Goal: Task Accomplishment & Management: Manage account settings

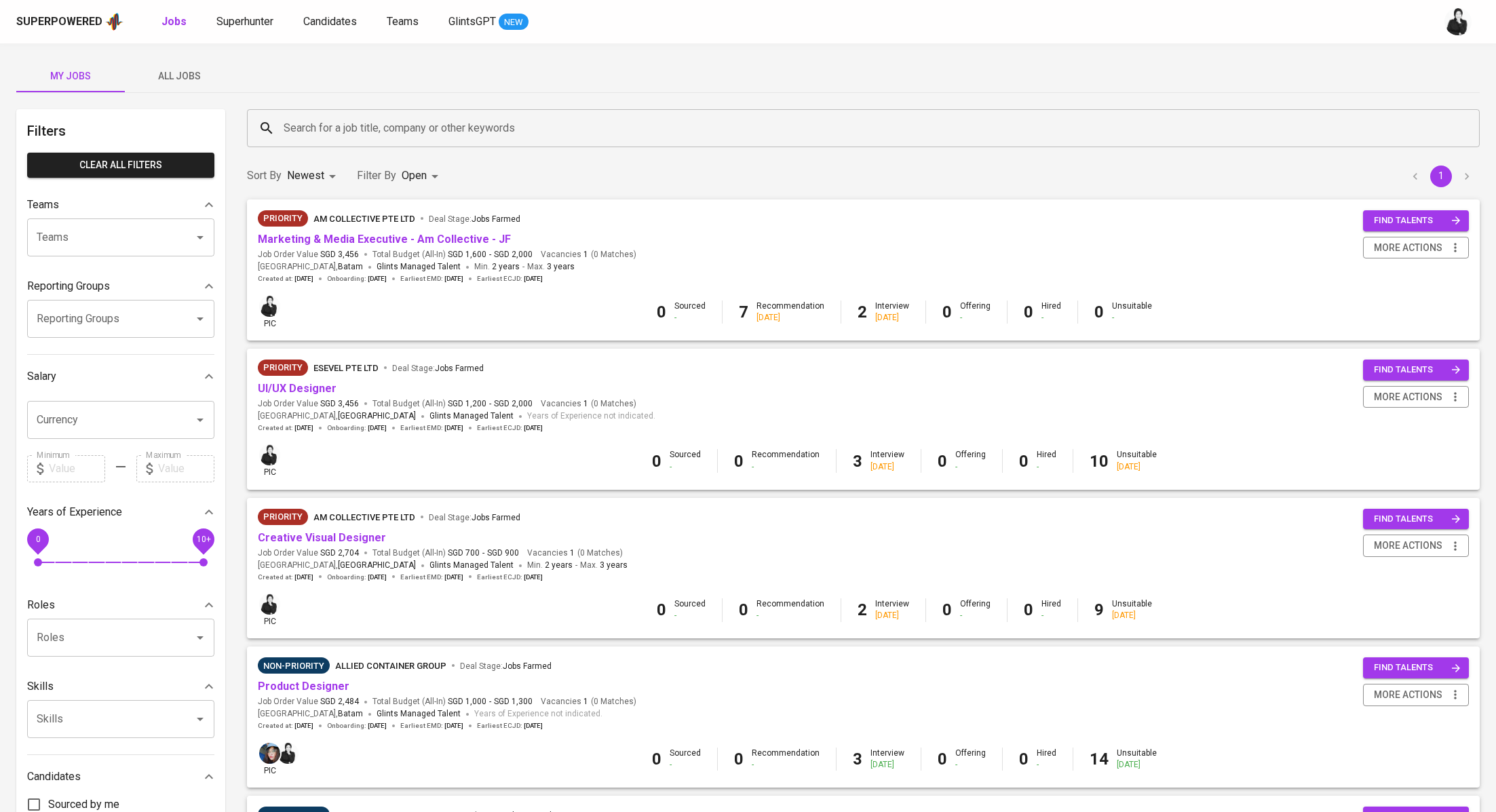
click at [684, 182] on div "Sort By Newest NEWEST Filter By Open OPEN 1" at bounding box center [863, 175] width 1249 height 41
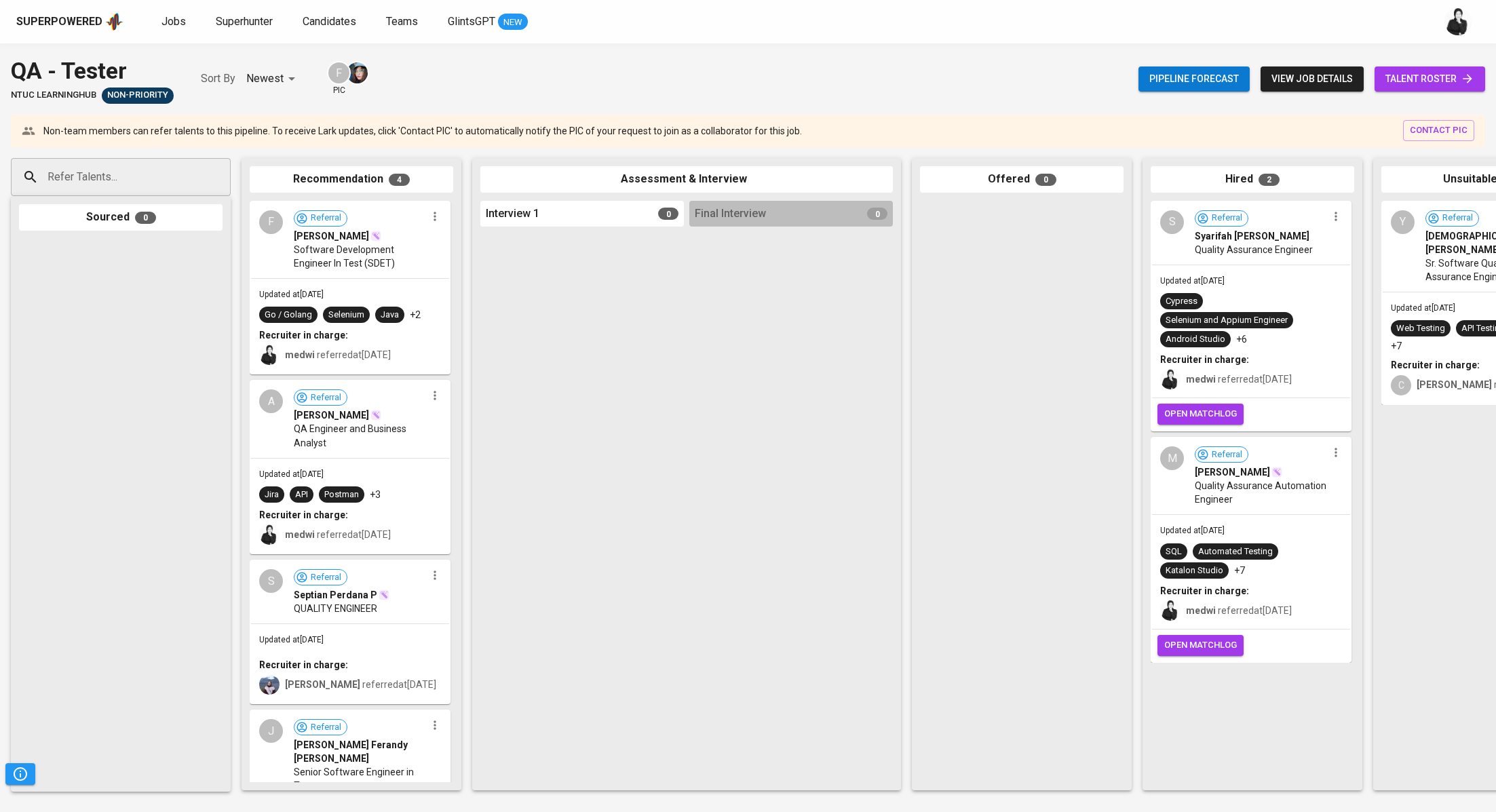
click at [1440, 80] on span "talent roster" at bounding box center [1430, 79] width 89 height 17
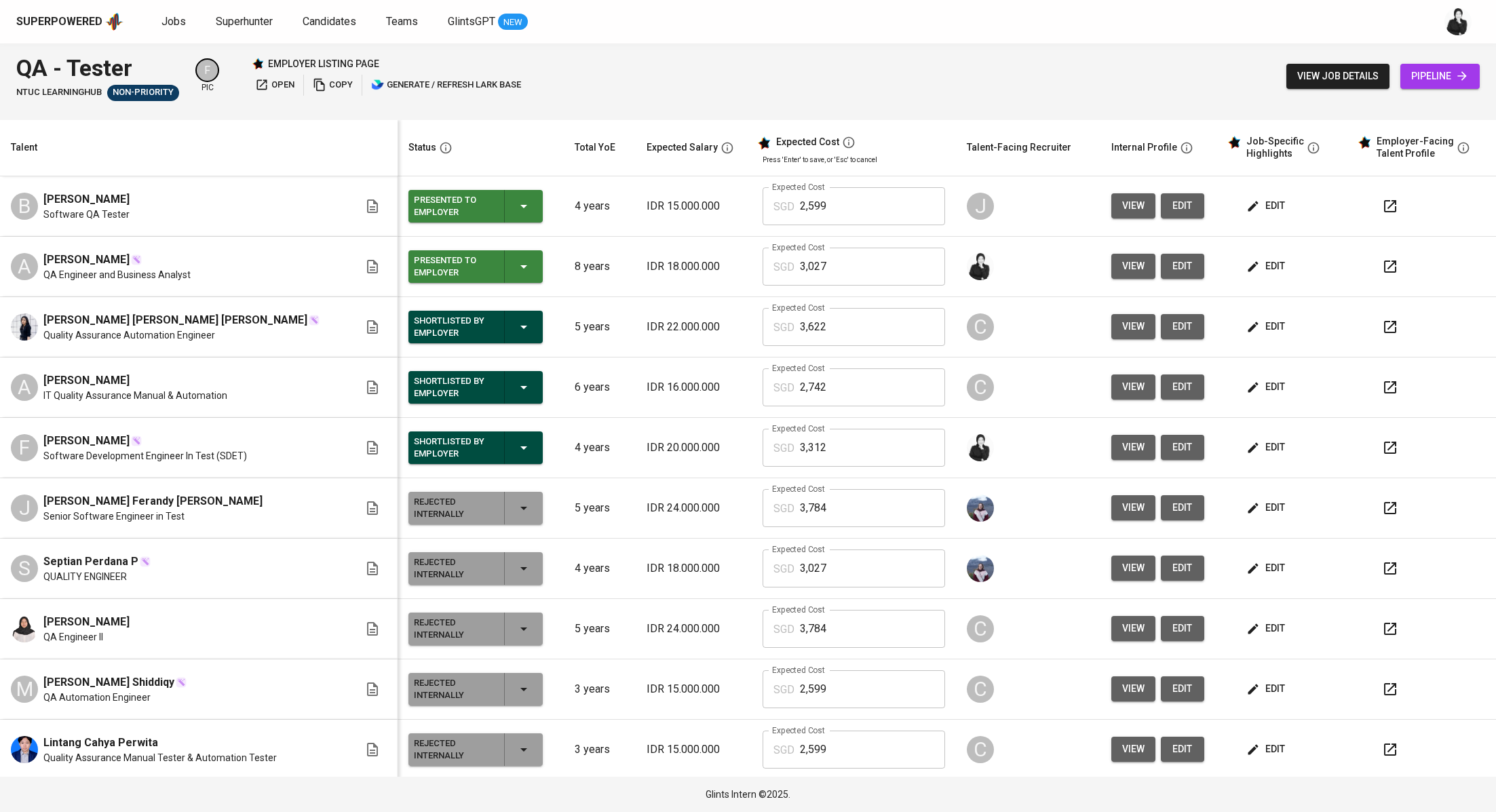
click at [1382, 267] on icon "button" at bounding box center [1390, 266] width 16 height 16
click at [345, 24] on span "Candidates" at bounding box center [329, 21] width 54 height 13
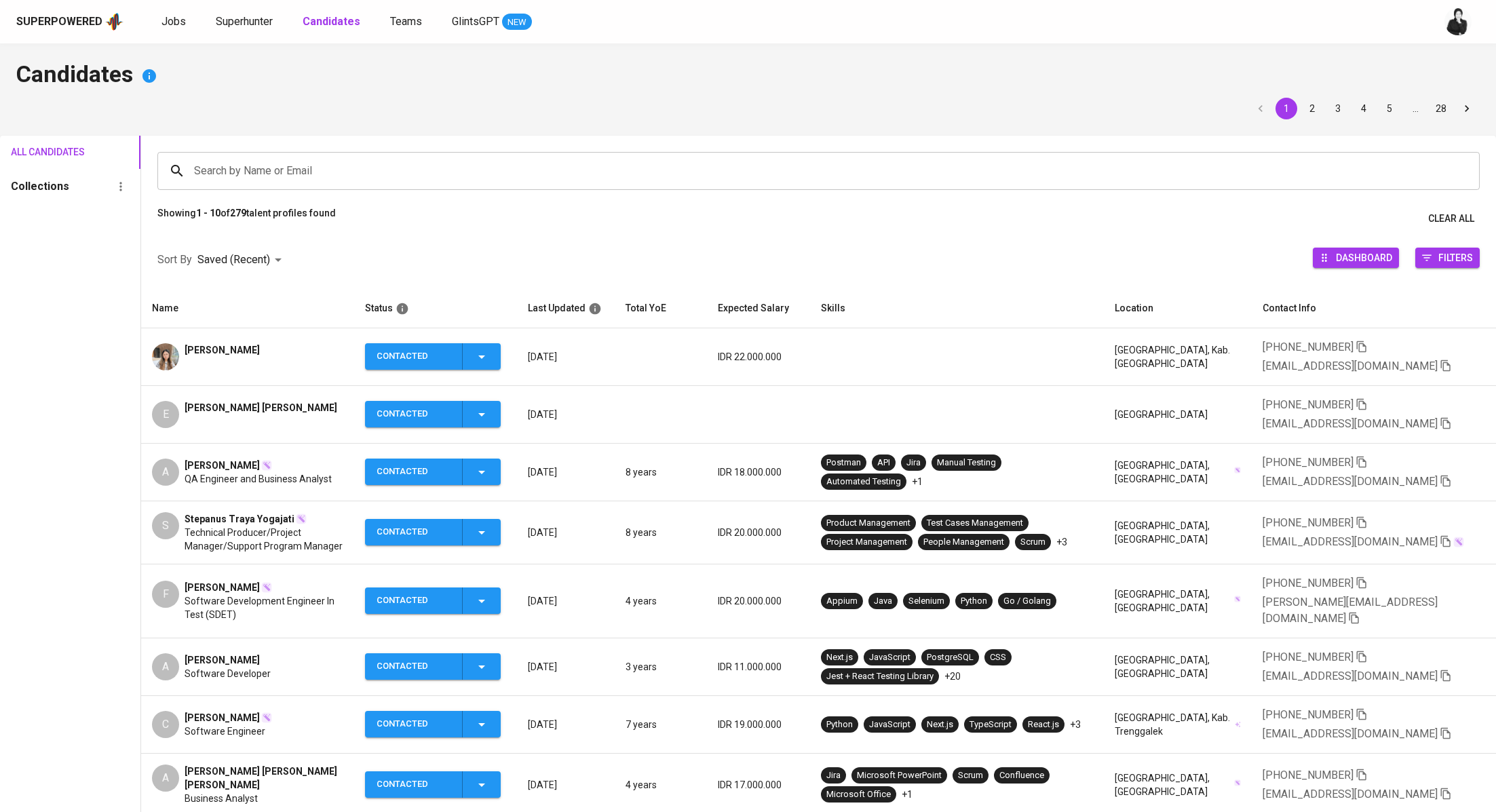
click at [490, 352] on icon "button" at bounding box center [481, 356] width 16 height 16
click at [295, 417] on div at bounding box center [748, 406] width 1496 height 812
click at [255, 29] on link "Superhunter" at bounding box center [245, 22] width 59 height 17
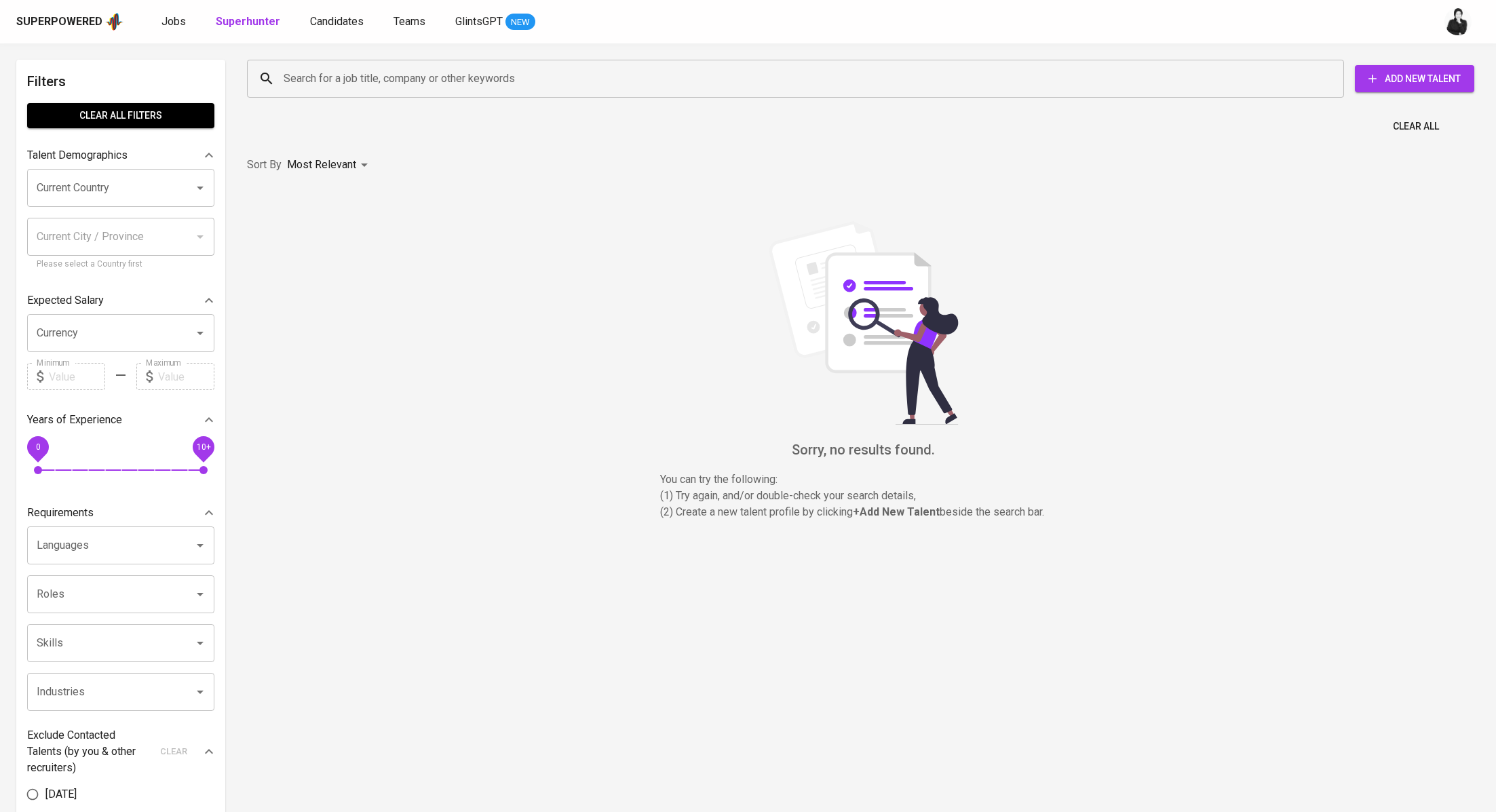
click at [443, 88] on input "Search for a job title, company or other keywords" at bounding box center [799, 78] width 1037 height 26
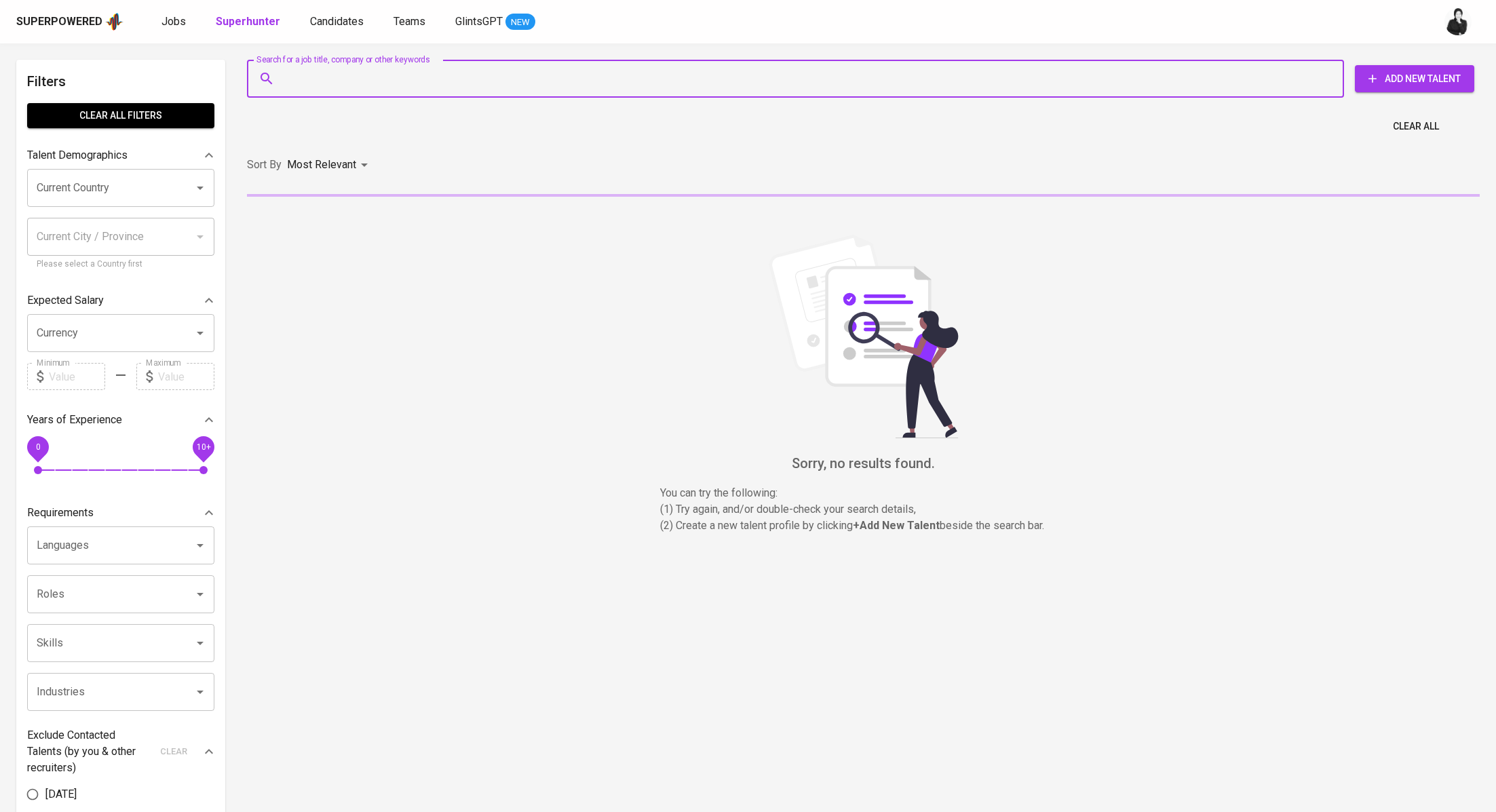
paste input "[EMAIL_ADDRESS][DOMAIN_NAME]"
type input "[EMAIL_ADDRESS][DOMAIN_NAME]"
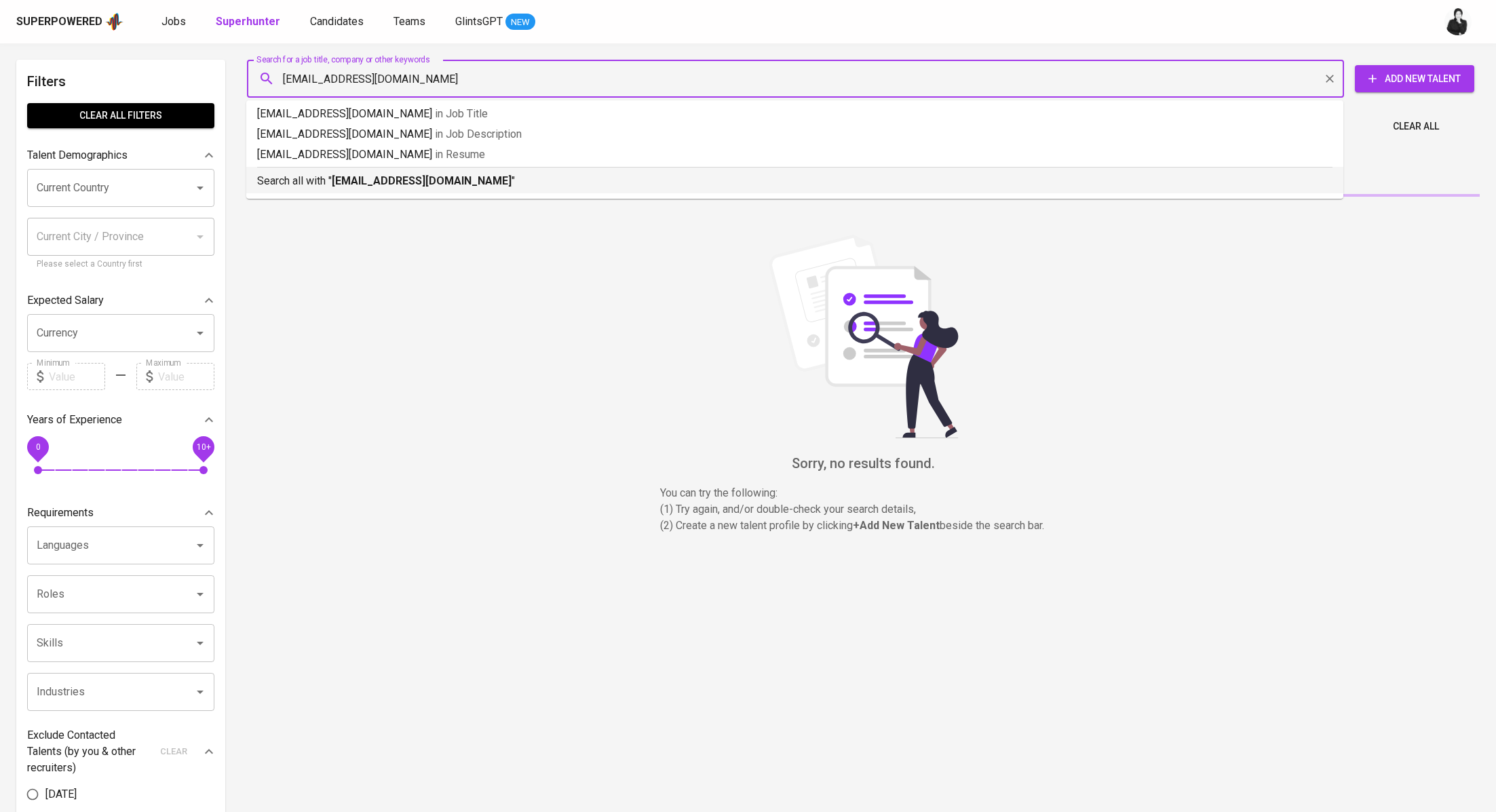
click at [447, 183] on b "[EMAIL_ADDRESS][DOMAIN_NAME]" at bounding box center [422, 180] width 180 height 13
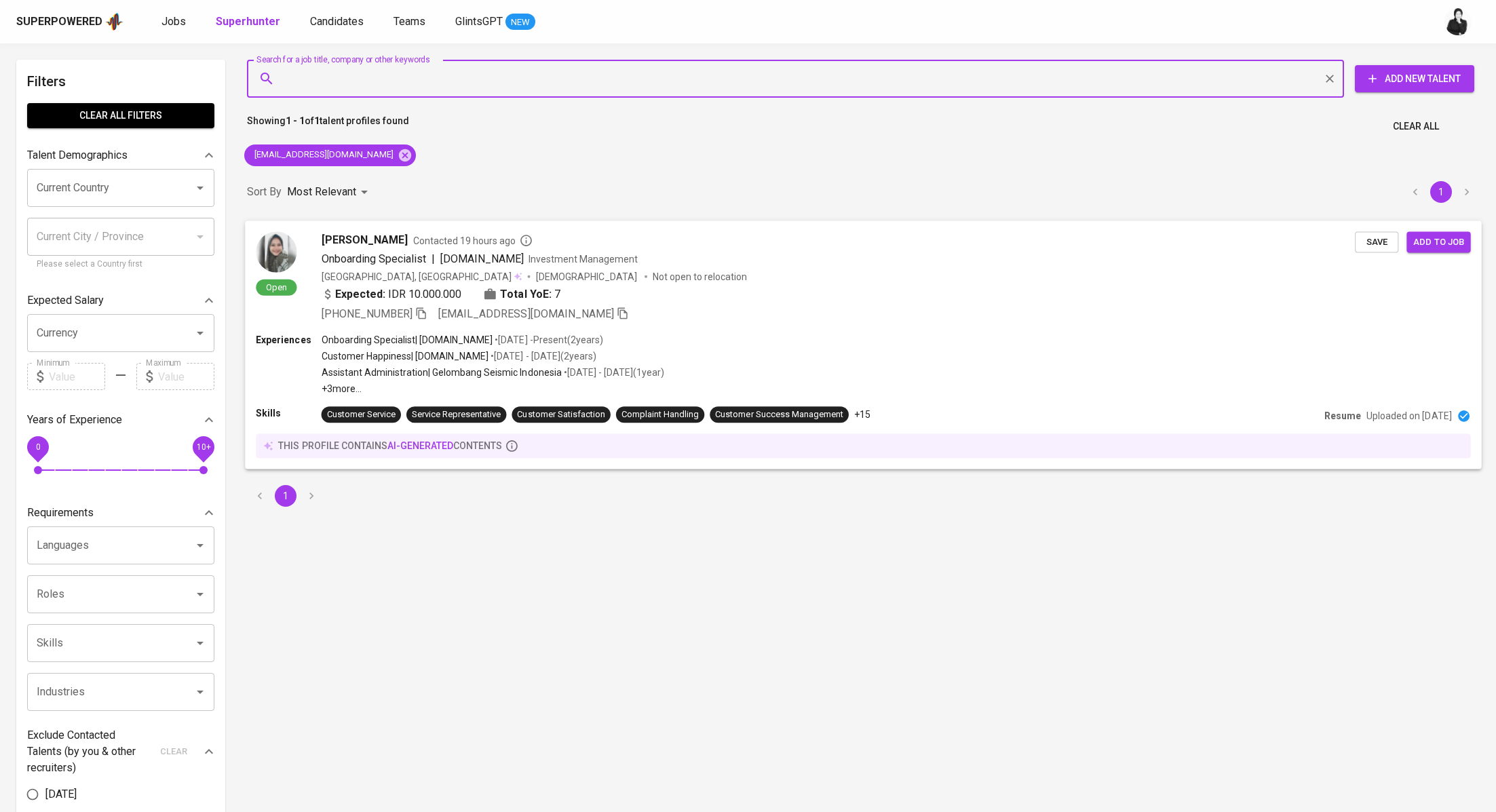
click at [1440, 245] on span "Add to job" at bounding box center [1439, 242] width 50 height 15
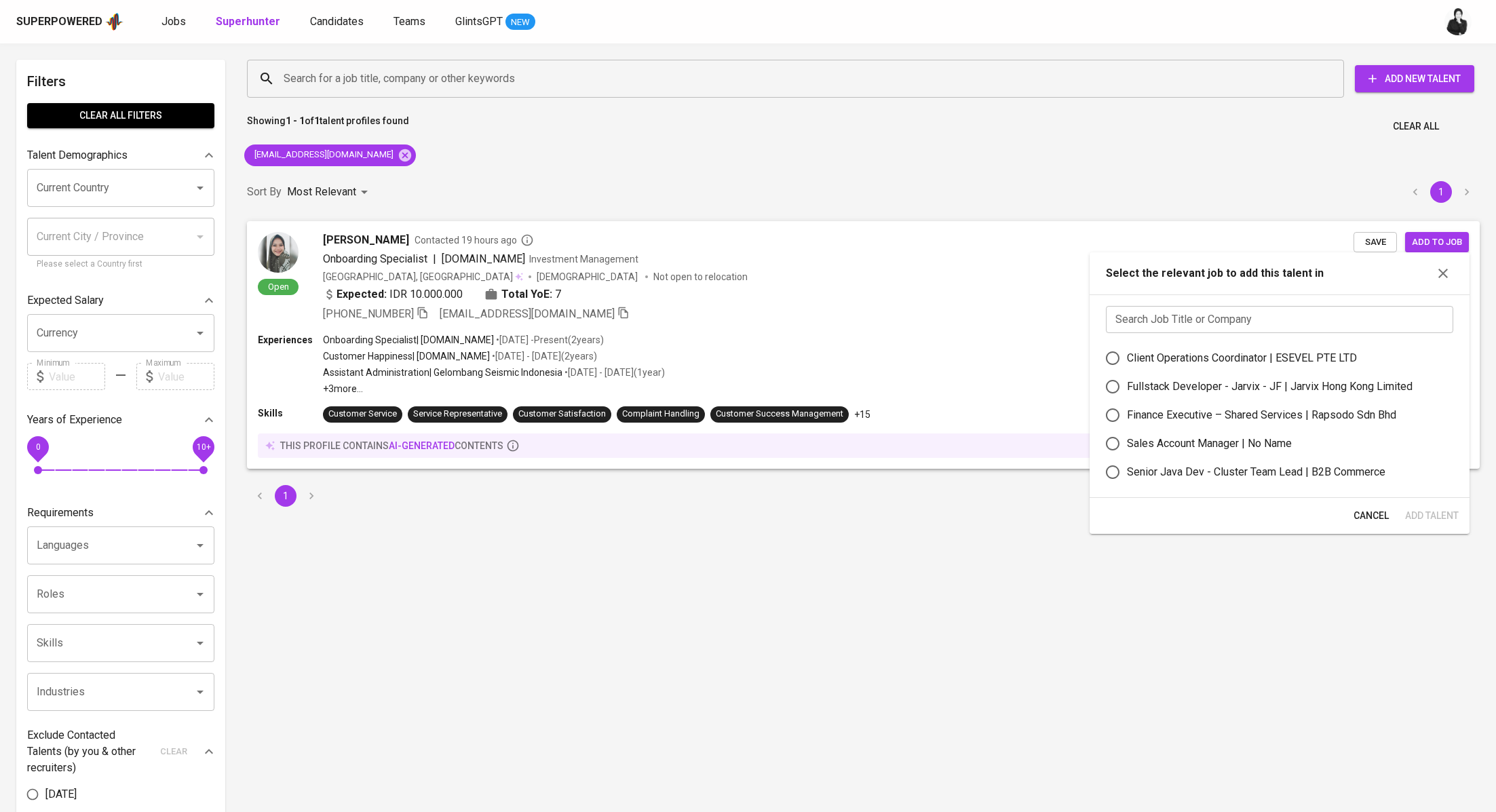
click at [1194, 317] on input "text" at bounding box center [1279, 319] width 347 height 27
click at [1203, 351] on div "Client Operations Coordinator | ESEVEL PTE LTD" at bounding box center [1242, 358] width 230 height 16
click at [1127, 351] on input "Client Operations Coordinator | ESEVEL PTE LTD" at bounding box center [1112, 358] width 29 height 29
radio input "true"
click at [1455, 521] on span "Add Talent" at bounding box center [1431, 516] width 54 height 17
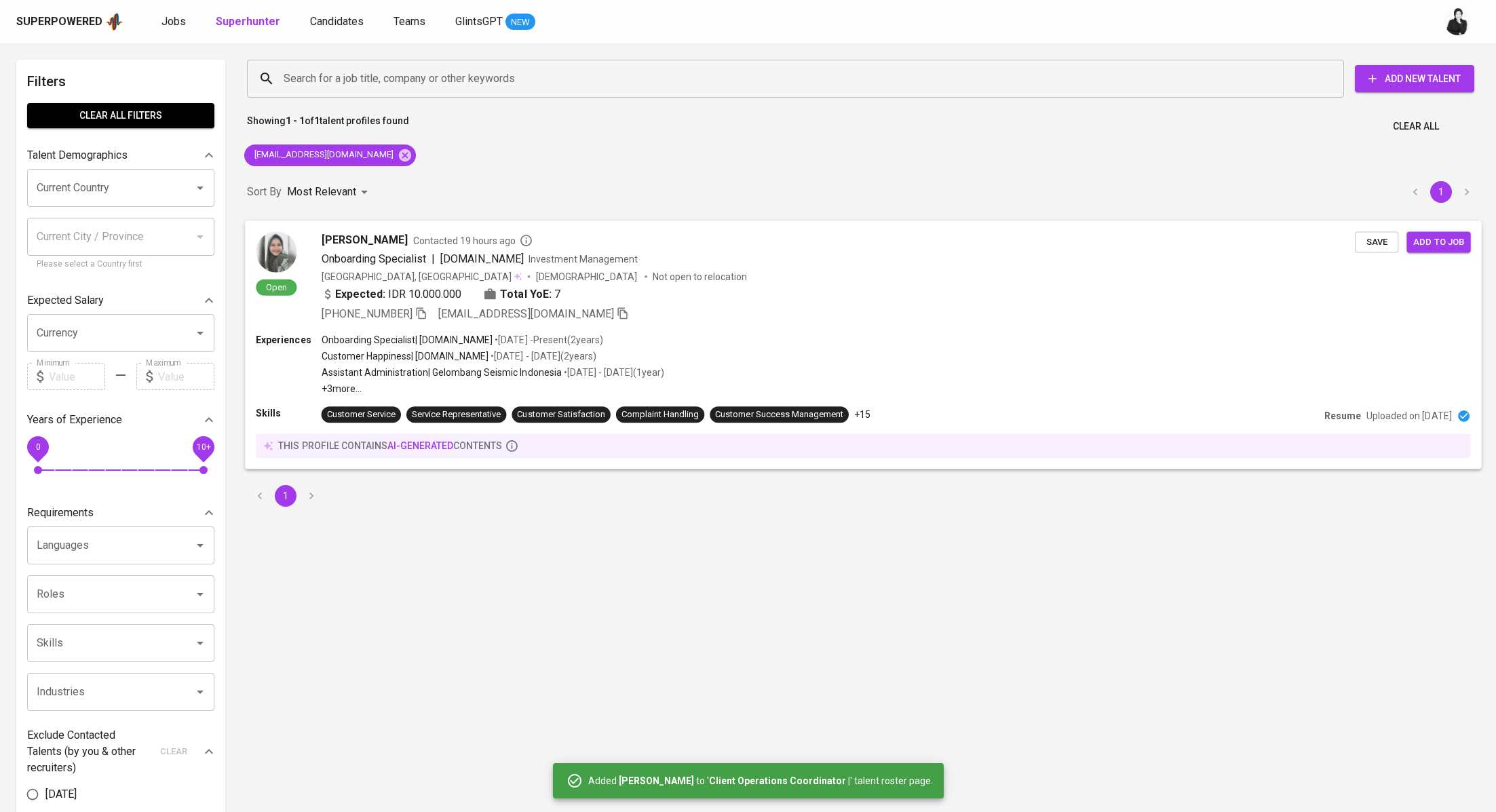
click at [396, 241] on span "[PERSON_NAME]" at bounding box center [364, 239] width 86 height 16
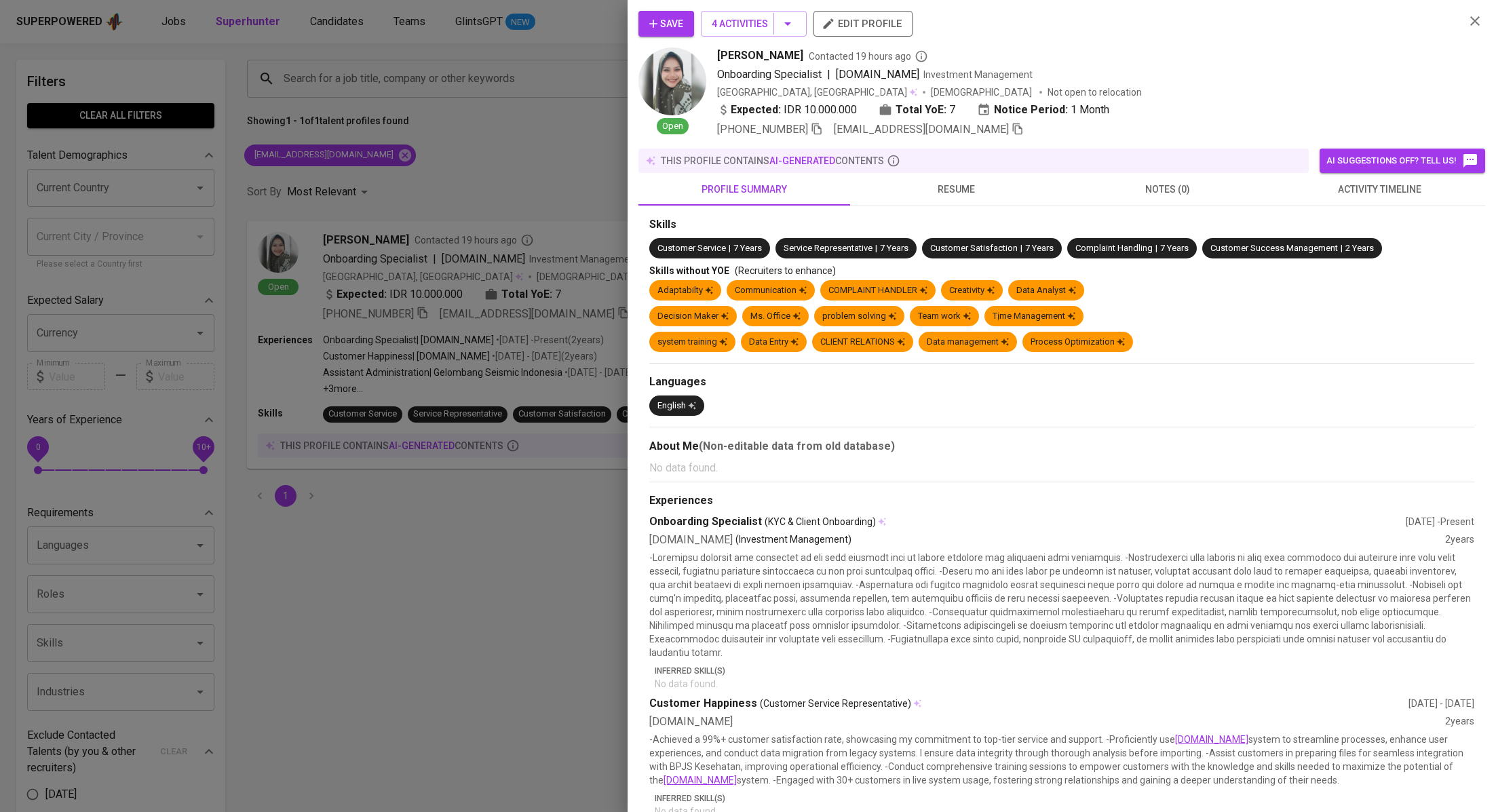
click at [688, 29] on button "Save" at bounding box center [666, 24] width 56 height 26
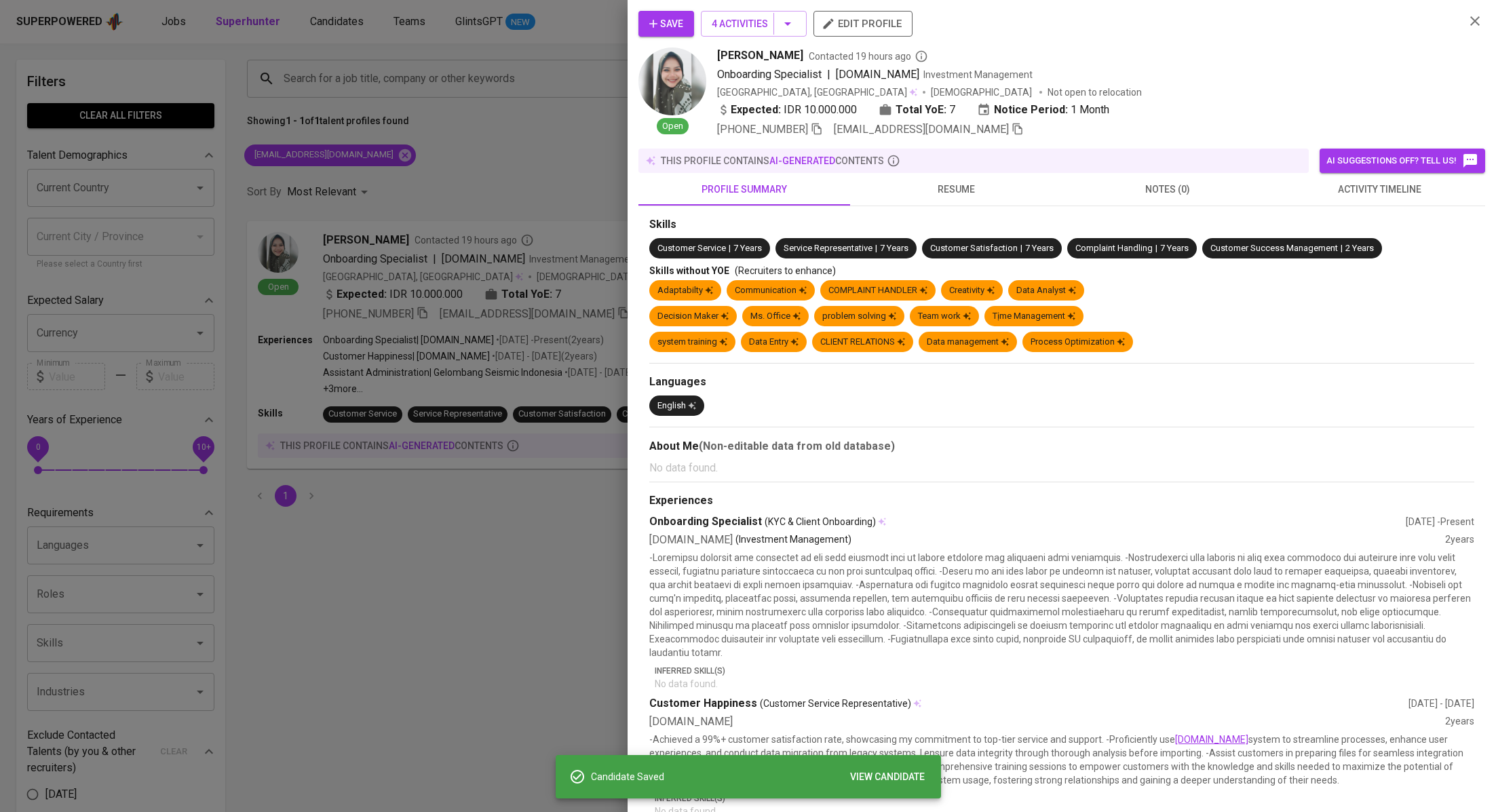
click at [526, 231] on div at bounding box center [748, 406] width 1496 height 812
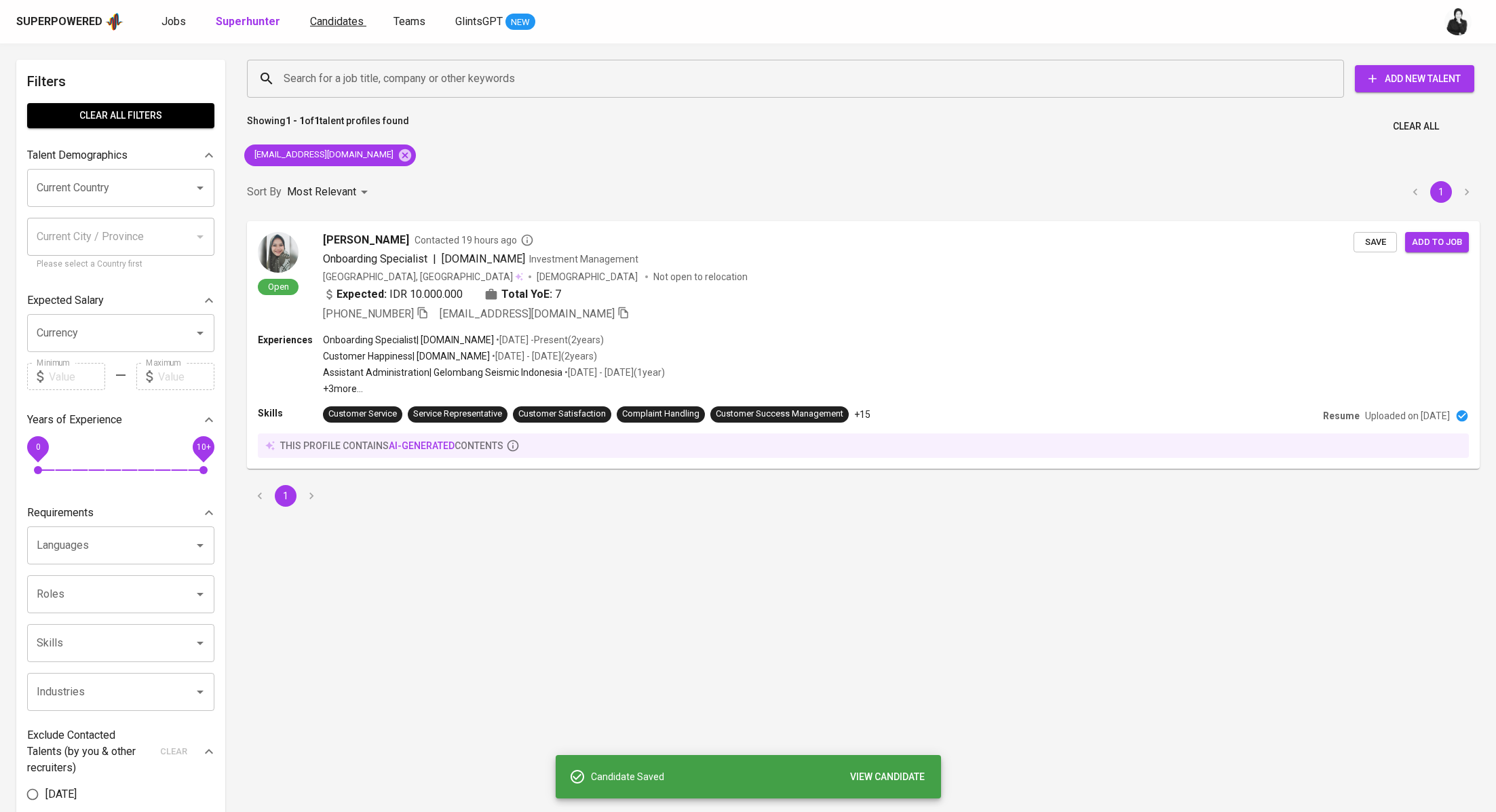
click at [314, 23] on span "Candidates" at bounding box center [337, 21] width 54 height 13
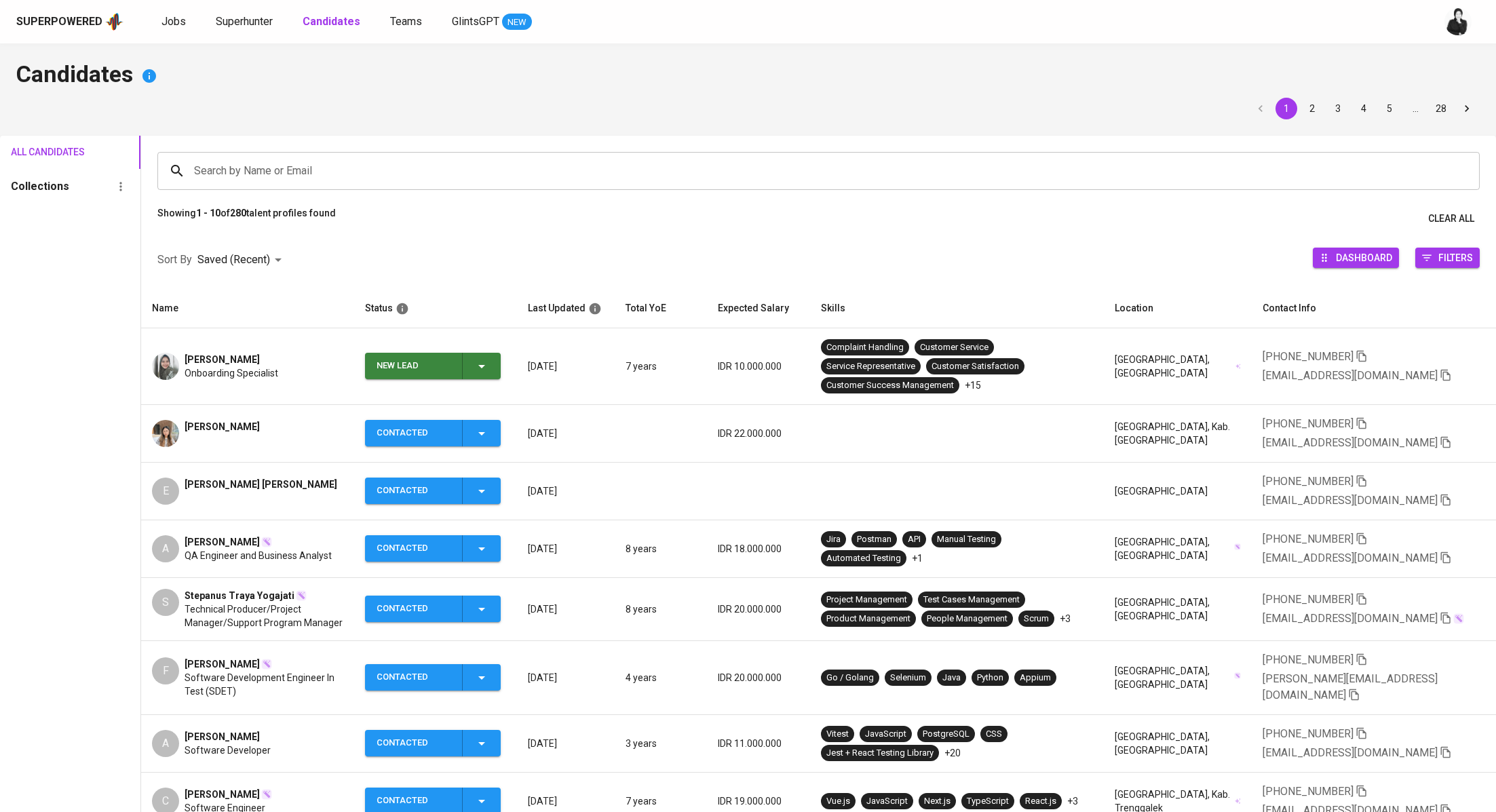
click at [483, 361] on icon "button" at bounding box center [481, 365] width 16 height 16
click at [449, 425] on li "Contacted" at bounding box center [440, 423] width 136 height 24
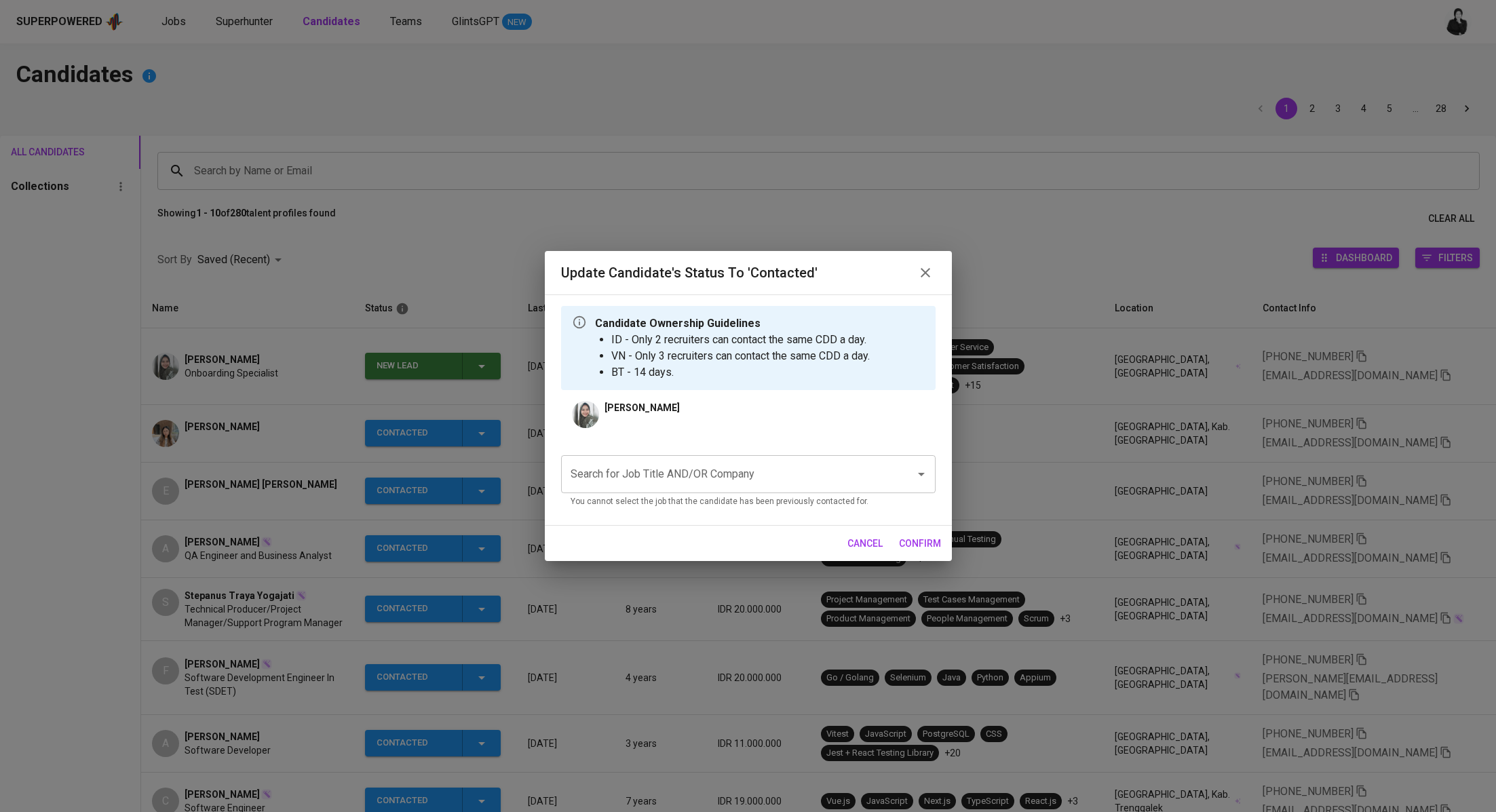
click at [660, 465] on input "Search for Job Title AND/OR Company" at bounding box center [729, 474] width 324 height 26
paste input "[EMAIL_ADDRESS][DOMAIN_NAME]"
drag, startPoint x: 720, startPoint y: 474, endPoint x: 515, endPoint y: 471, distance: 205.0
click at [515, 471] on div "Update Candidate's Status to 'Contacted' Candidate Ownership Guidelines ID - On…" at bounding box center [748, 406] width 1496 height 812
click at [712, 517] on li "Client Operations Coordinator (ESEVEL PTE LTD)" at bounding box center [749, 513] width 375 height 24
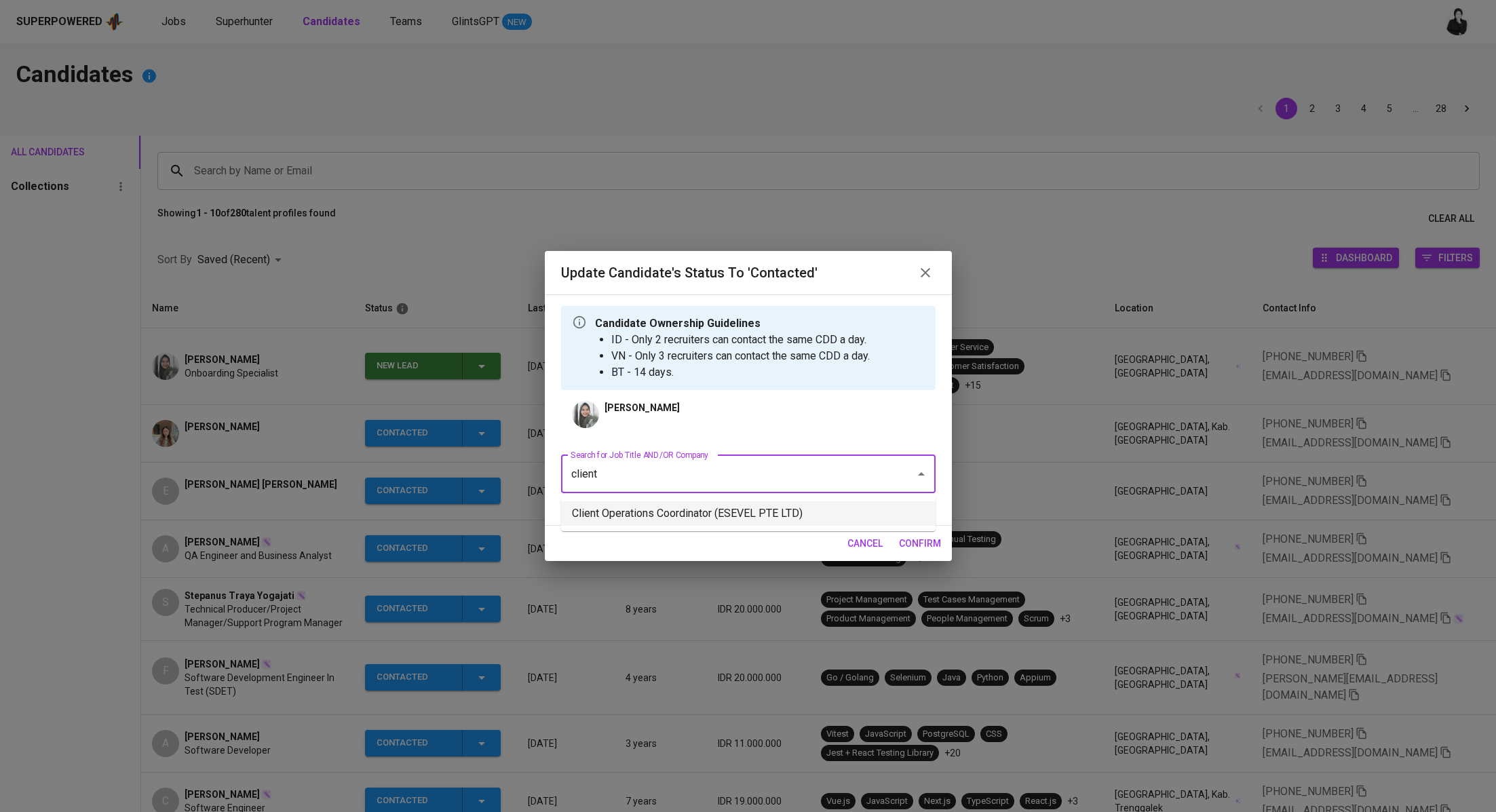
type input "client"
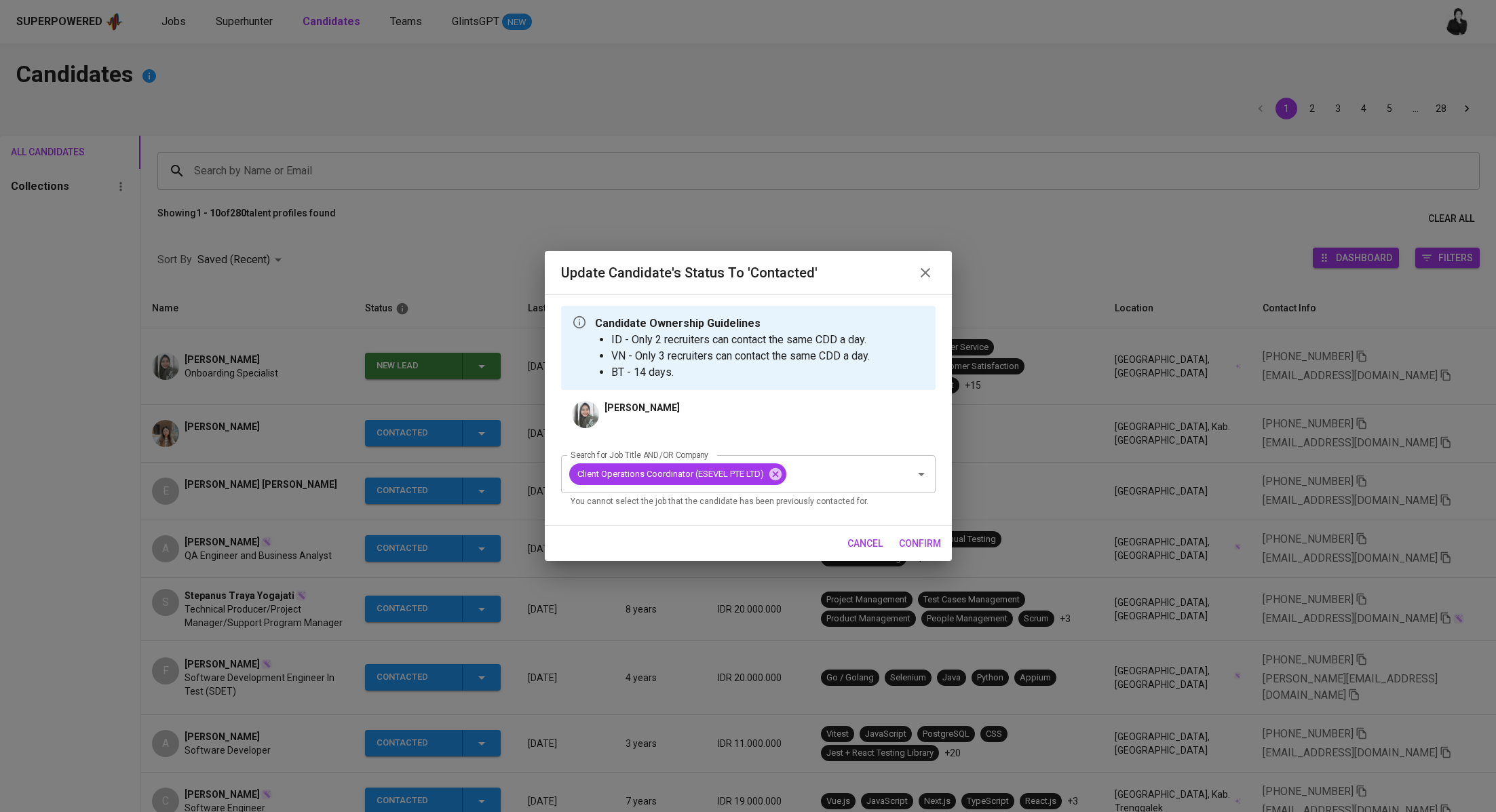
click at [916, 550] on span "confirm" at bounding box center [920, 544] width 42 height 17
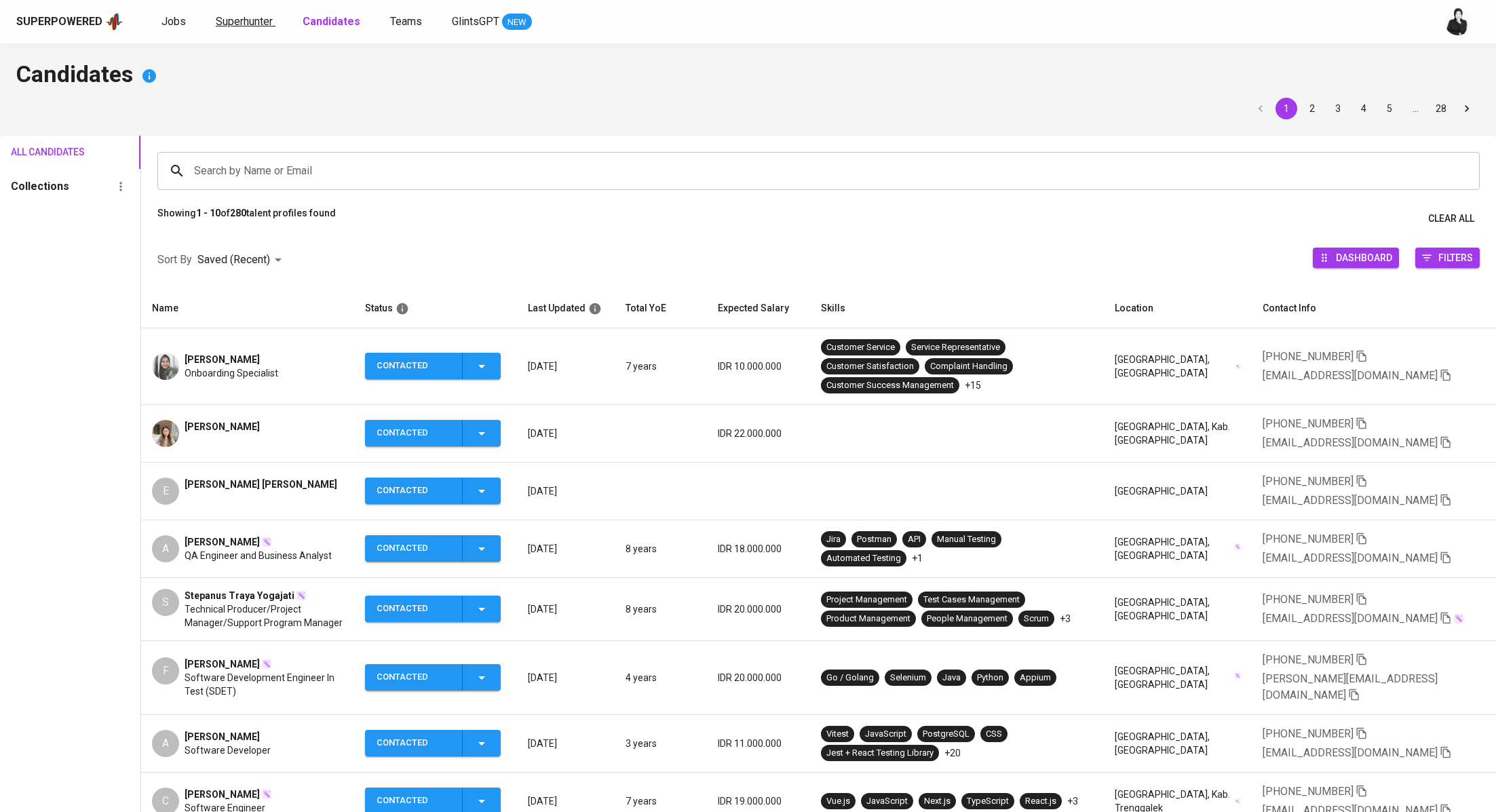
click at [252, 25] on span "Superhunter" at bounding box center [245, 21] width 57 height 13
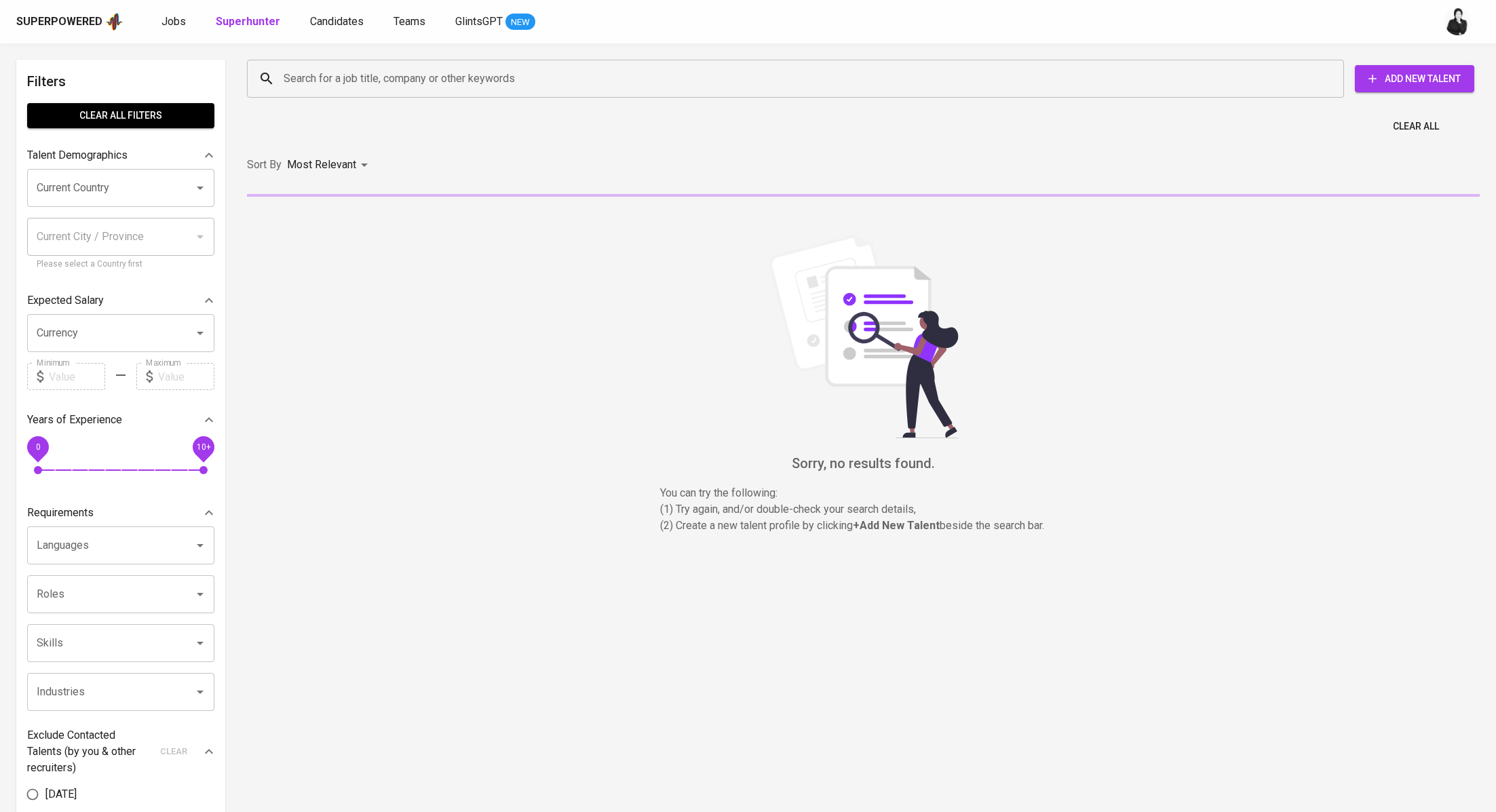
click at [340, 78] on input "Search for a job title, company or other keywords" at bounding box center [799, 78] width 1037 height 26
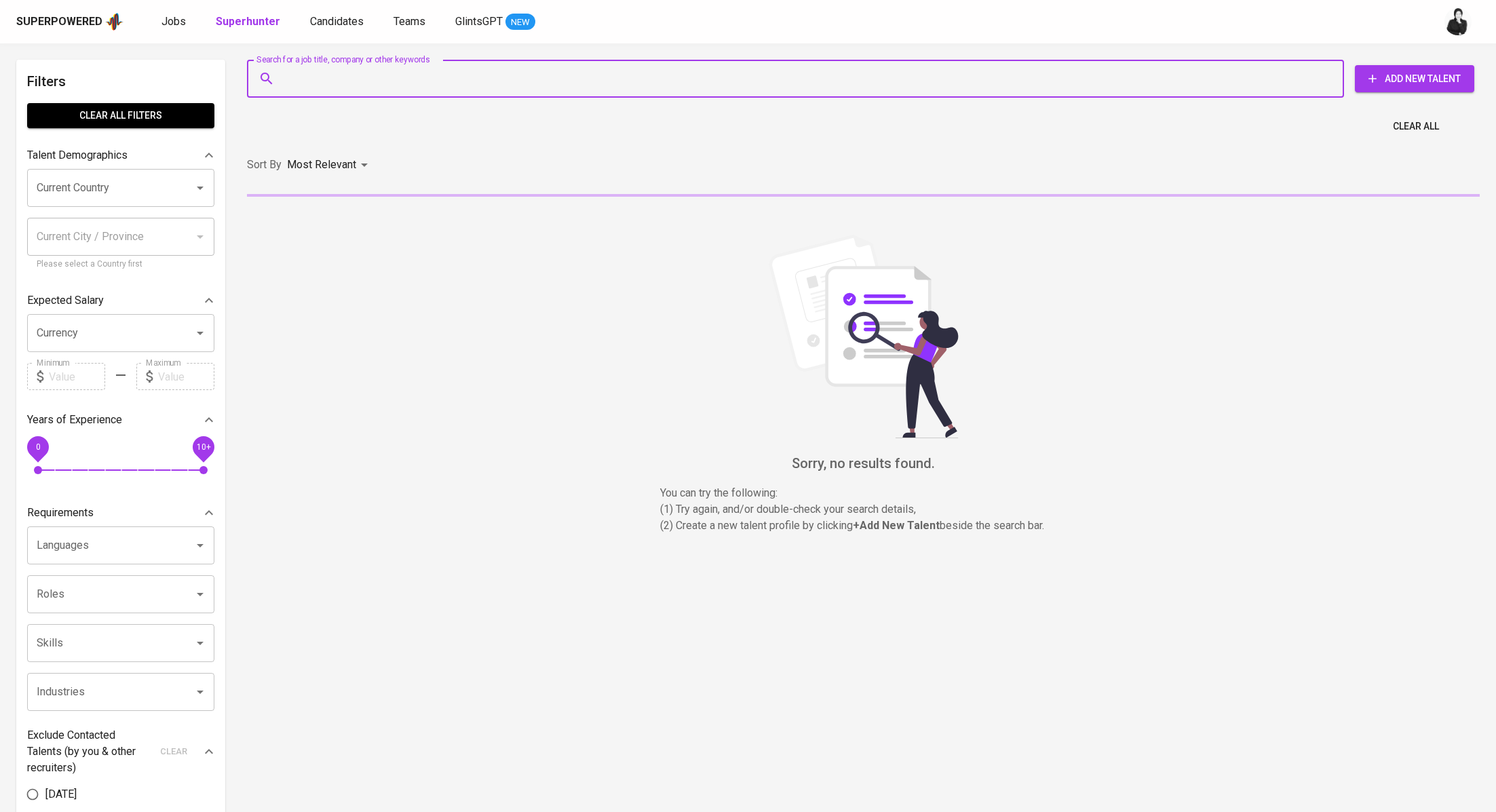
paste input "nadhifadama98@gmail.com"
type input "nadhifadama98@gmail.com"
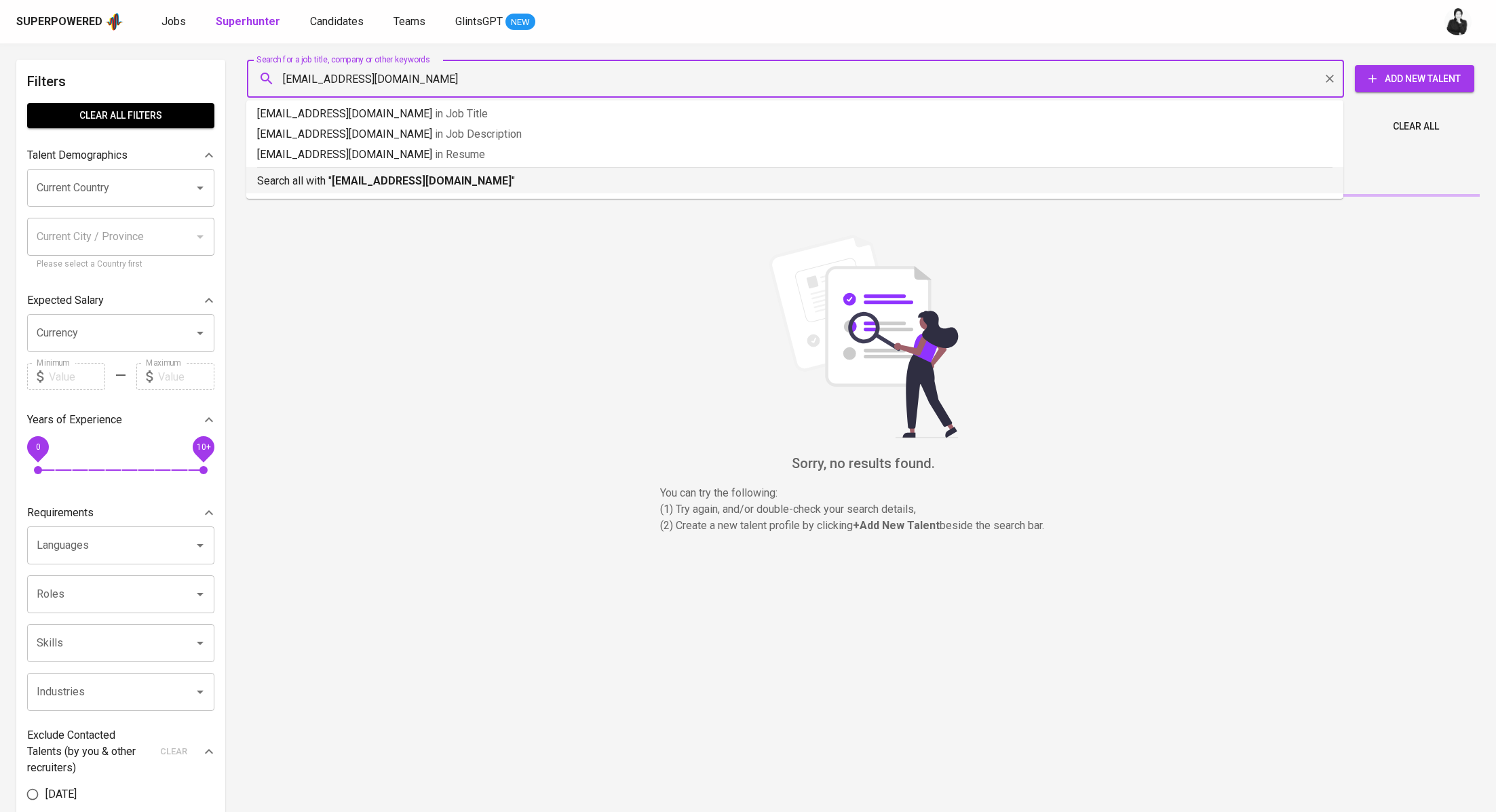
click at [397, 173] on p "Search all with " nadhifadama98@gmail.com "" at bounding box center [795, 180] width 1075 height 16
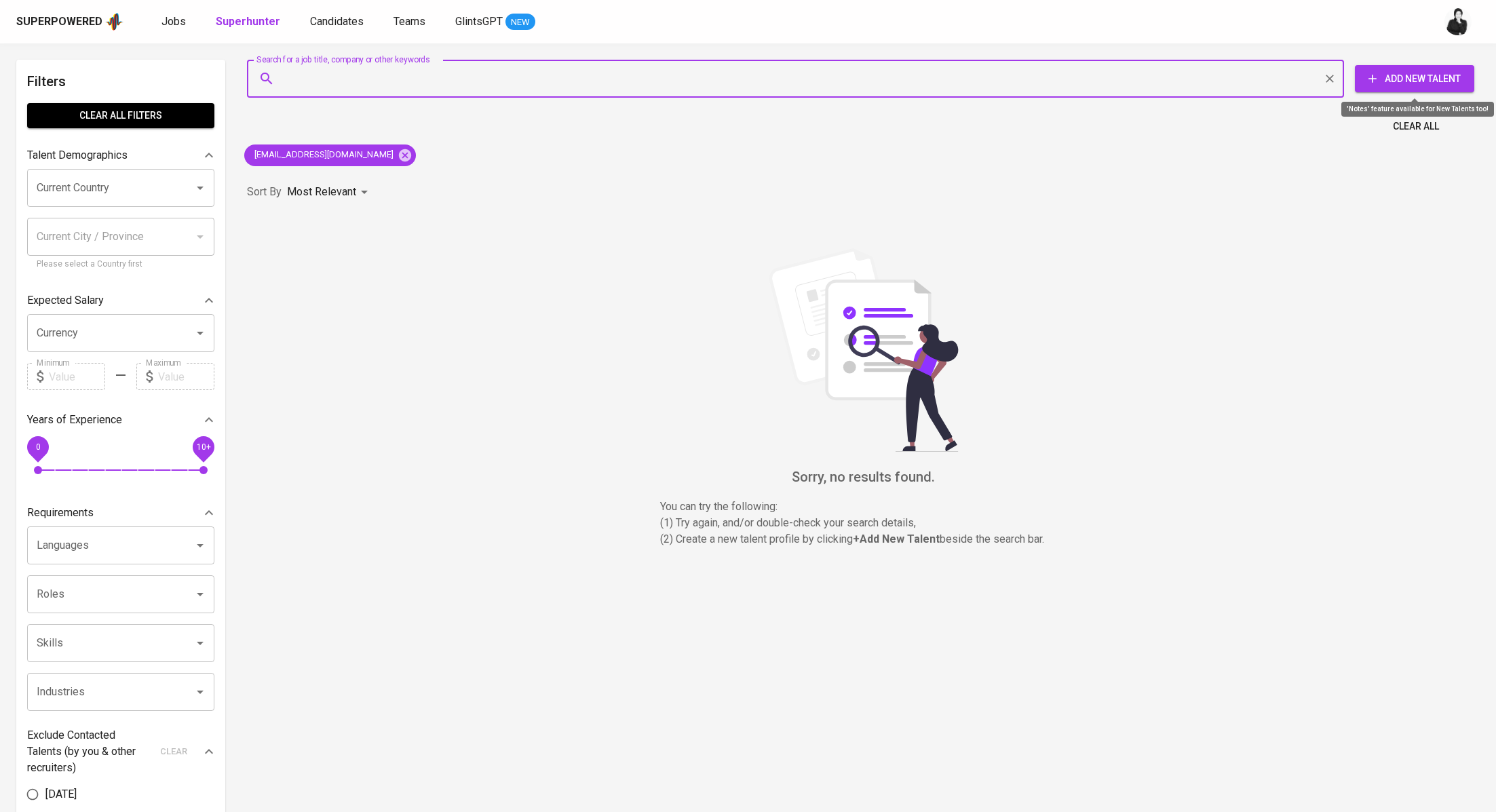
click at [1446, 80] on span "Add New Talent" at bounding box center [1415, 79] width 98 height 17
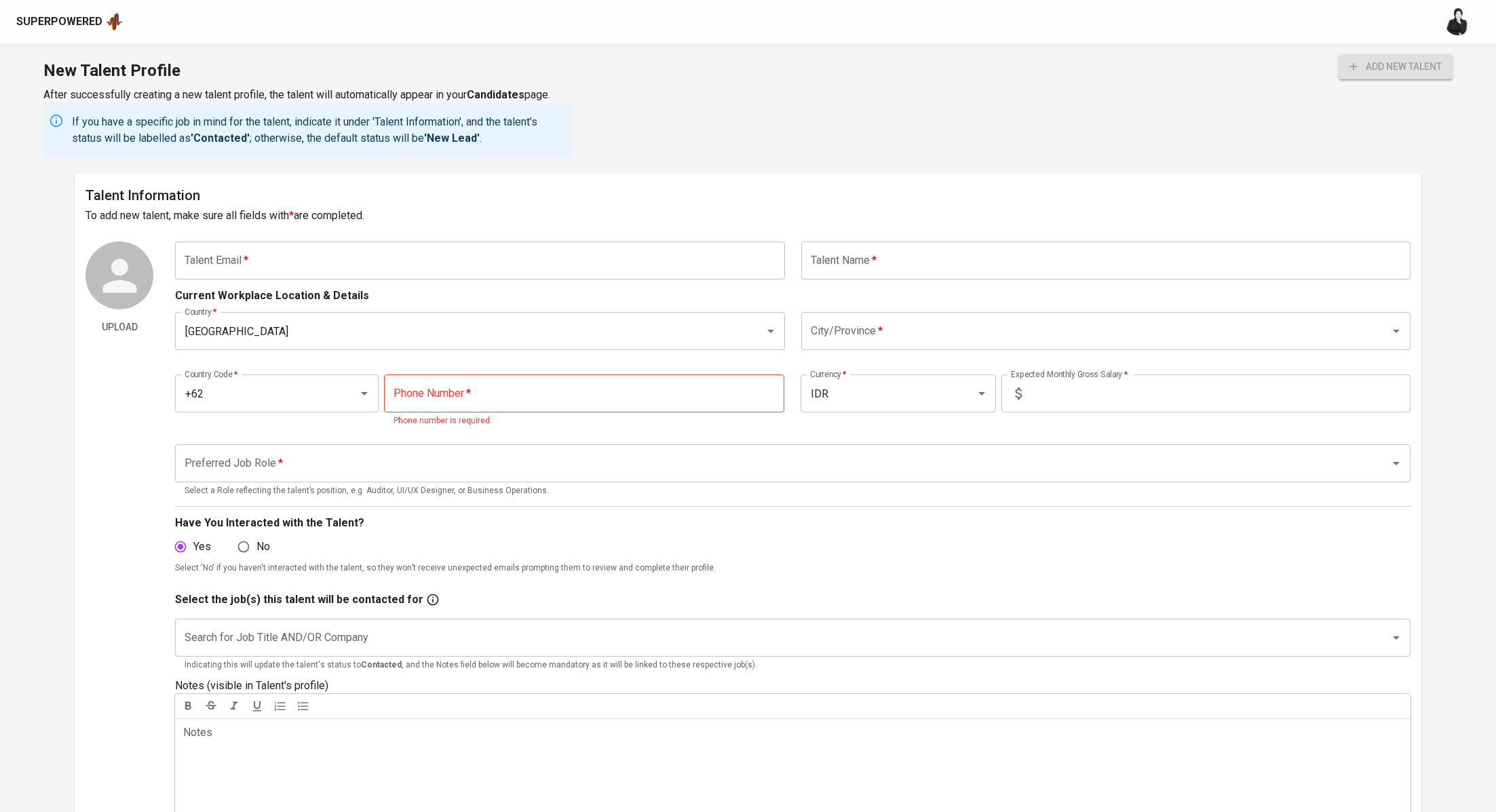
click at [244, 272] on input "text" at bounding box center [480, 261] width 610 height 38
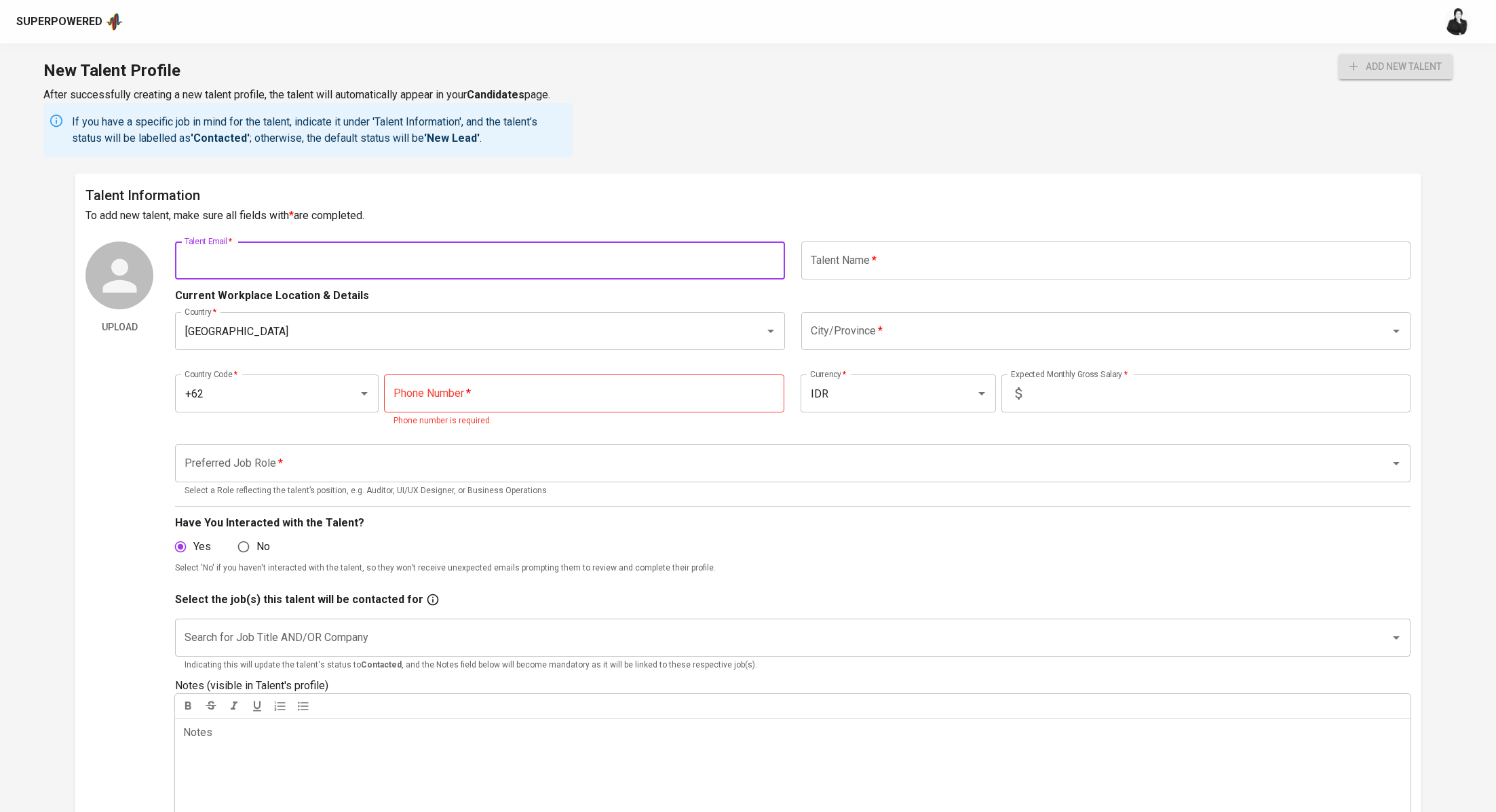
paste input "nadhifadama98@gmail.com"
type input "nadhifadama98@gmail.com"
click at [949, 261] on input "text" at bounding box center [1106, 261] width 610 height 38
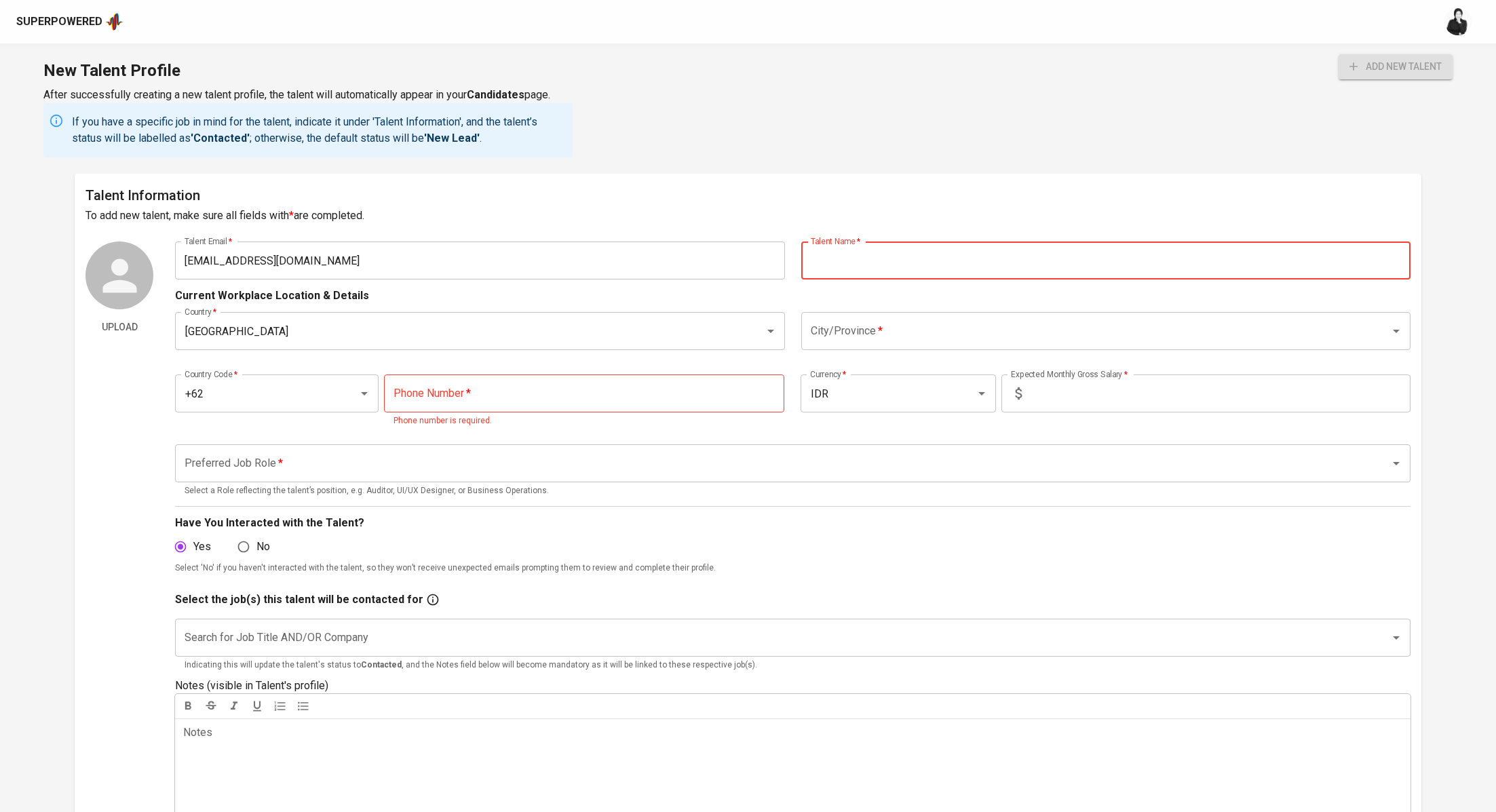
click at [954, 250] on input "text" at bounding box center [1106, 261] width 610 height 38
paste input "Nadhifa Dama Isnantri"
type input "Nadhifa Dama Isnantri"
click at [1105, 391] on input "text" at bounding box center [1218, 393] width 383 height 38
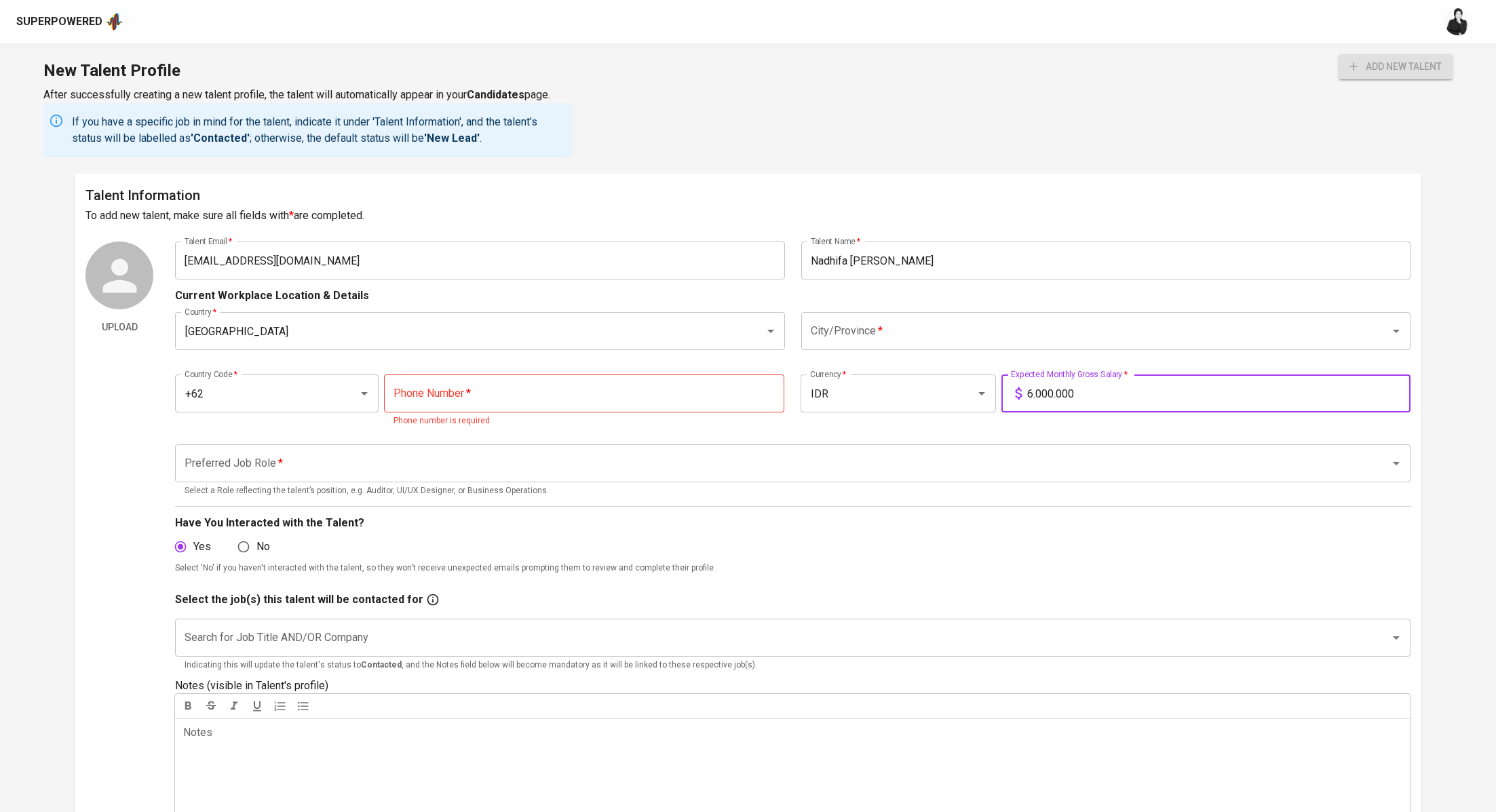
type input "6.000.000"
click at [965, 351] on div "Country   * Indonesia Country * City/Province   * City/Province *" at bounding box center [792, 331] width 1235 height 55
click at [975, 333] on input "City/Province   *" at bounding box center [1087, 331] width 559 height 26
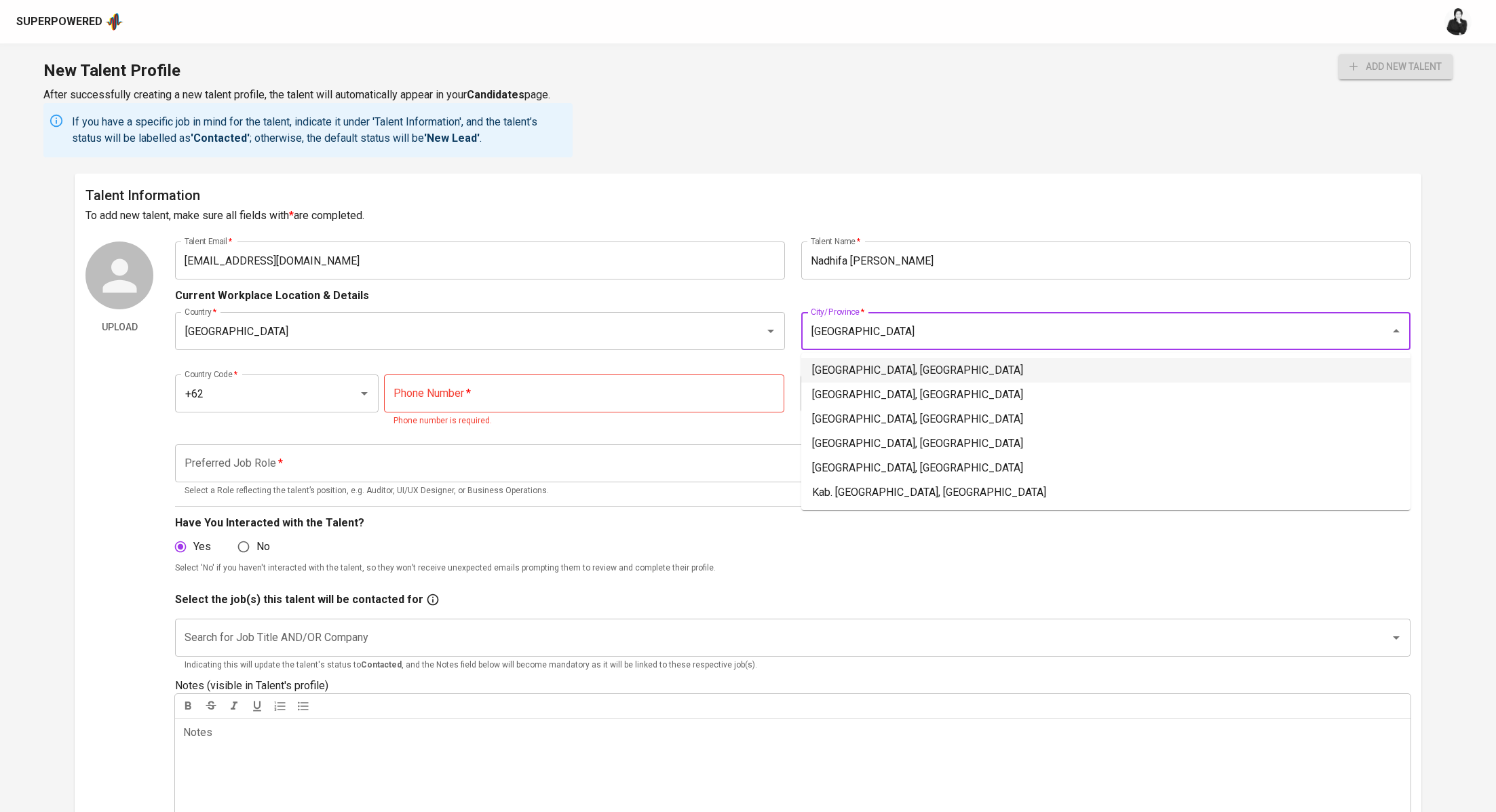
click at [882, 365] on li "Jakarta Selatan, DKI Jakarta" at bounding box center [1106, 370] width 610 height 24
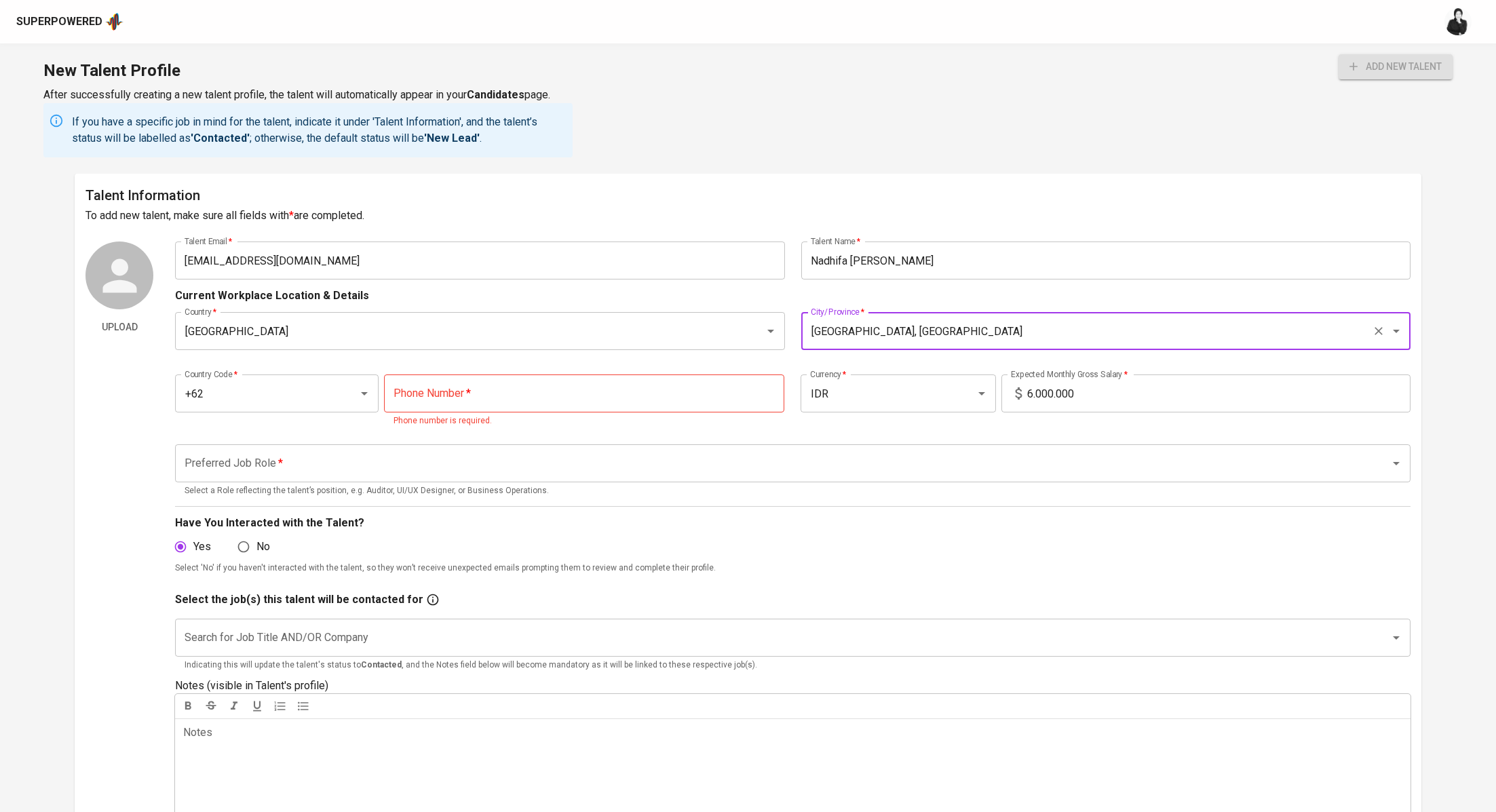
type input "Jakarta Selatan, DKI Jakarta"
click at [414, 373] on div "Country Code   * +62 Country Code * Phone Number   * Phone Number * Phone numbe…" at bounding box center [792, 397] width 1235 height 78
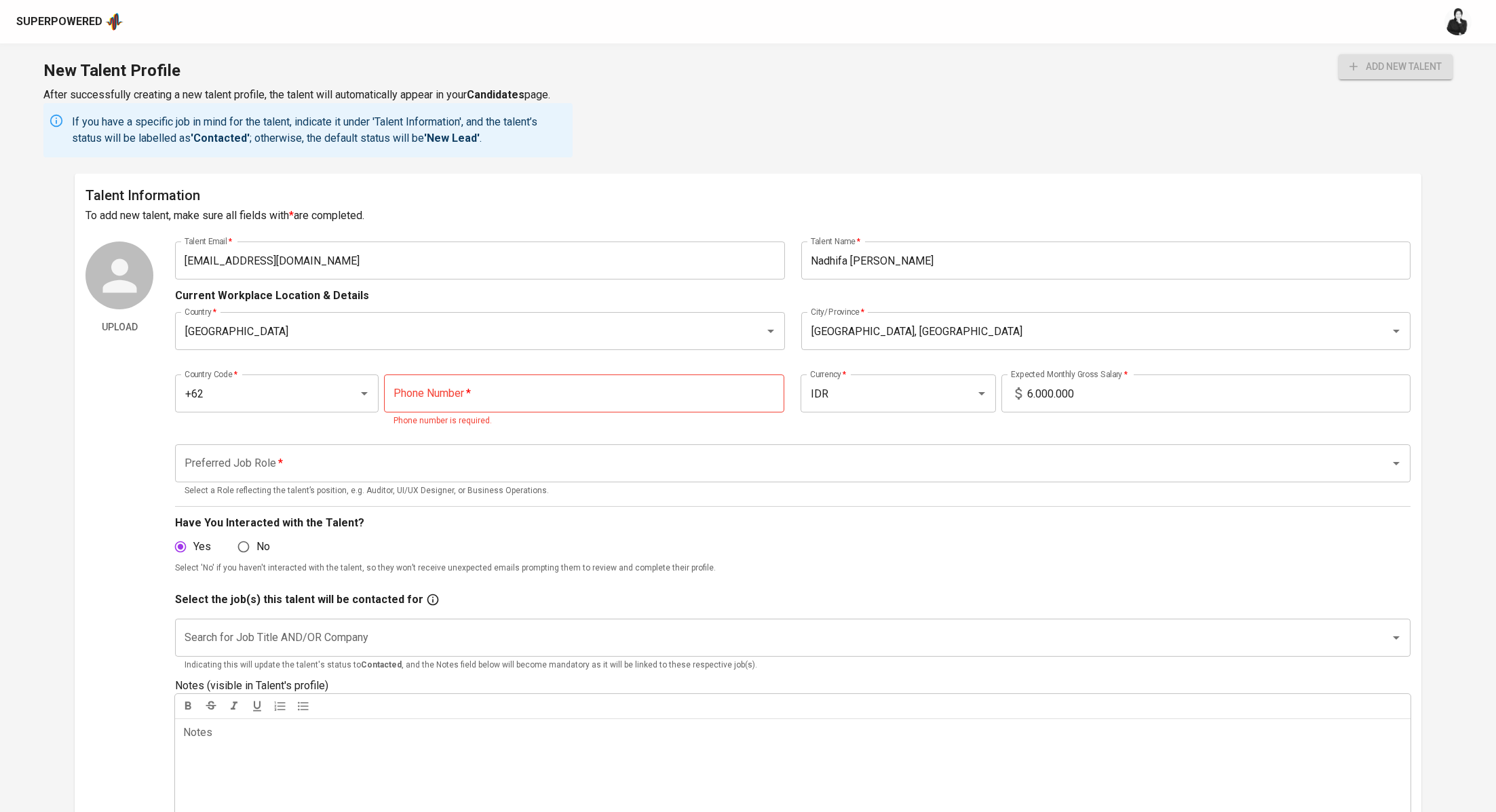
click at [421, 394] on input "tel" at bounding box center [584, 393] width 401 height 38
paste input "851-5639-8037"
type input "851-5639-8037"
click at [376, 465] on div "Preferred Job Role *" at bounding box center [792, 463] width 1235 height 38
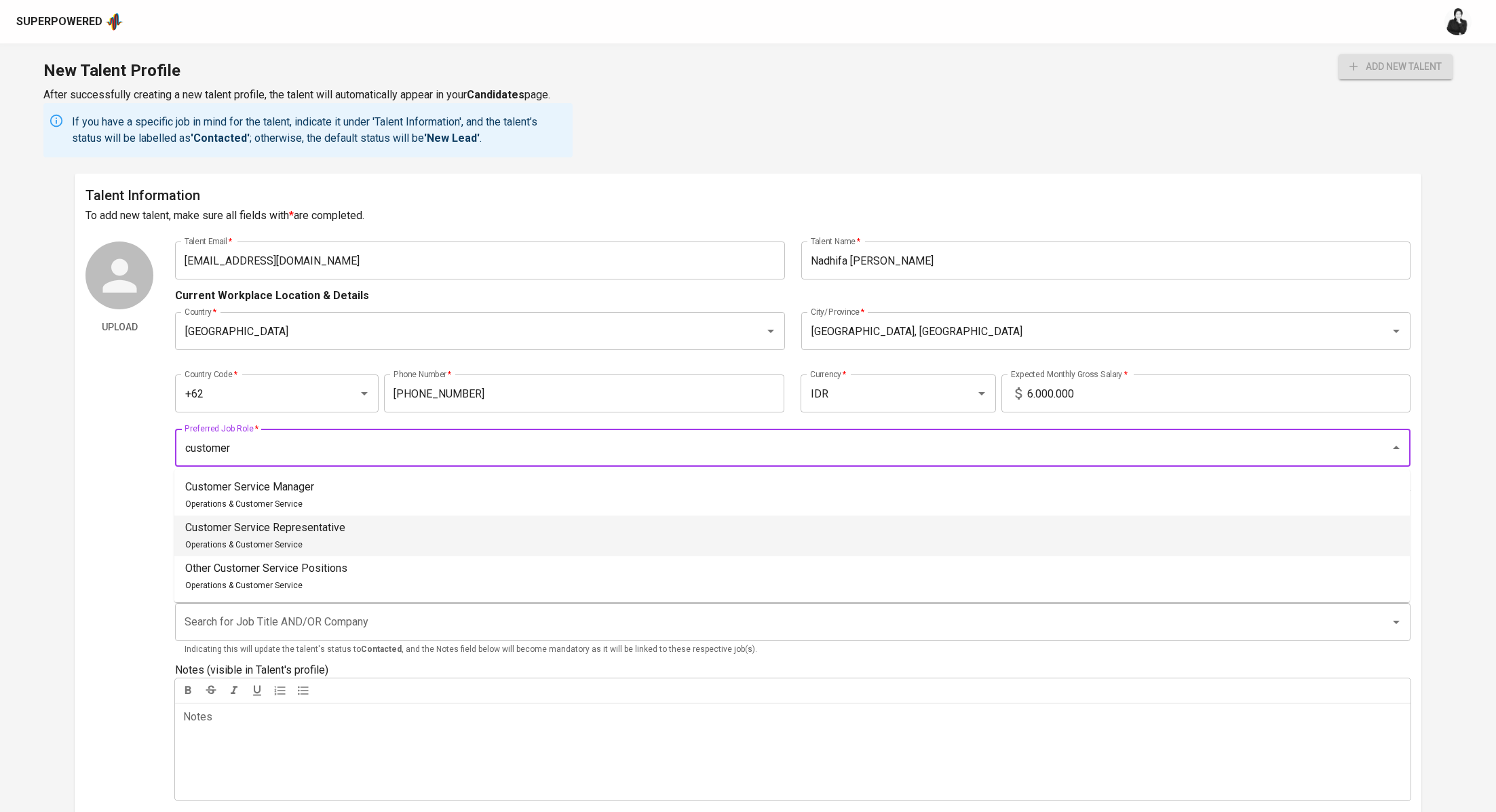
click at [357, 529] on li "Customer Service Representative Operations & Customer Service" at bounding box center [791, 536] width 1235 height 41
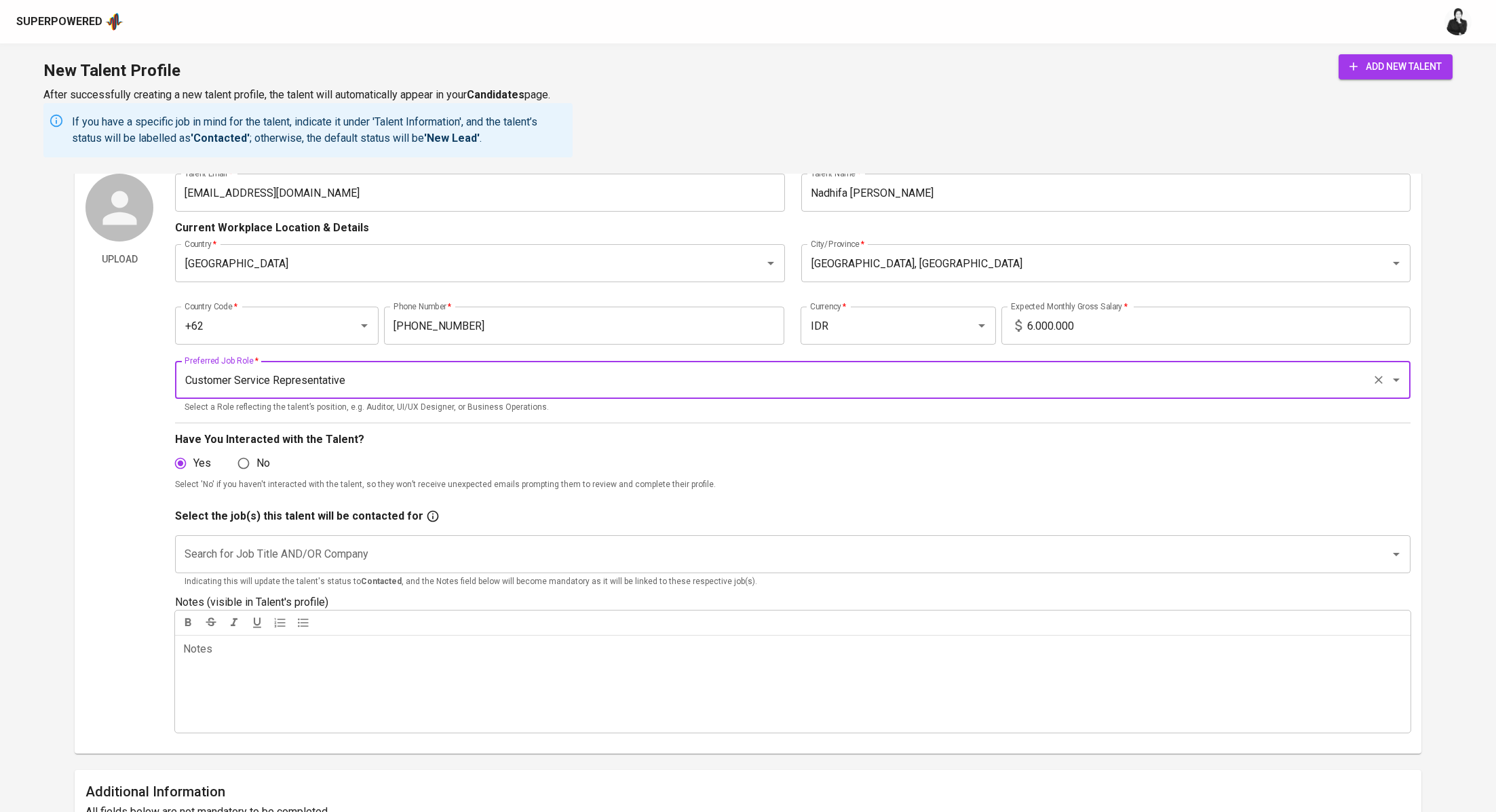
scroll to position [103, 0]
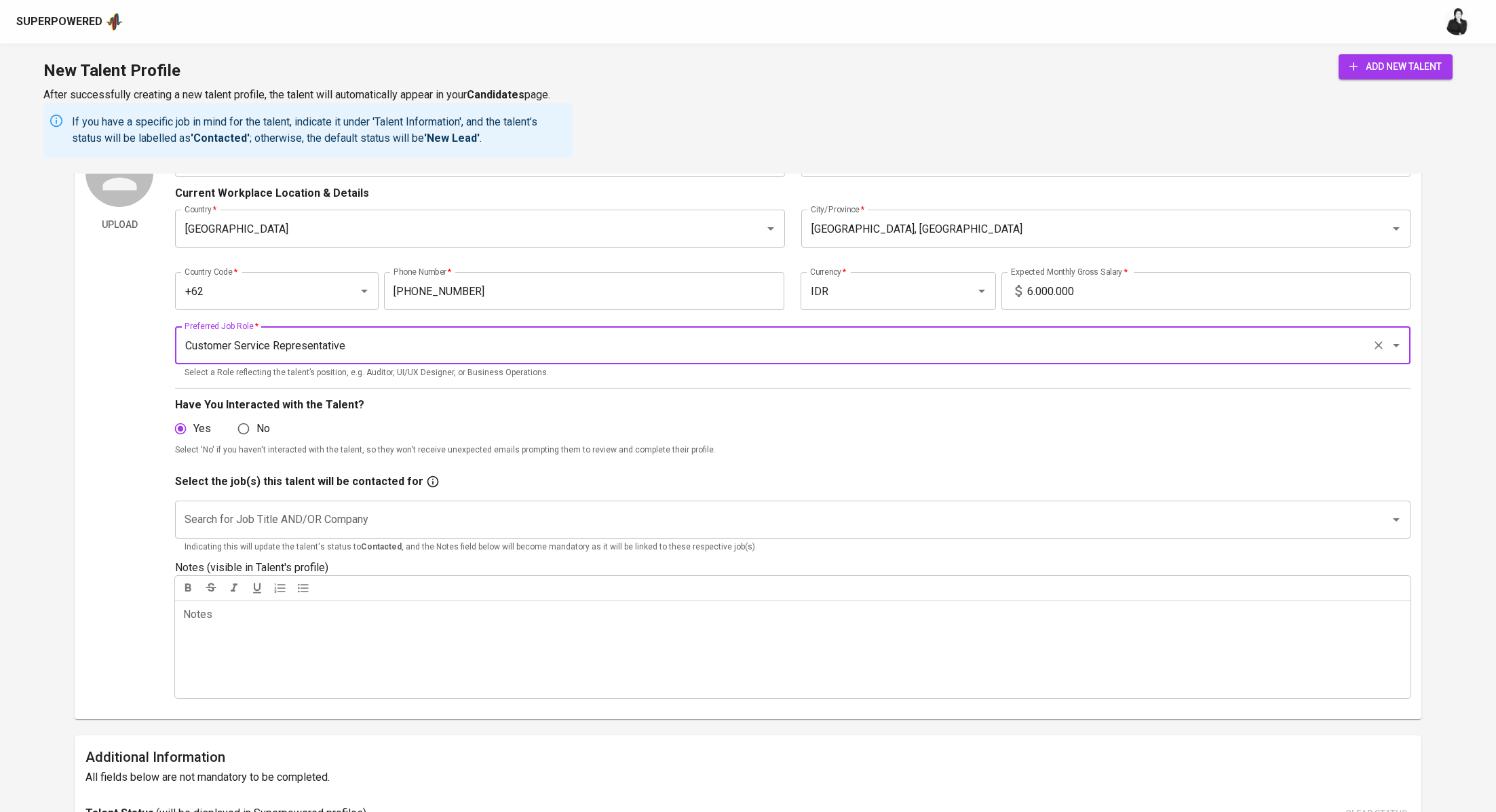
type input "Customer Service Representative"
click at [308, 524] on input "Search for Job Title AND/OR Company" at bounding box center [774, 519] width 1186 height 26
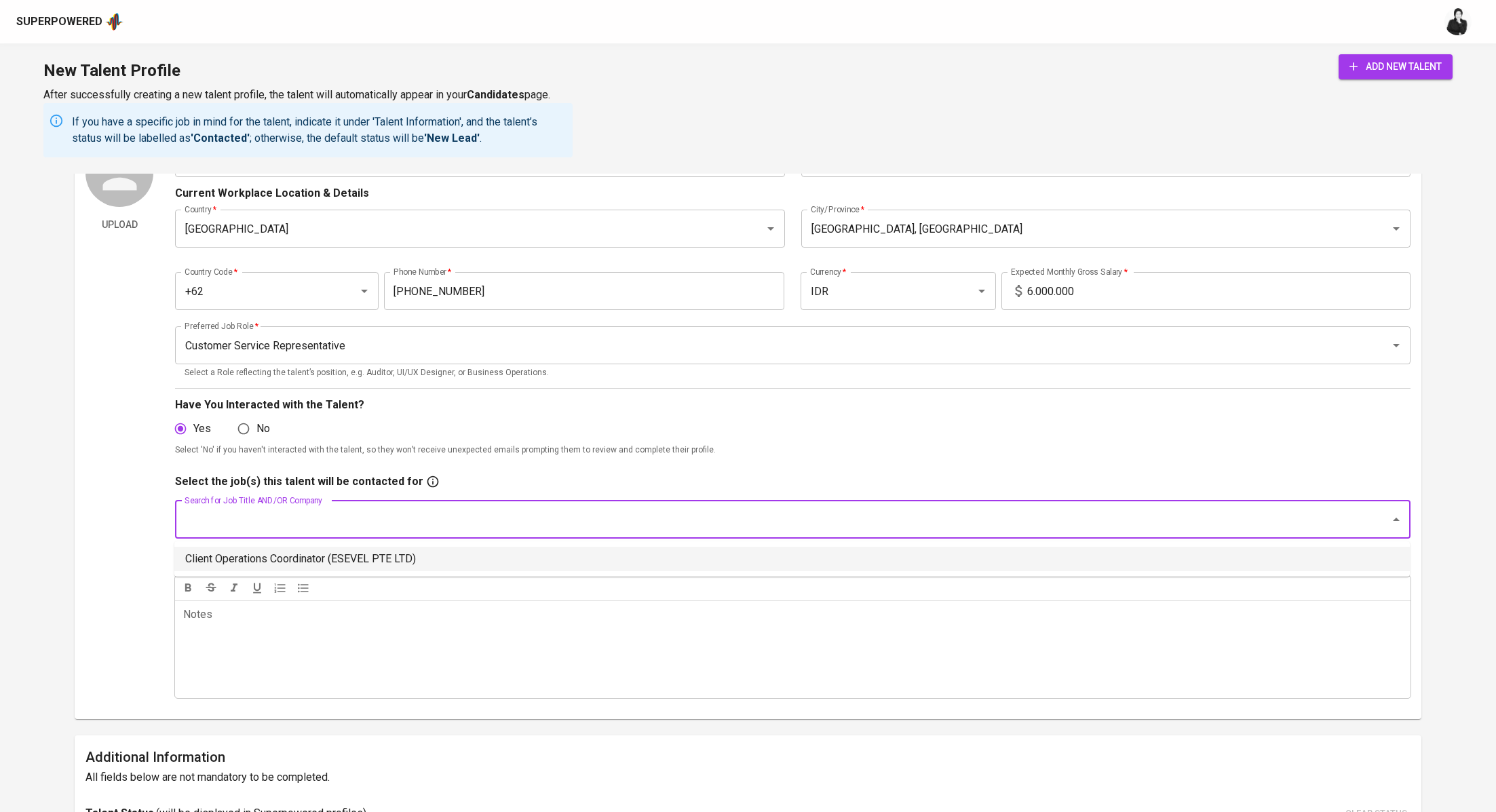
click at [310, 560] on li "Client Operations Coordinator (ESEVEL PTE LTD)" at bounding box center [791, 558] width 1235 height 24
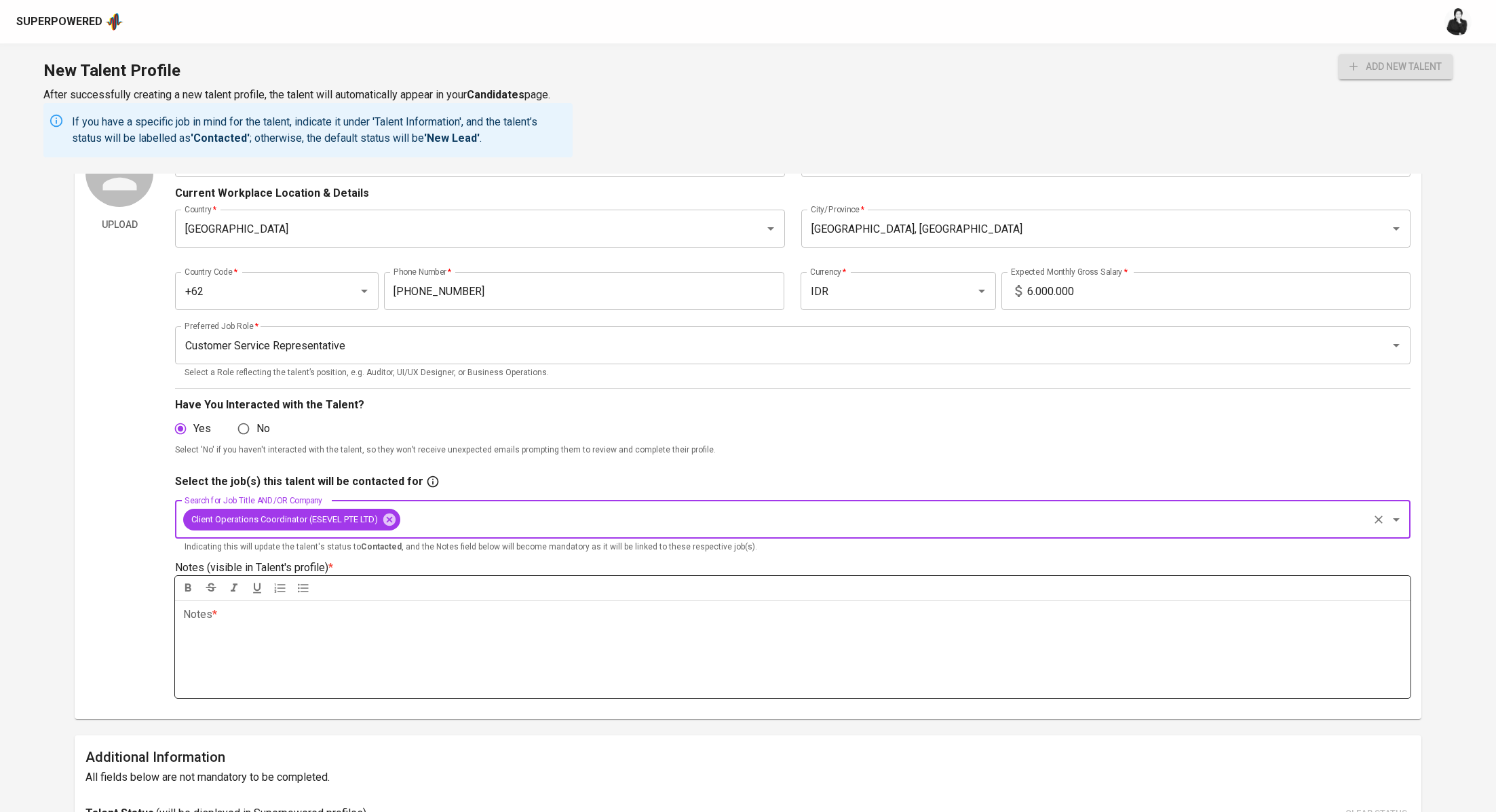
click at [289, 633] on div "Notes * ﻿" at bounding box center [792, 649] width 1235 height 98
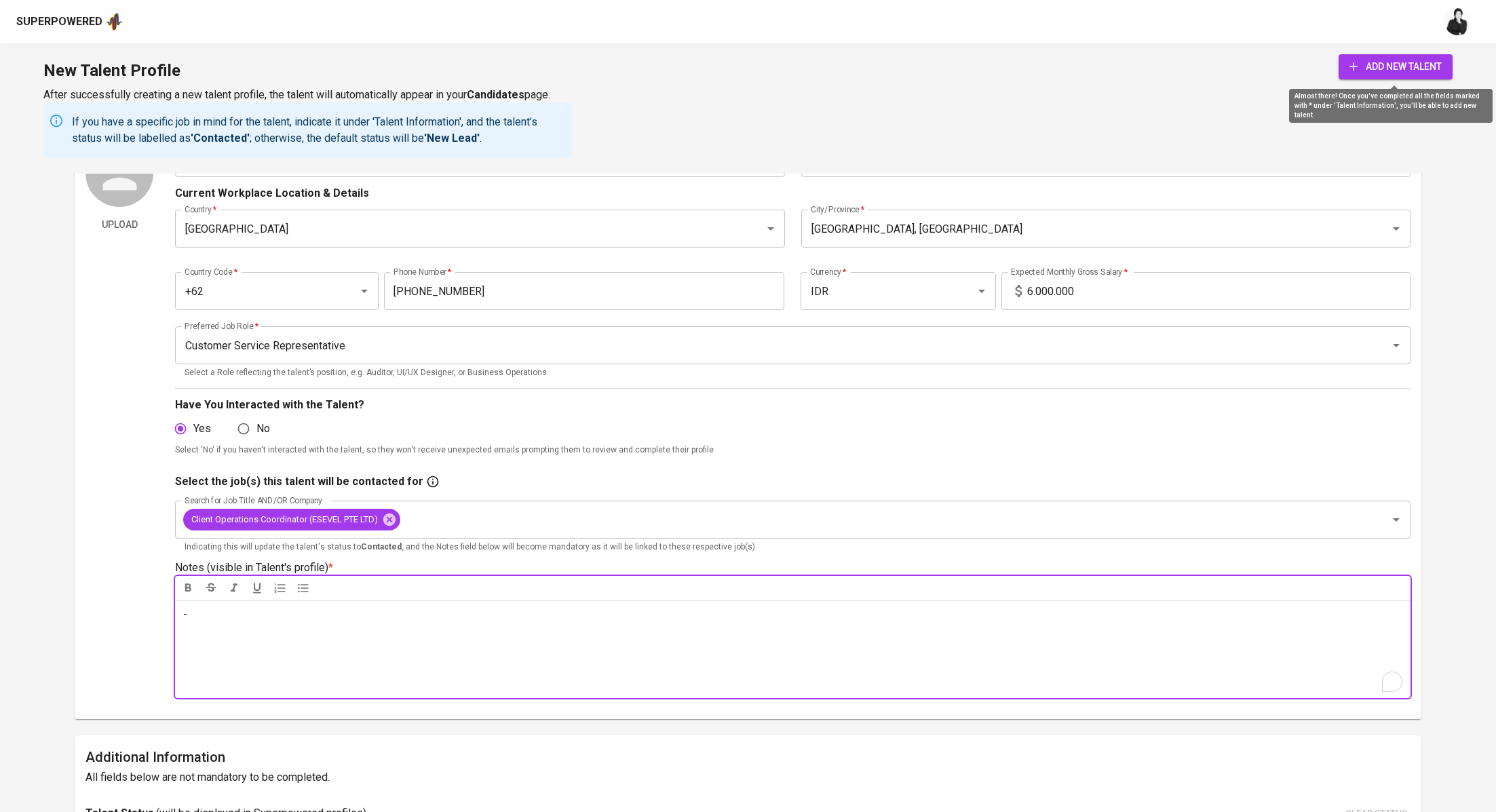
click at [1424, 65] on span "add new talent" at bounding box center [1395, 66] width 92 height 17
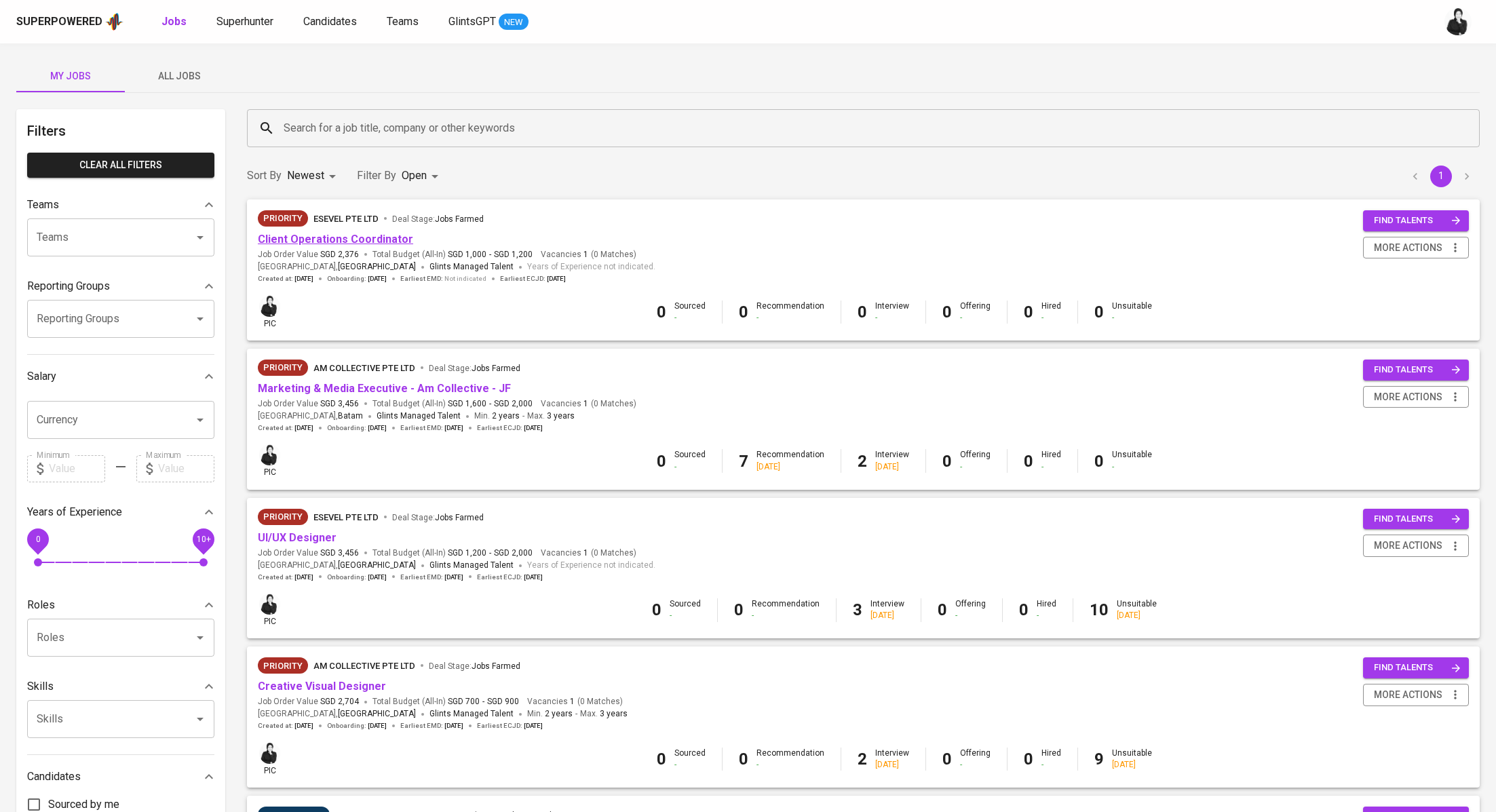
click at [373, 242] on link "Client Operations Coordinator" at bounding box center [336, 239] width 155 height 13
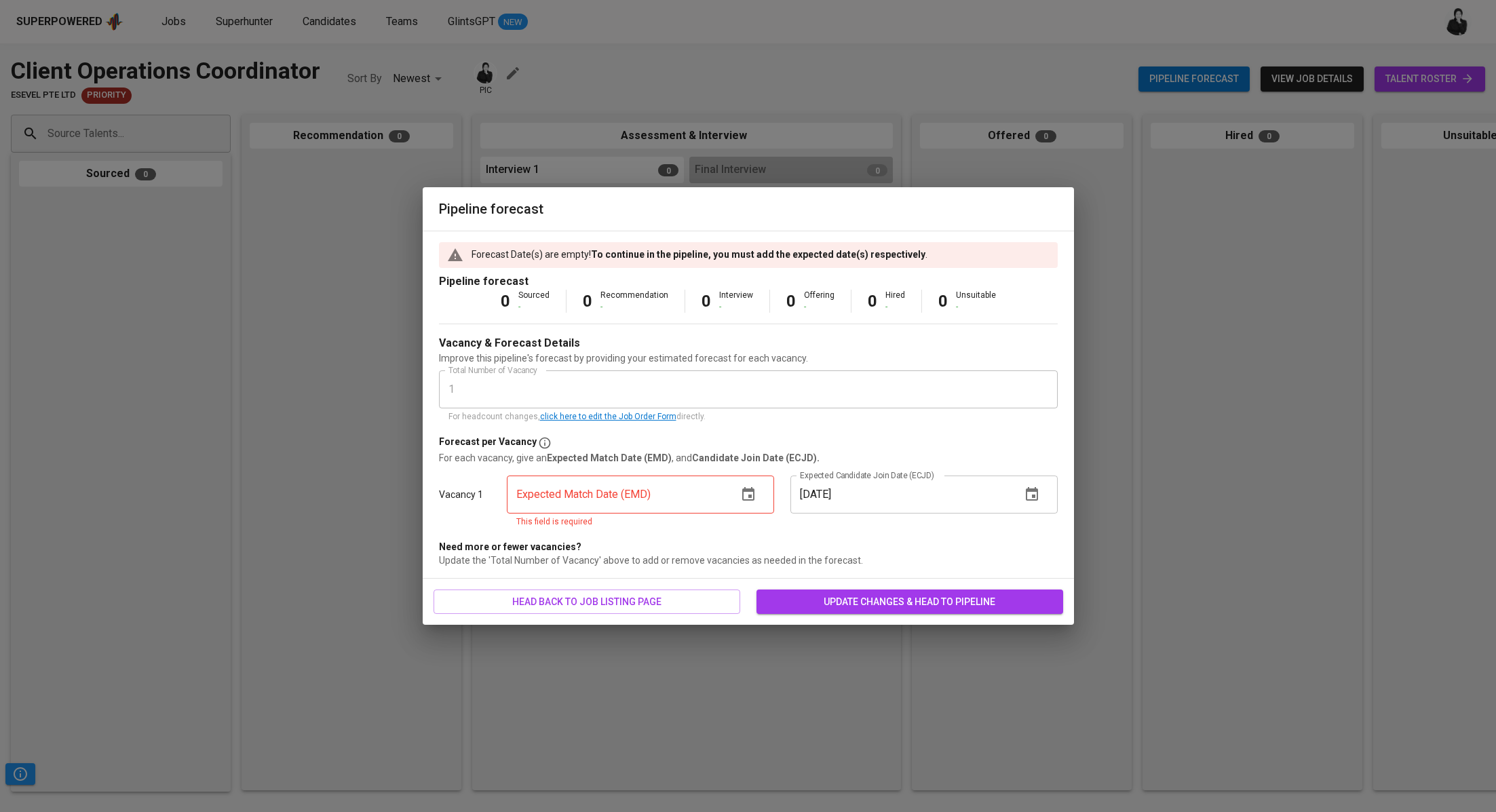
click at [742, 496] on icon "button" at bounding box center [748, 493] width 12 height 13
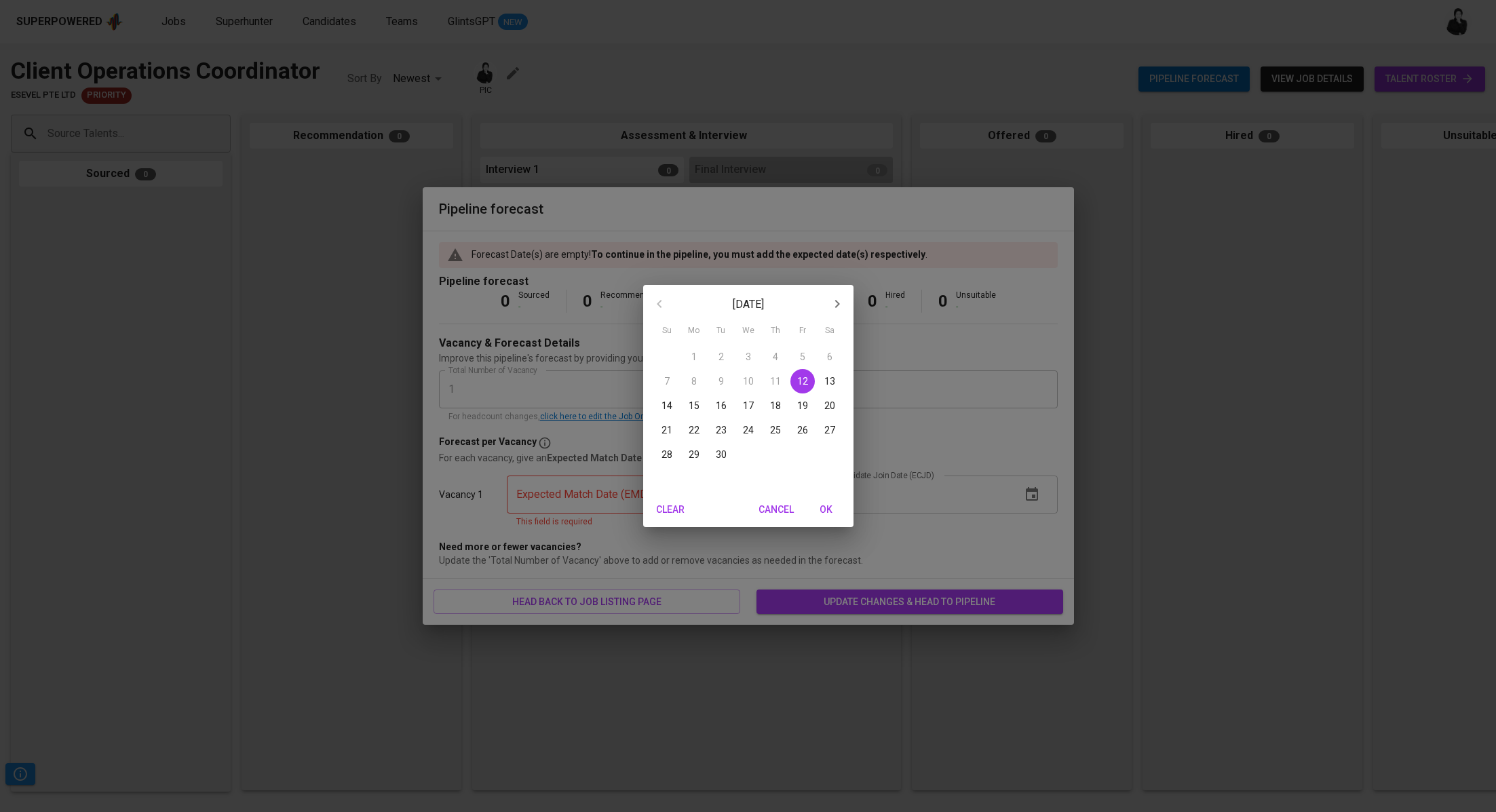
click at [841, 299] on icon "button" at bounding box center [837, 303] width 16 height 16
click at [806, 461] on p "31" at bounding box center [803, 454] width 11 height 13
type input "10/31/2025"
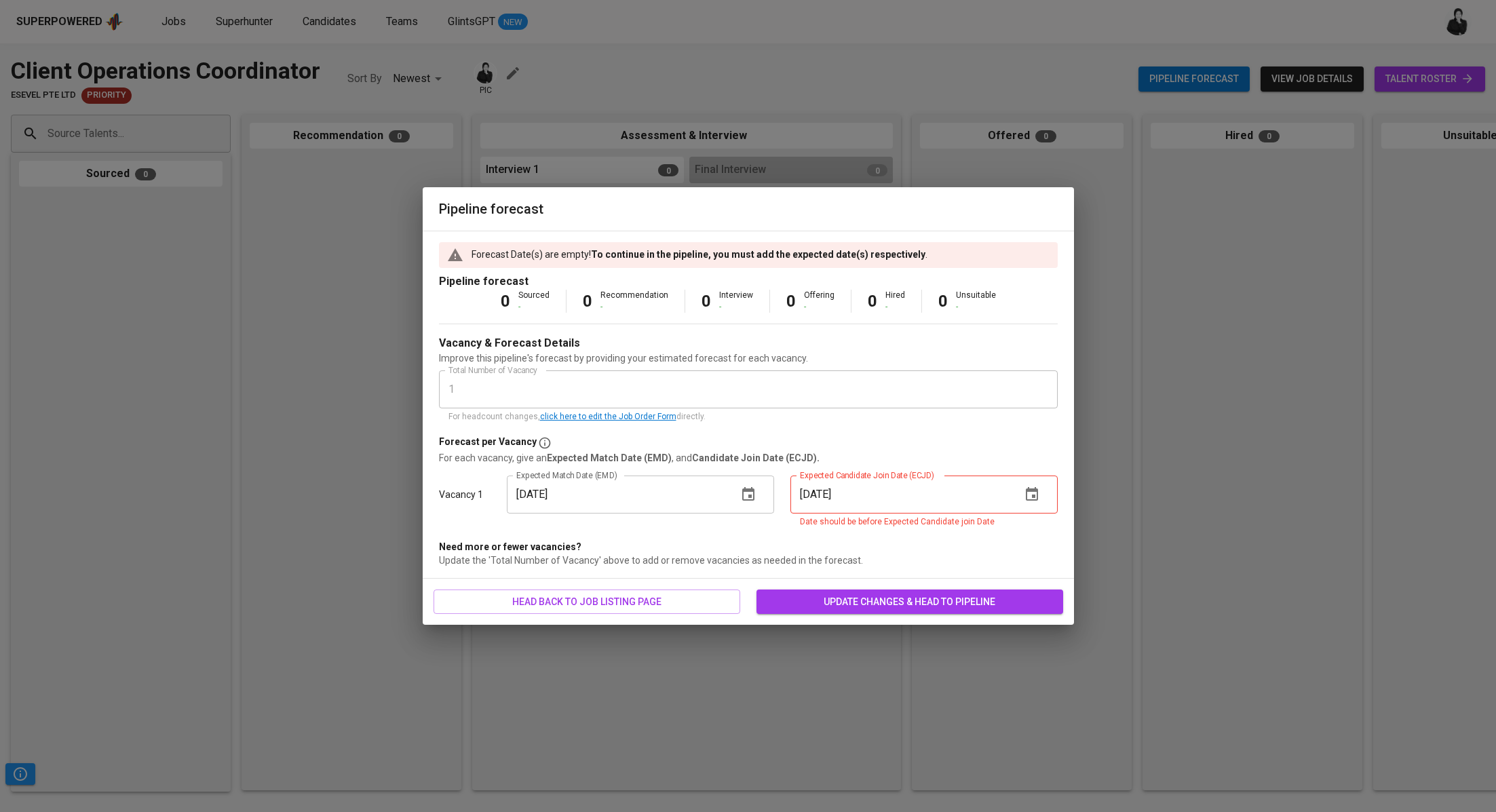
click at [1036, 500] on icon "button" at bounding box center [1031, 493] width 12 height 13
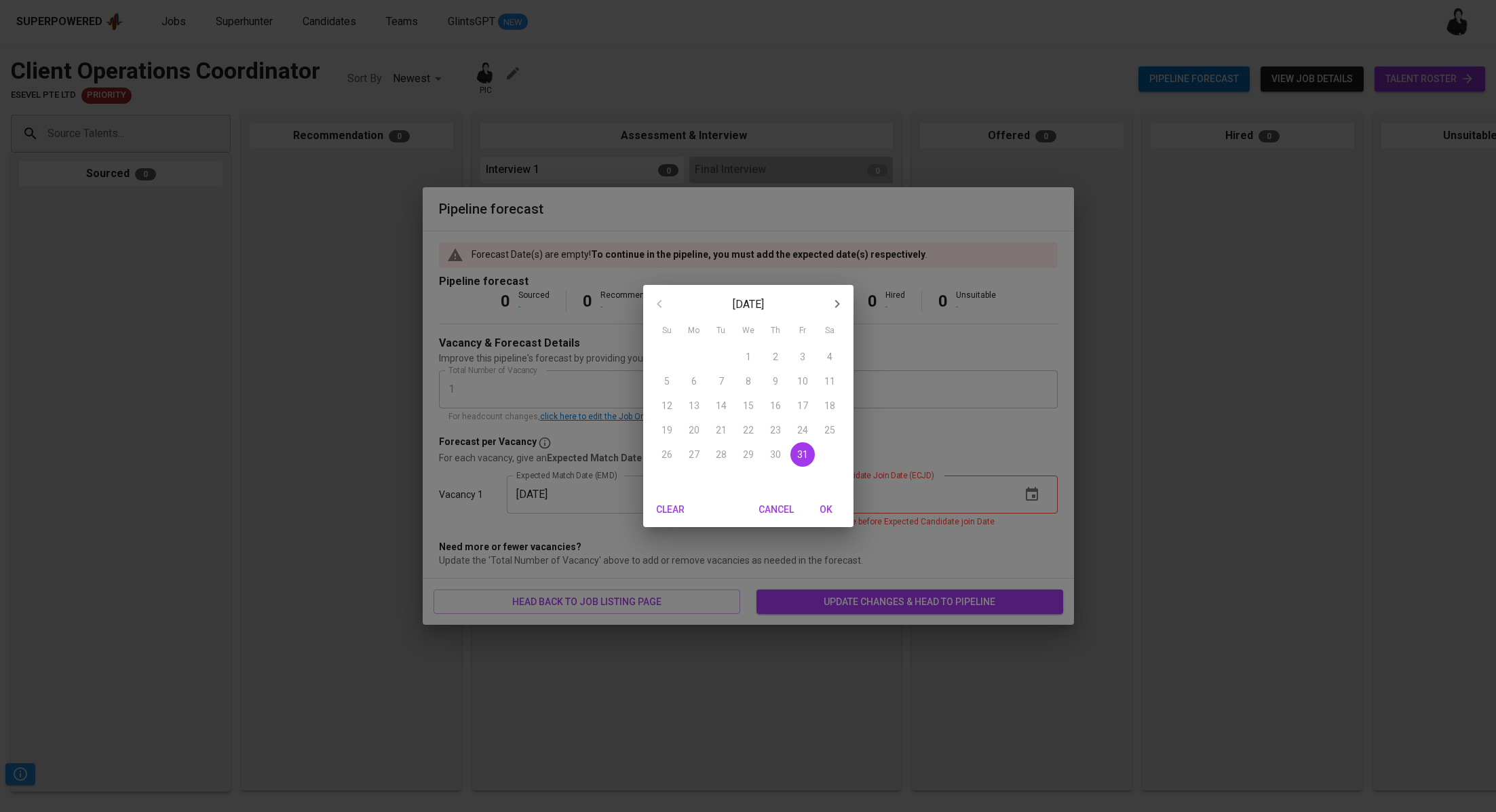
click at [841, 309] on icon "button" at bounding box center [837, 303] width 16 height 16
click at [667, 472] on button "30" at bounding box center [667, 479] width 24 height 24
type input "11/30/2025"
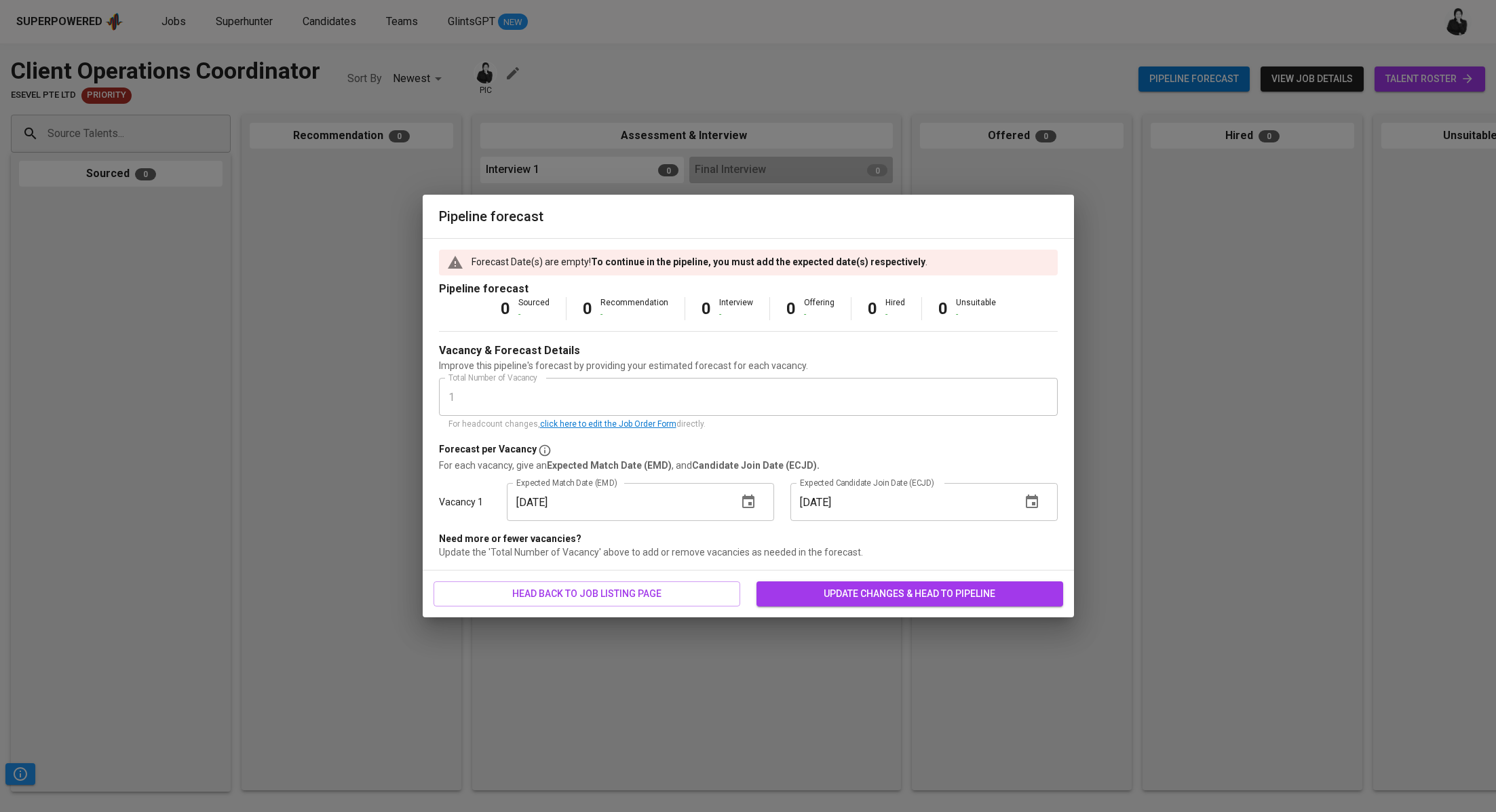
click at [858, 588] on span "update changes & head to pipeline" at bounding box center [910, 594] width 285 height 17
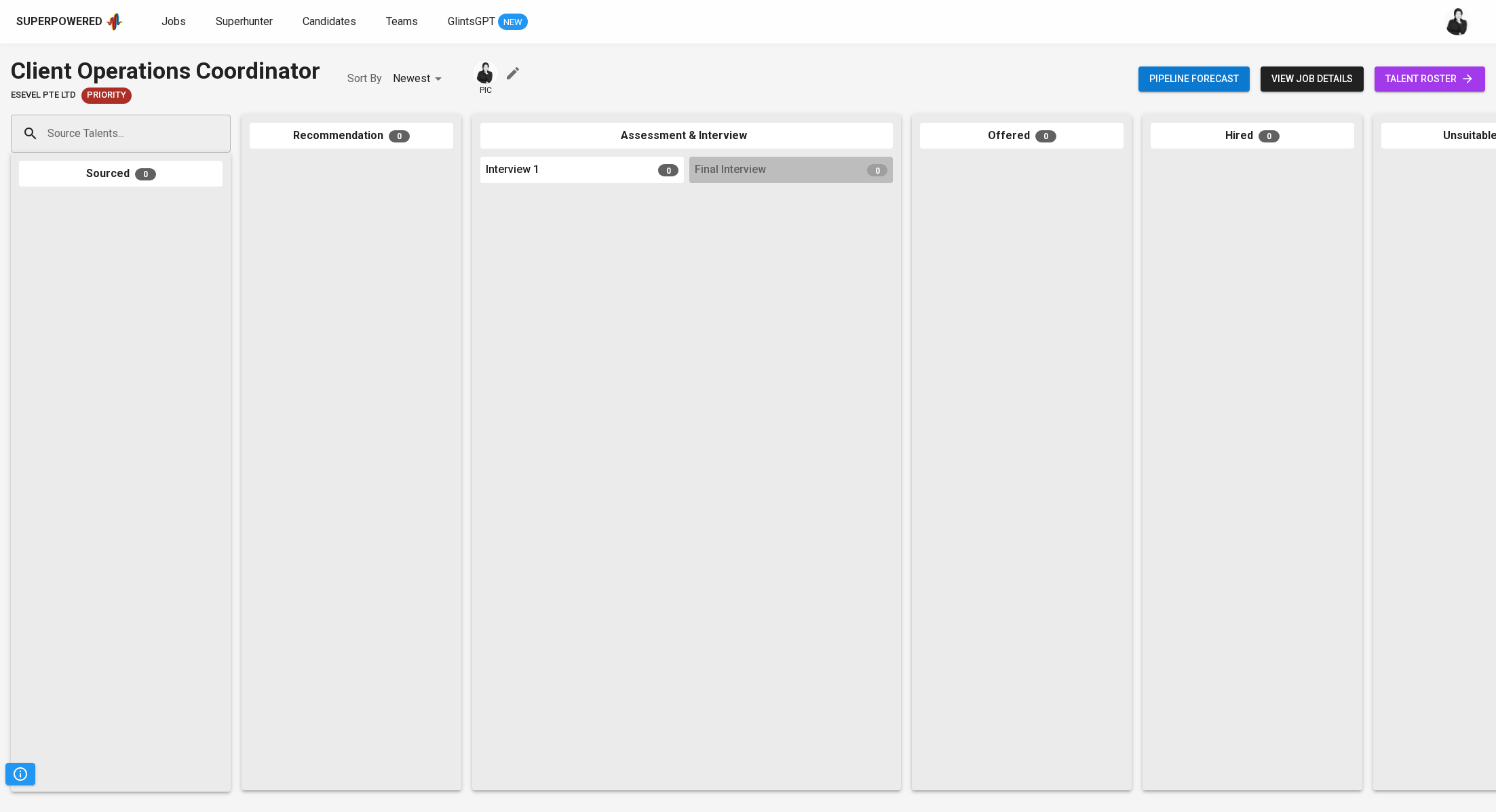
click at [1431, 88] on link "talent roster" at bounding box center [1430, 79] width 110 height 25
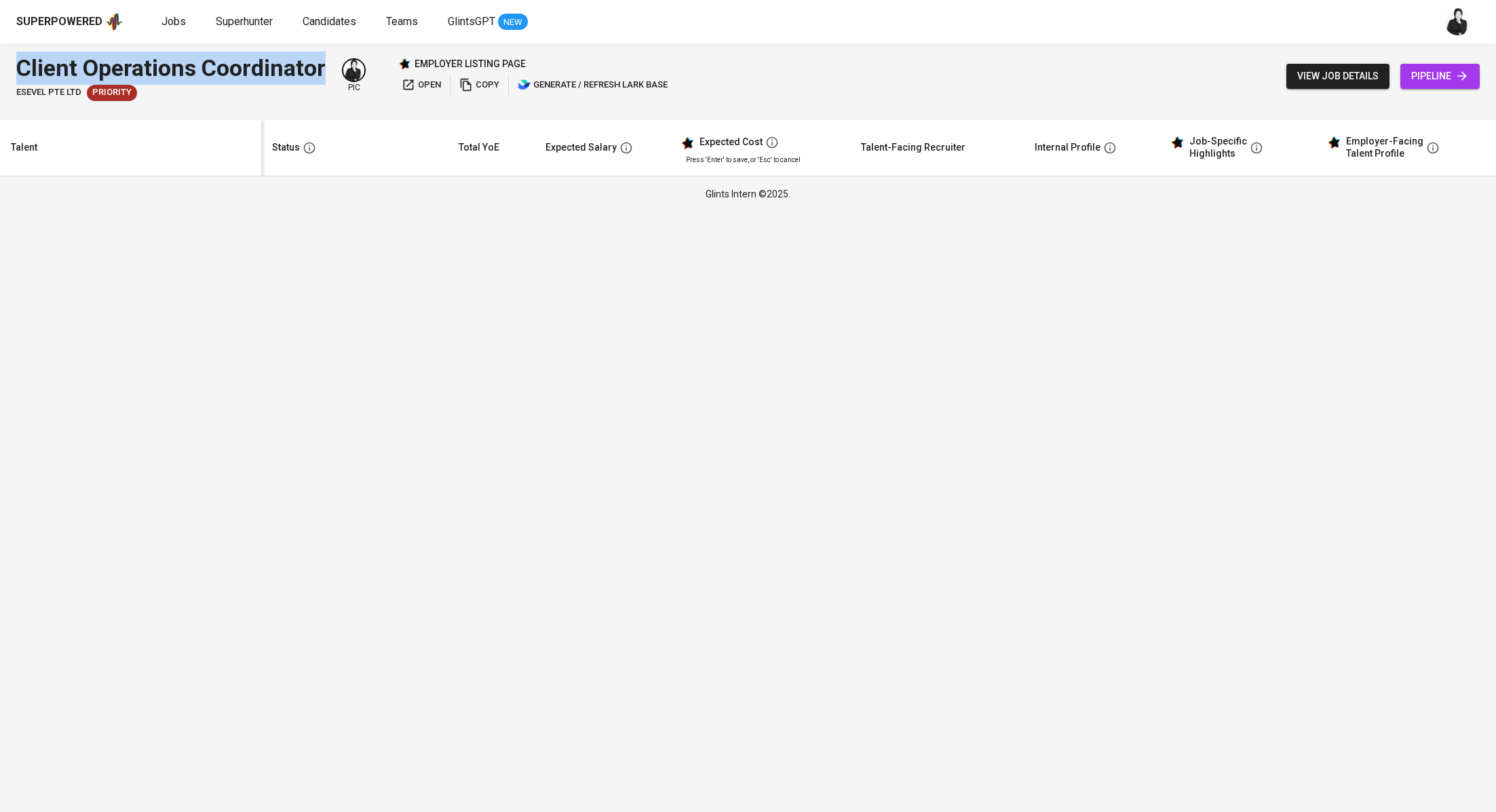
drag, startPoint x: 322, startPoint y: 59, endPoint x: 0, endPoint y: 55, distance: 322.0
click at [0, 55] on div "Client Operations Coordinator ESEVEL PTE LTD Priority pic employer listing page…" at bounding box center [748, 76] width 1496 height 66
copy div "Client Operations Coordinator"
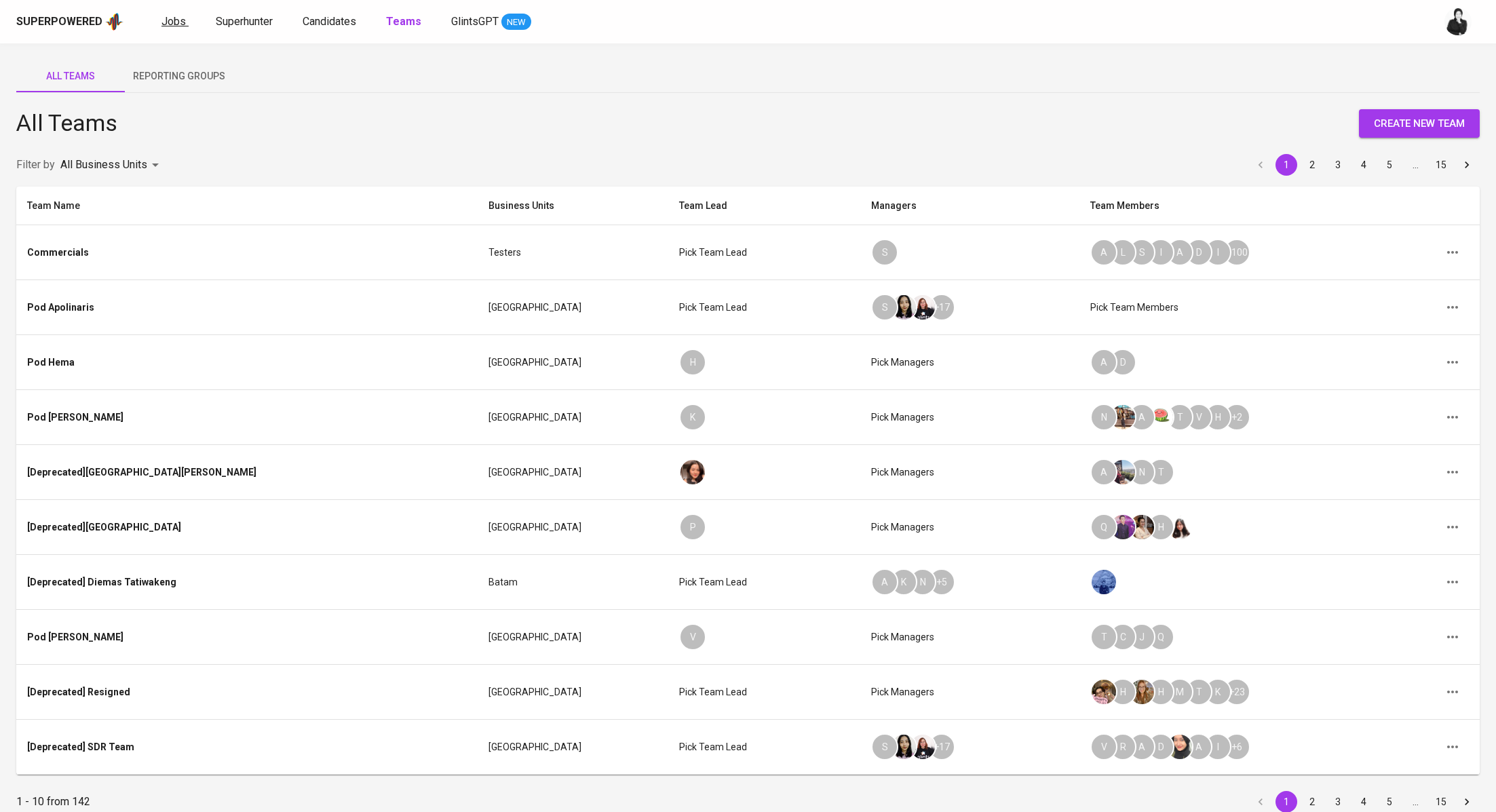
click at [185, 20] on link "Jobs" at bounding box center [175, 22] width 27 height 17
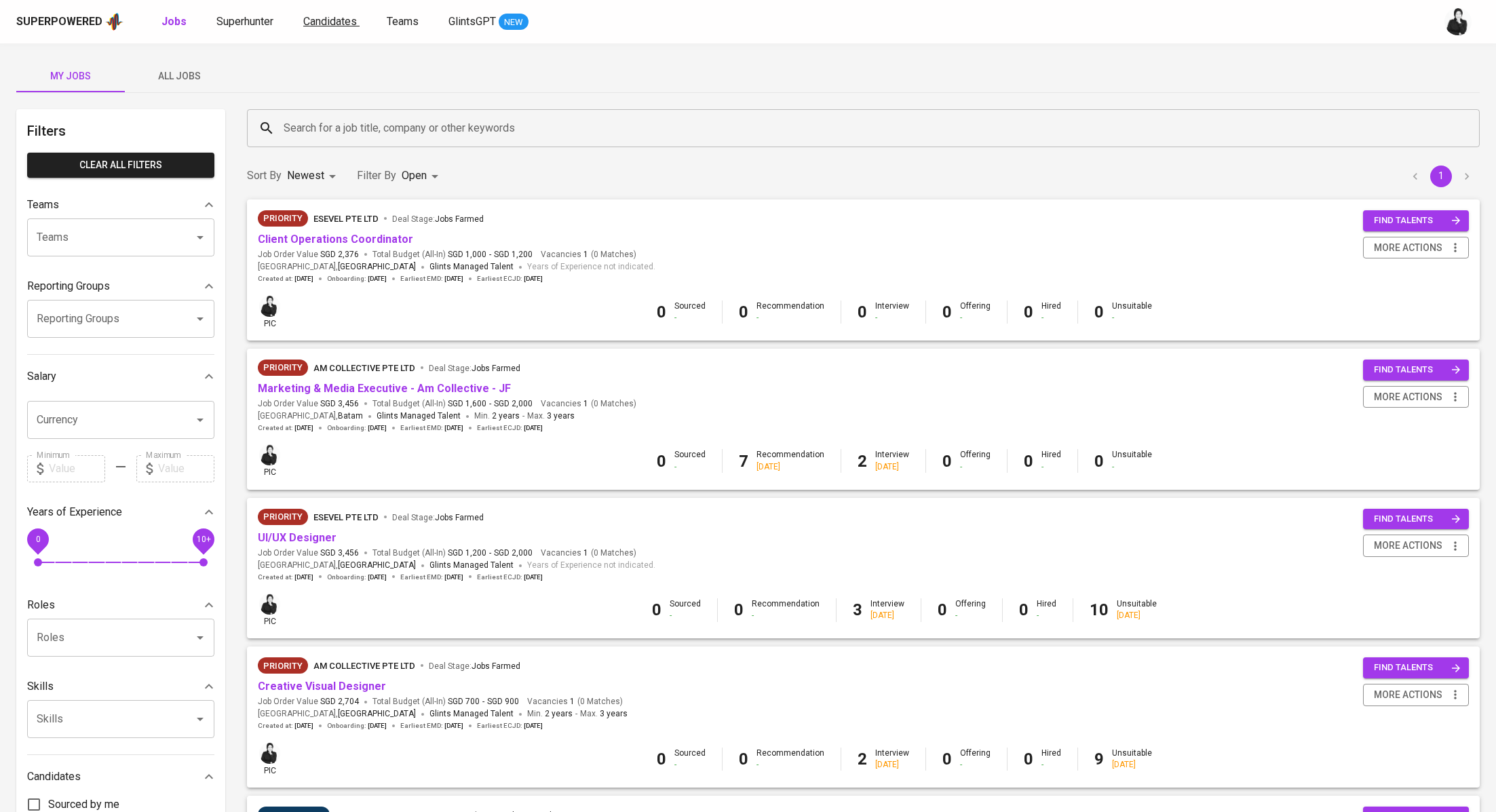
click at [334, 22] on span "Candidates" at bounding box center [330, 21] width 54 height 13
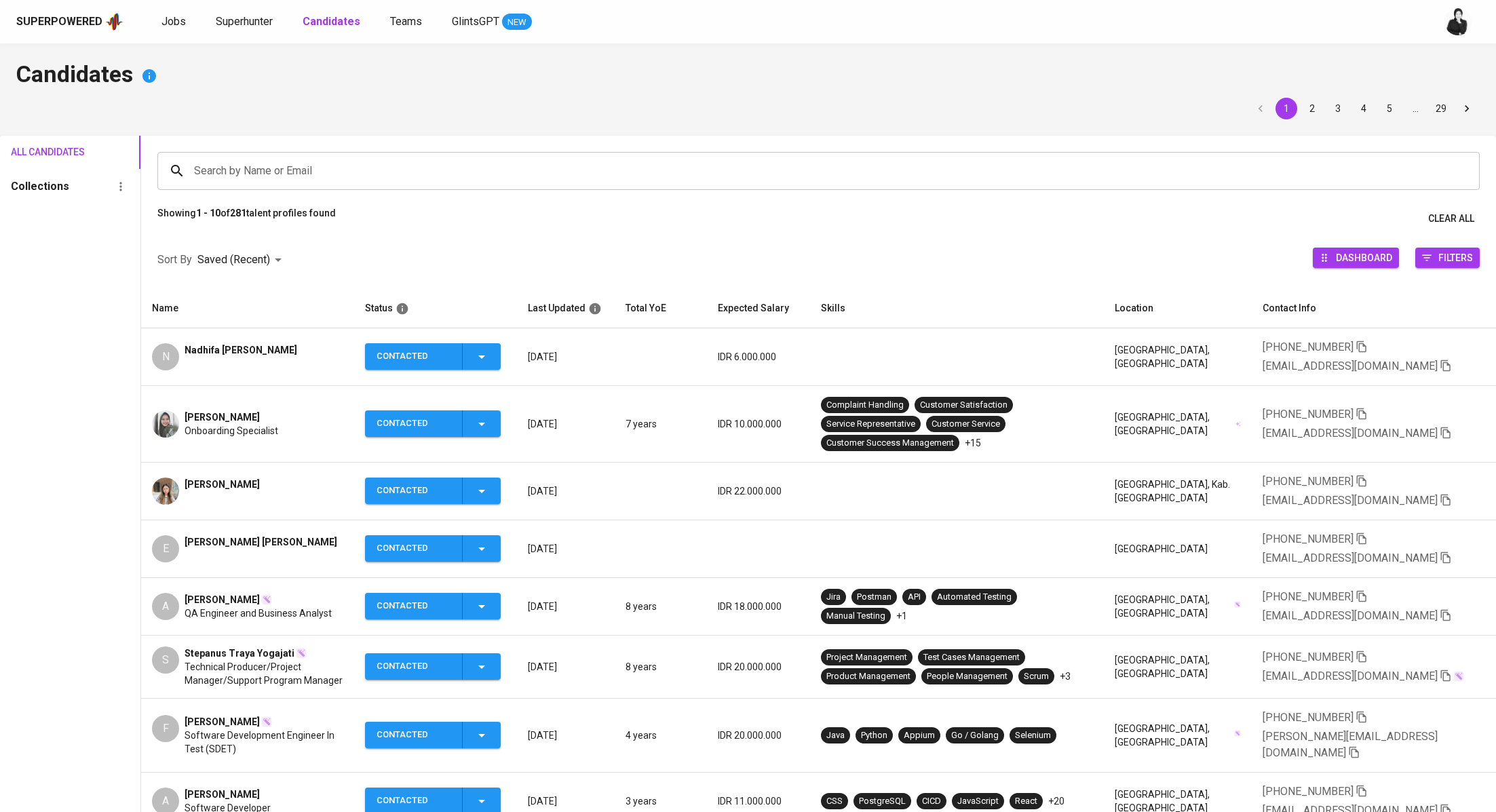
click at [513, 357] on td "Contacted" at bounding box center [436, 357] width 163 height 57
click at [490, 357] on icon "button" at bounding box center [481, 356] width 16 height 16
click at [318, 354] on div at bounding box center [748, 406] width 1496 height 812
click at [278, 354] on span "Nadhifa [PERSON_NAME]" at bounding box center [240, 349] width 113 height 13
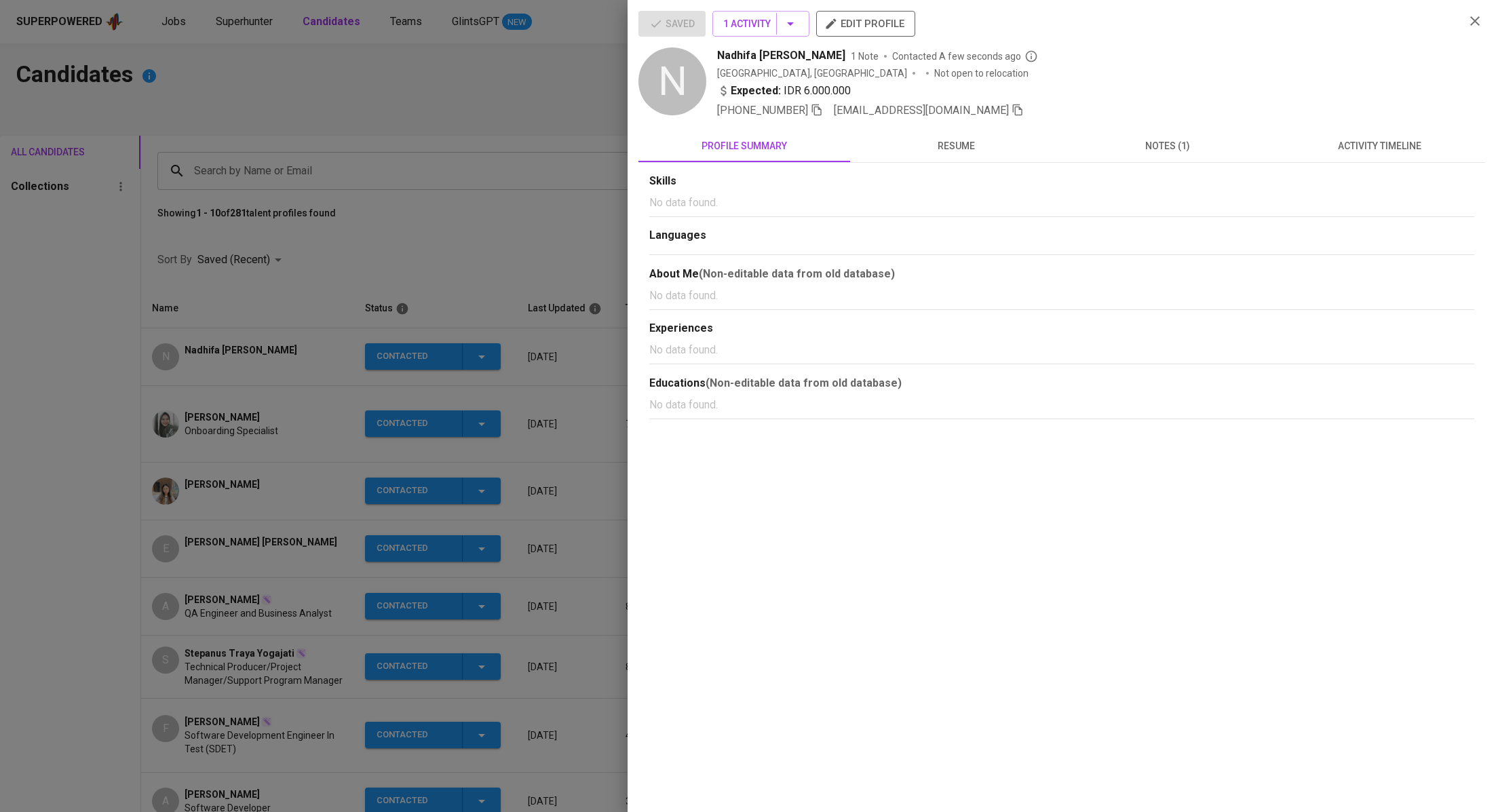
click at [993, 107] on div "+62 851-5639-8037 nadhifadama98@gmail.com" at bounding box center [1086, 110] width 737 height 16
click at [1012, 112] on icon "button" at bounding box center [1017, 109] width 12 height 12
click at [540, 141] on div at bounding box center [748, 406] width 1496 height 812
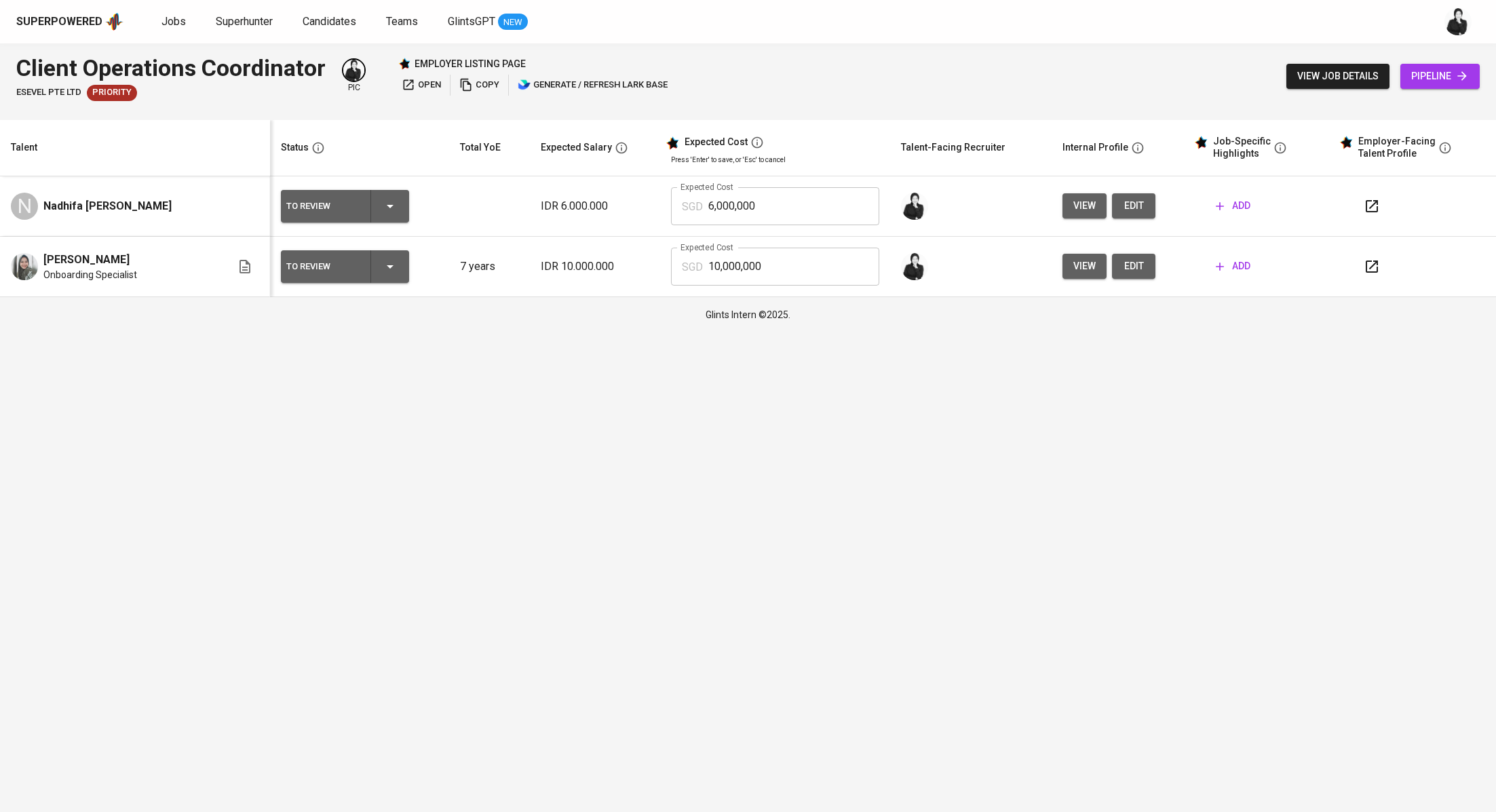
click at [1247, 207] on button "add" at bounding box center [1232, 206] width 45 height 25
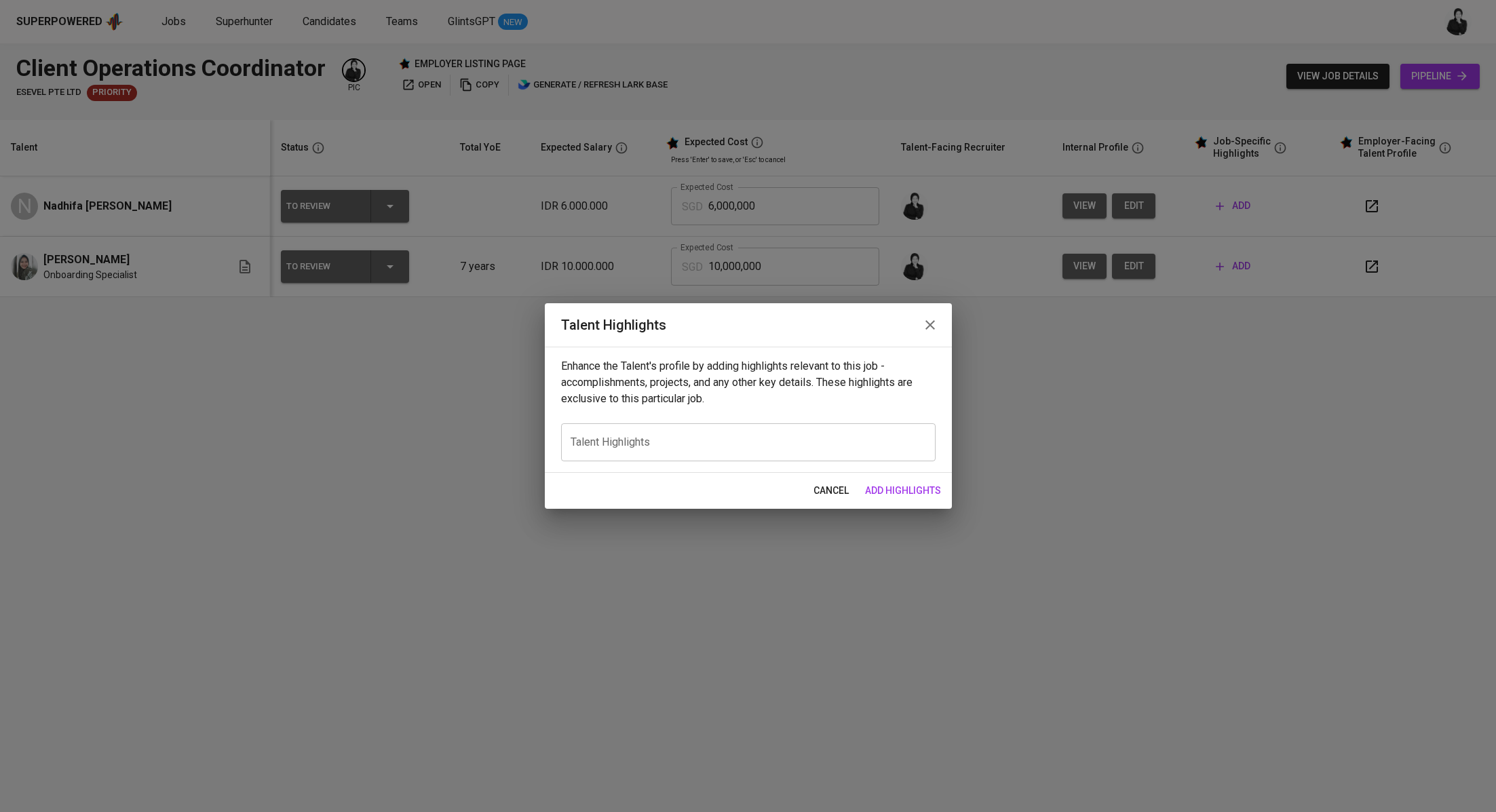
click at [927, 329] on icon "button" at bounding box center [930, 324] width 16 height 16
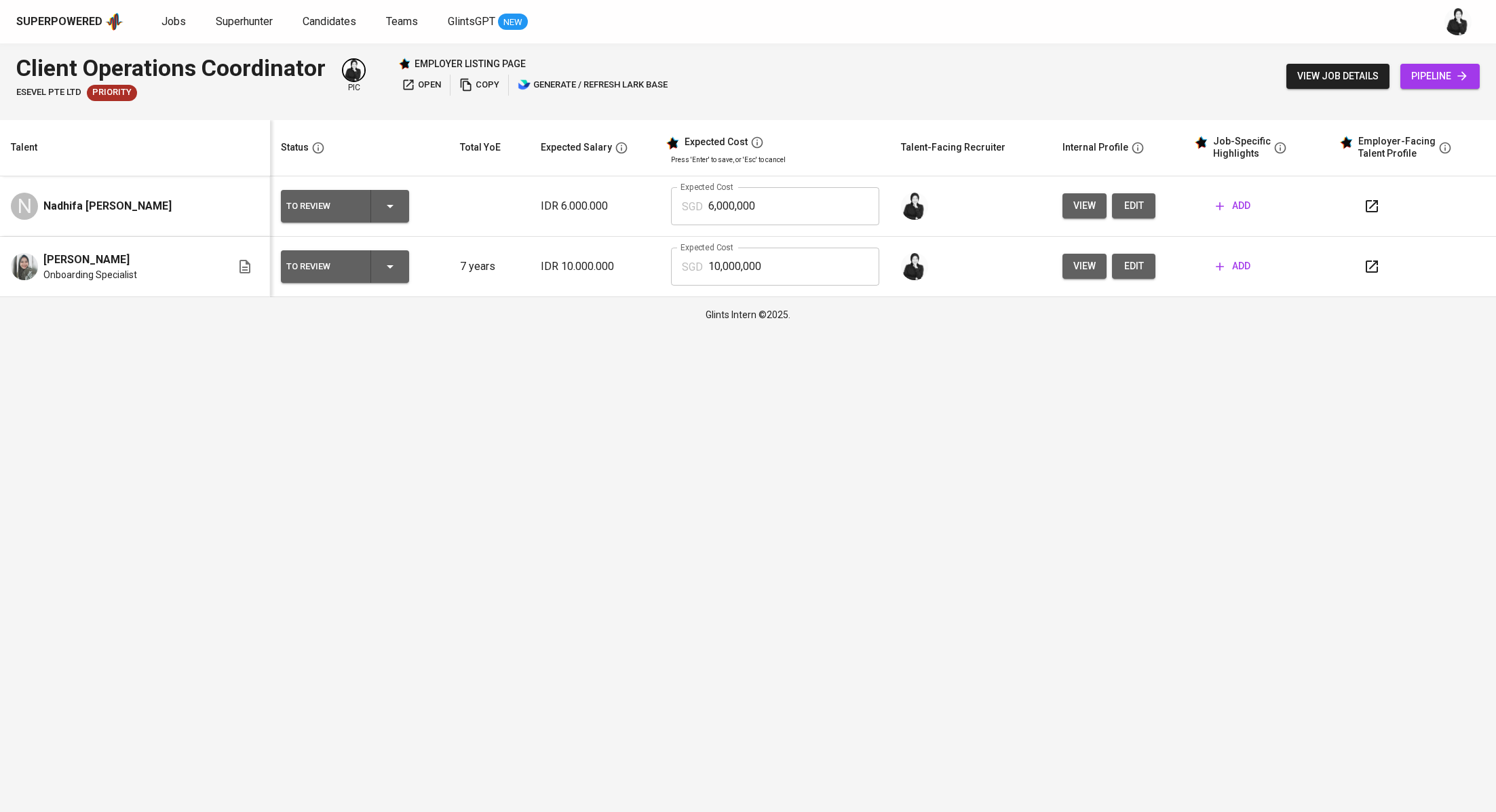
click at [1123, 200] on span "edit" at bounding box center [1133, 205] width 22 height 17
click at [1125, 265] on span "edit" at bounding box center [1133, 266] width 22 height 17
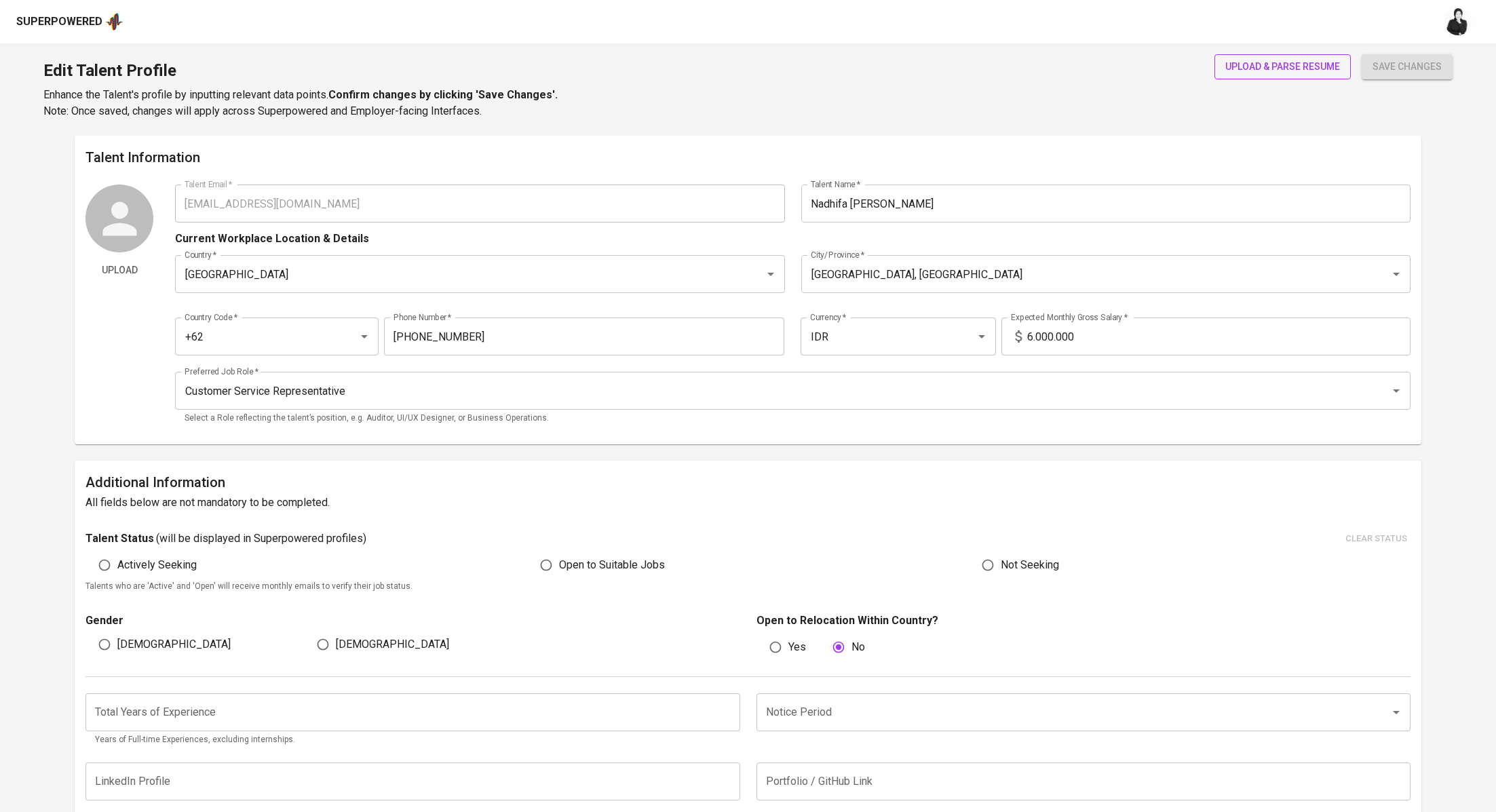
click at [1255, 71] on span "upload & parse resume" at bounding box center [1283, 66] width 115 height 17
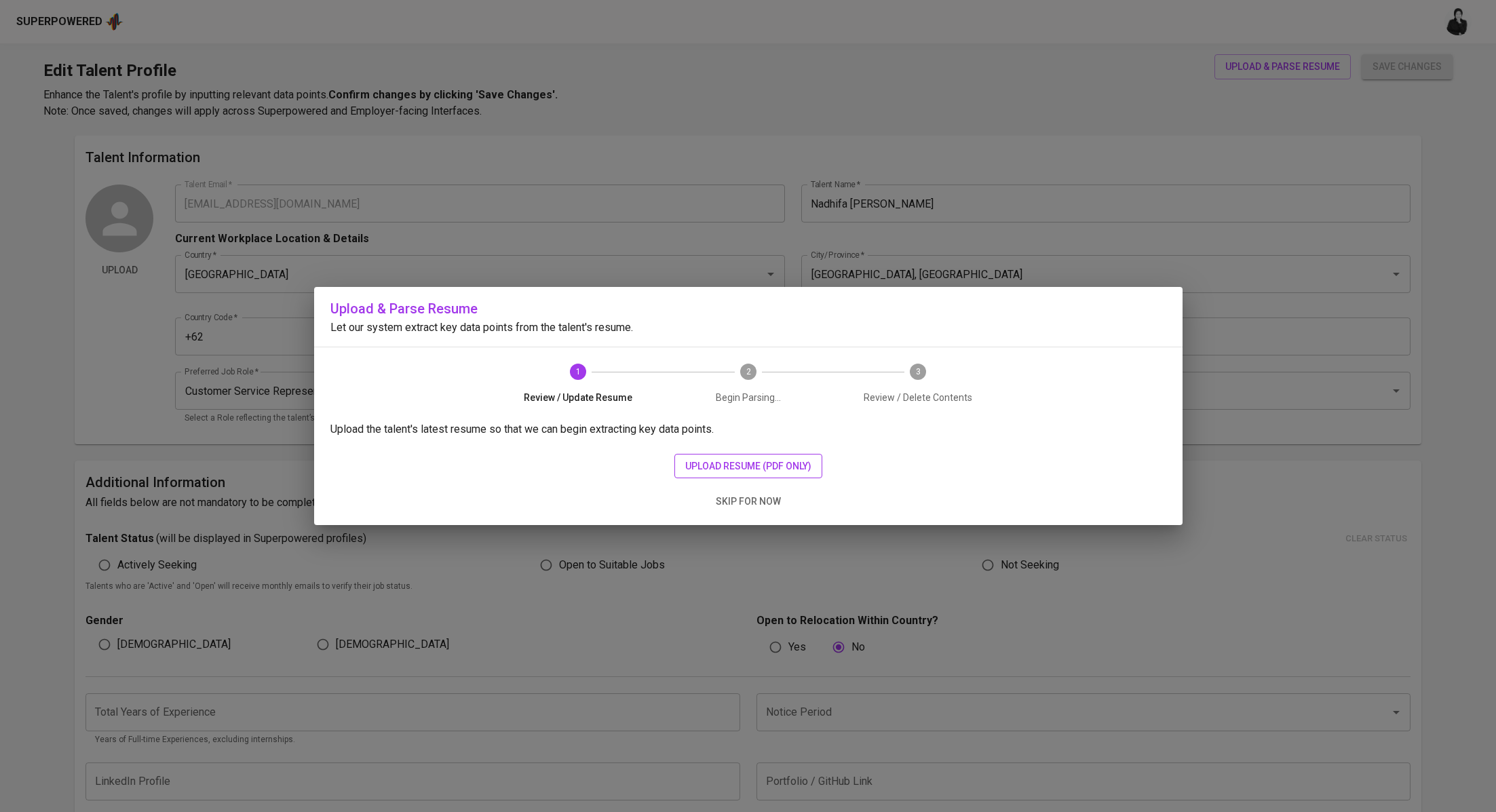
click at [675, 457] on button "upload resume (pdf only)" at bounding box center [749, 466] width 148 height 25
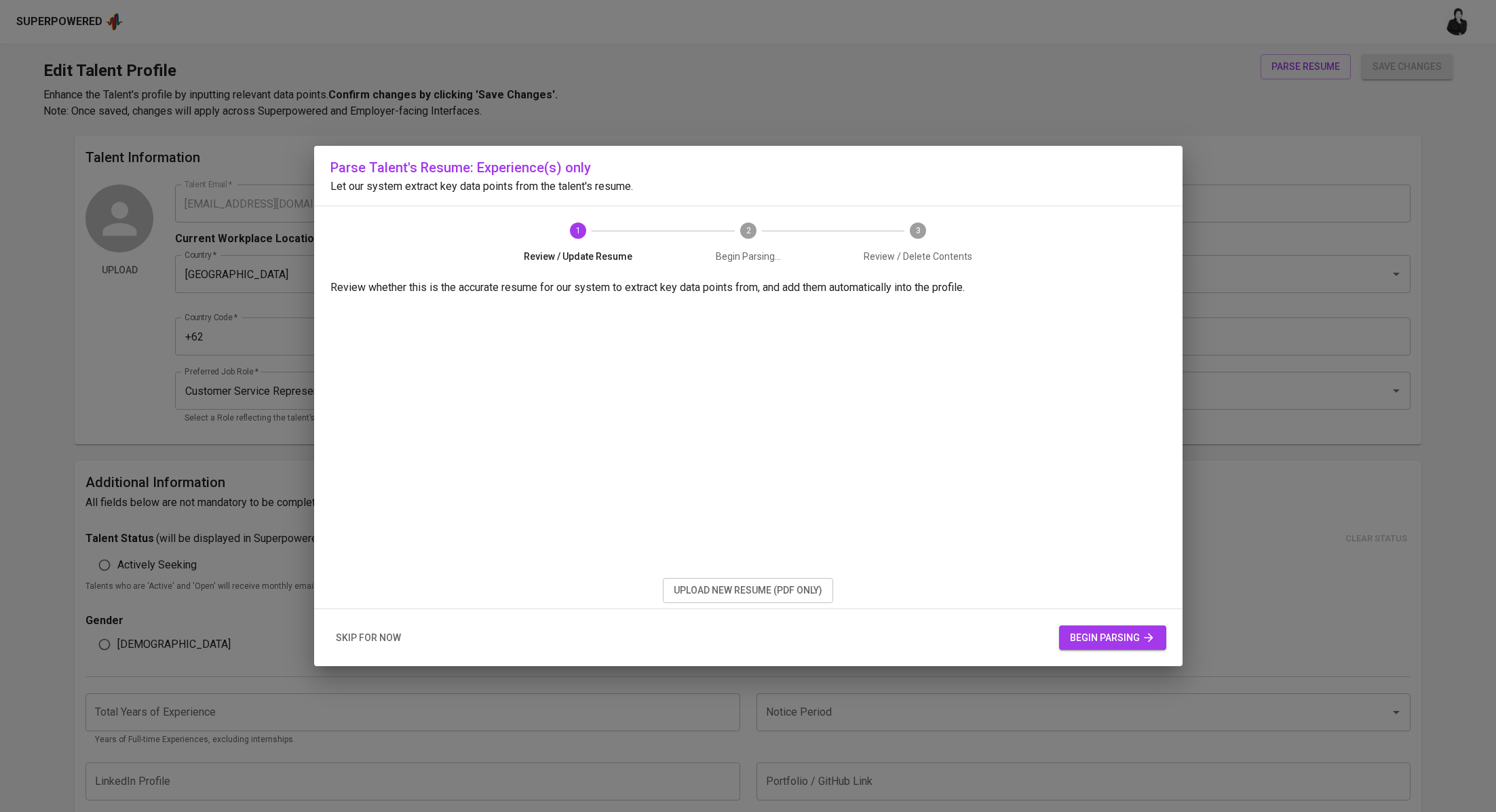
click at [1103, 644] on span "begin parsing" at bounding box center [1113, 638] width 85 height 17
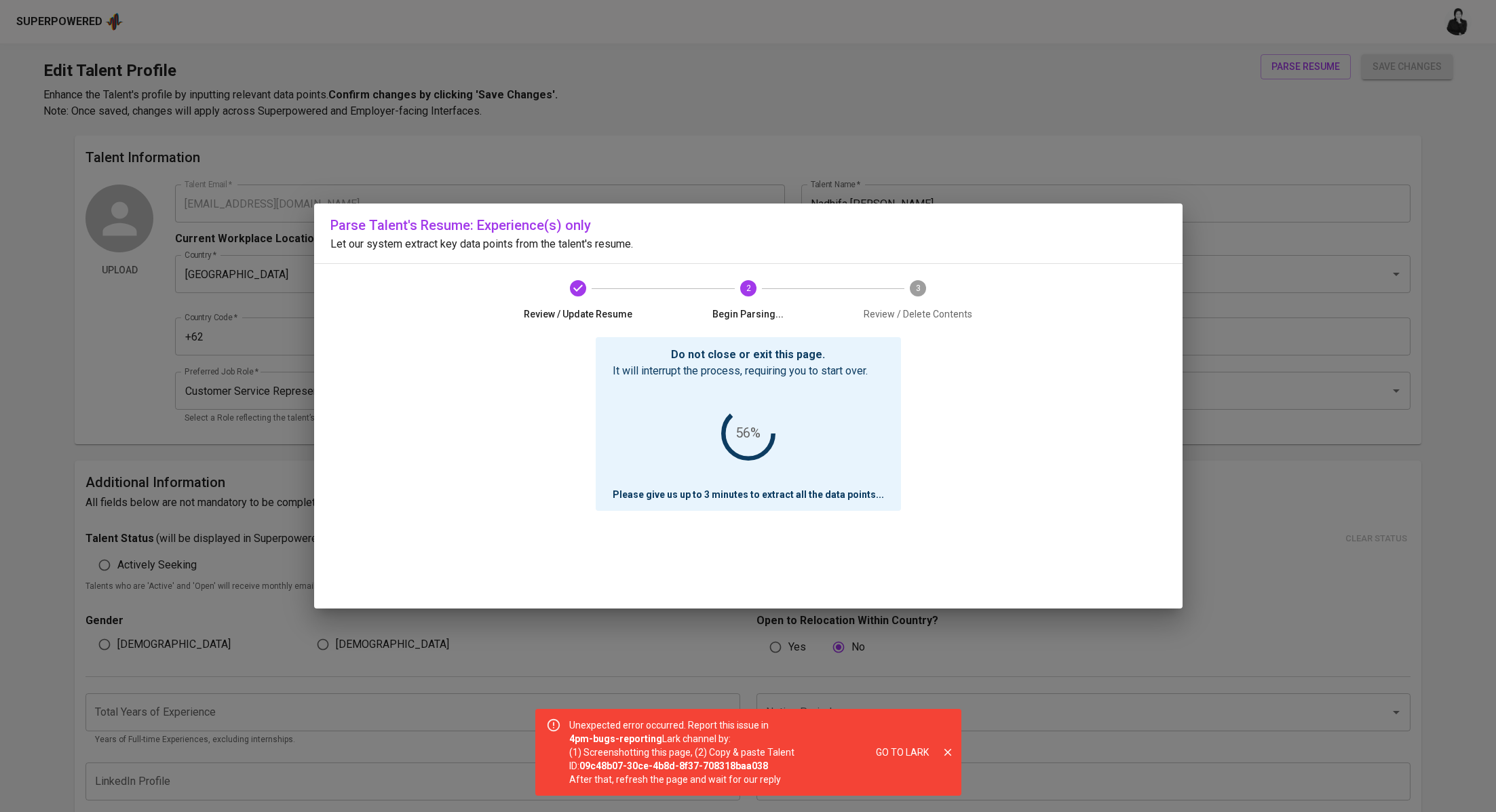
click at [948, 753] on icon "close" at bounding box center [947, 752] width 12 height 12
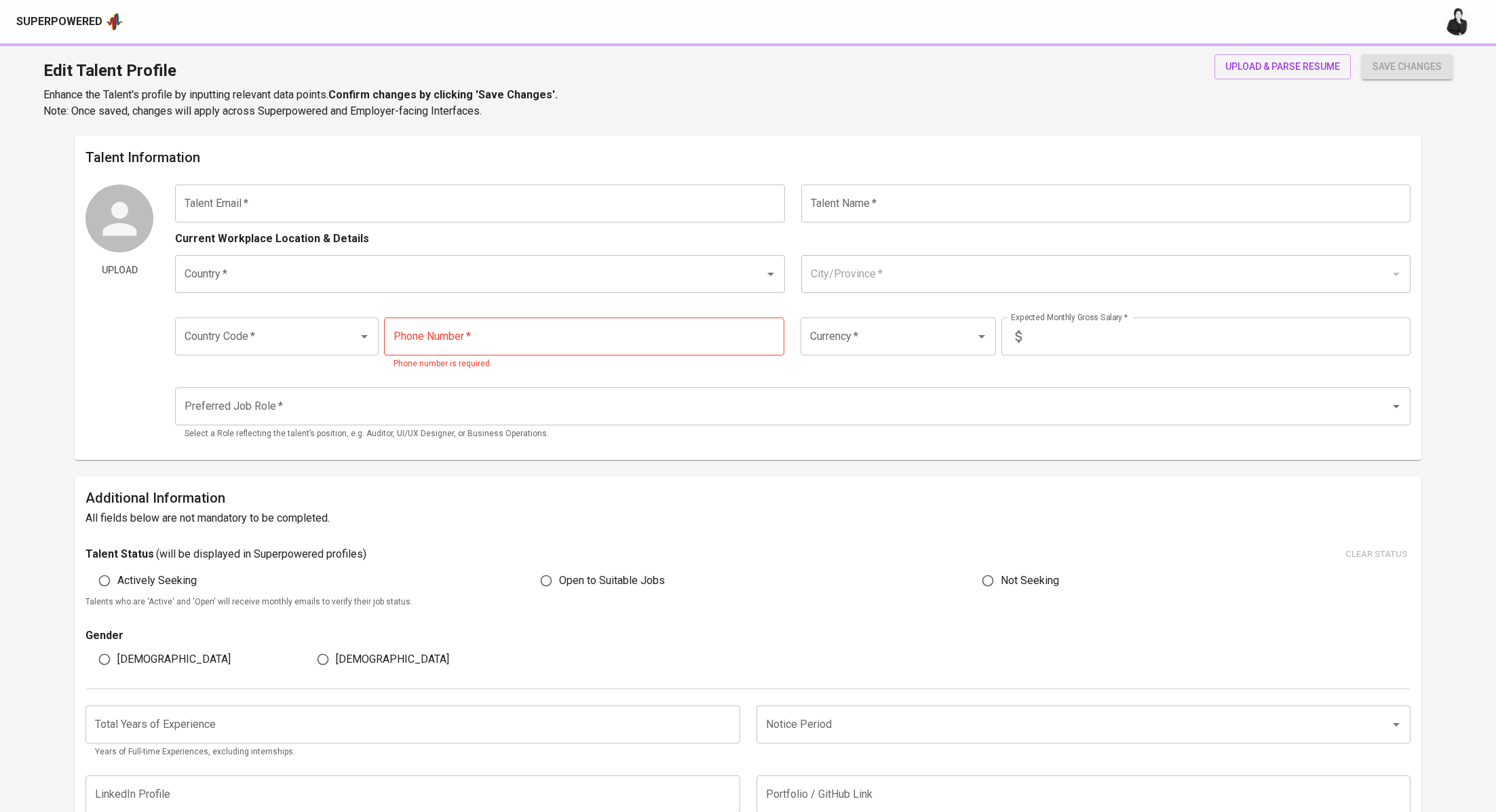
type input "[EMAIL_ADDRESS][DOMAIN_NAME]"
type input "[PERSON_NAME]"
type input "[GEOGRAPHIC_DATA]"
type input "Pekanbaru, [GEOGRAPHIC_DATA]"
type input "+62"
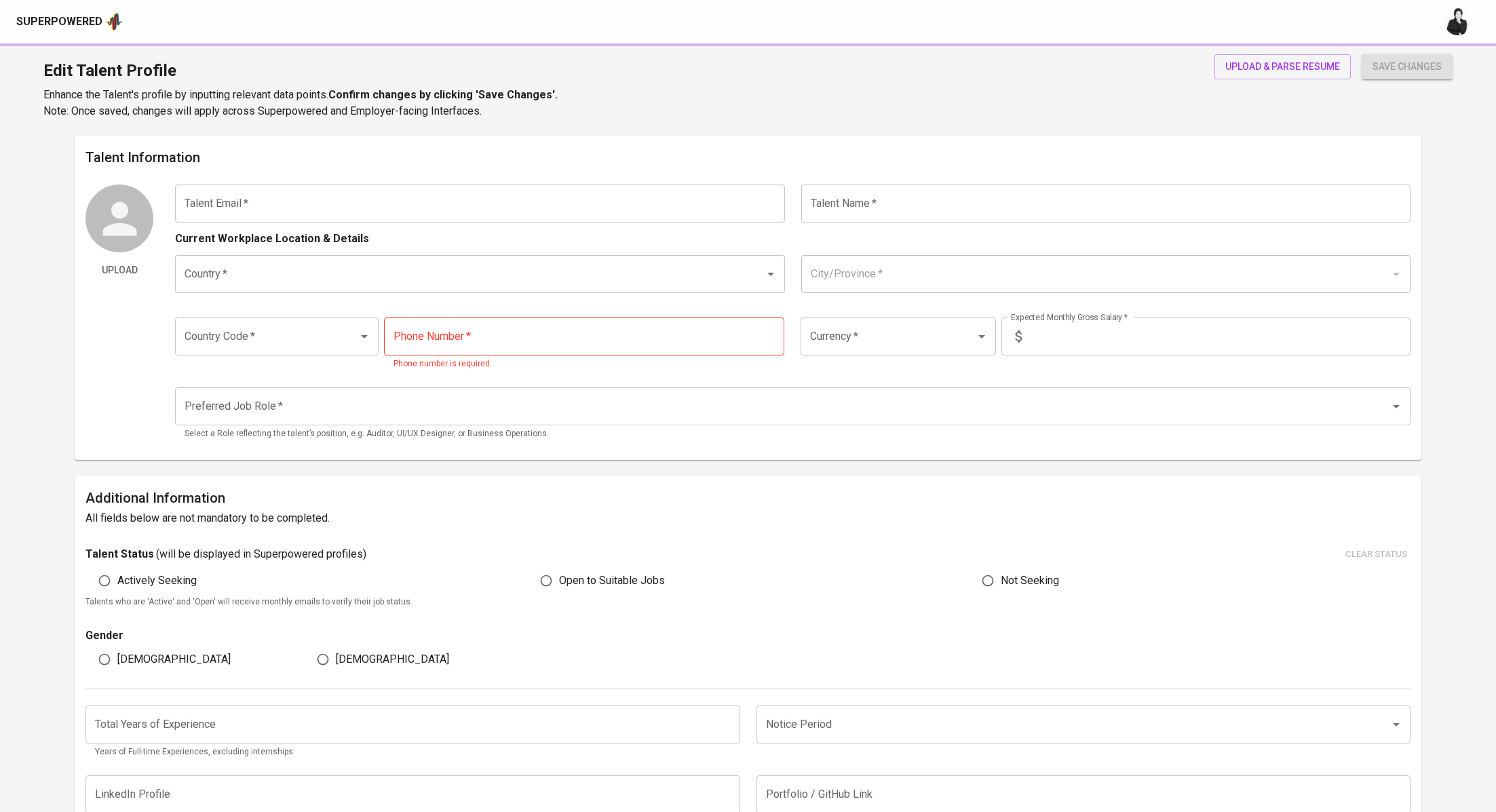
type input "[PHONE_NUMBER]"
type input "IDR"
type input "Customer Service Representative"
radio input "true"
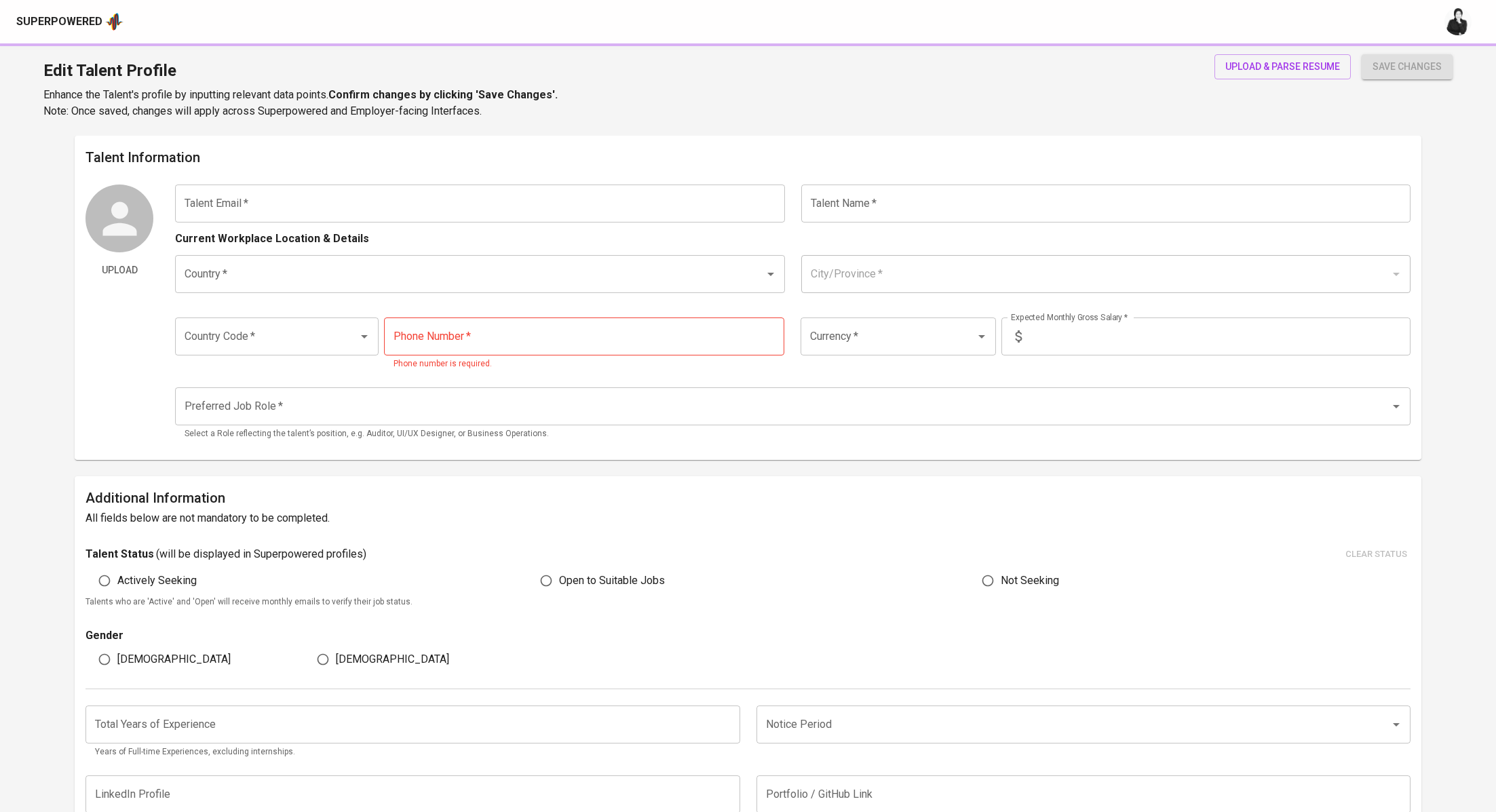
type input "7"
type input "1 Month"
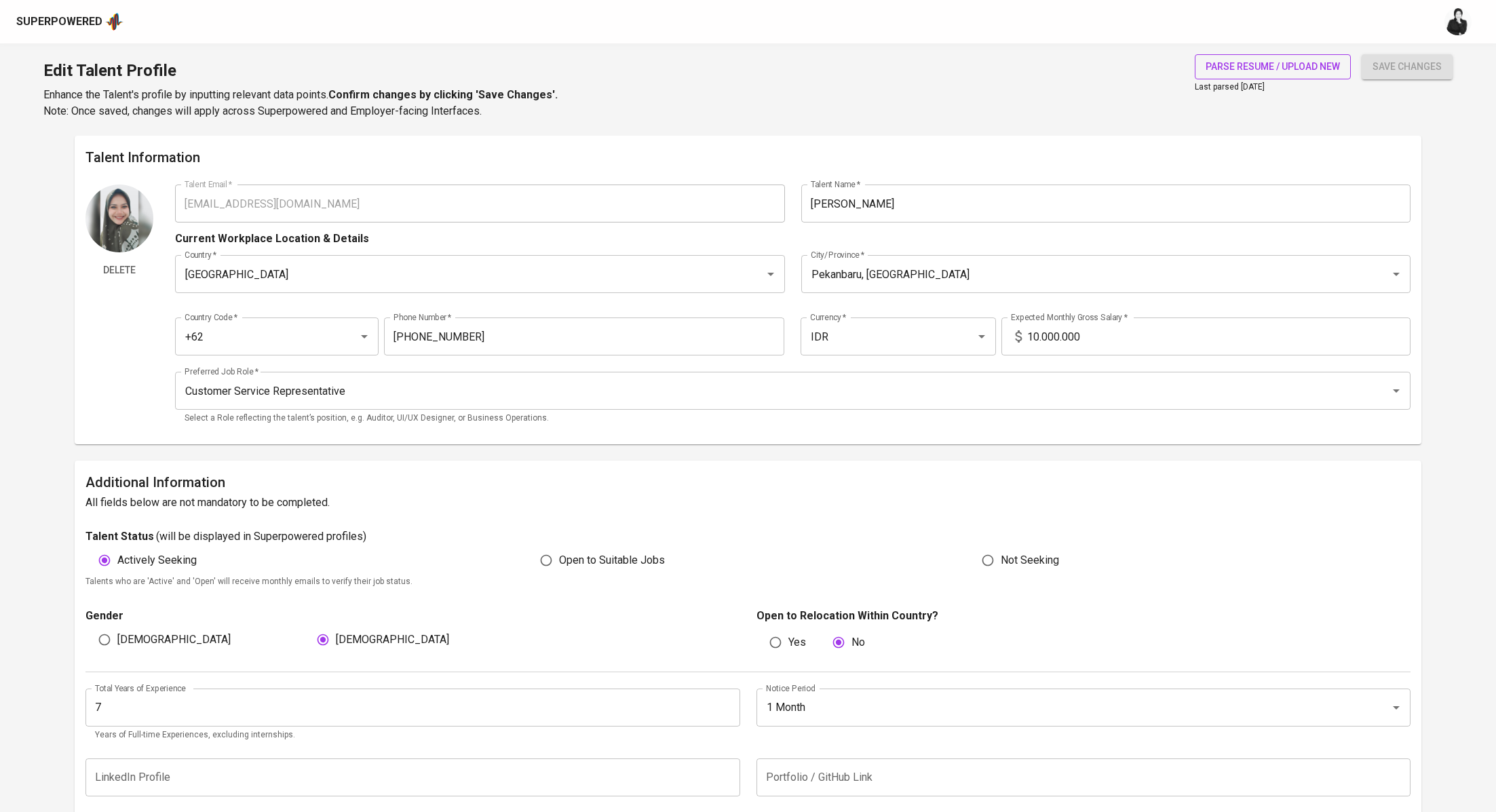
click at [1241, 64] on span "parse resume / upload new" at bounding box center [1273, 66] width 134 height 17
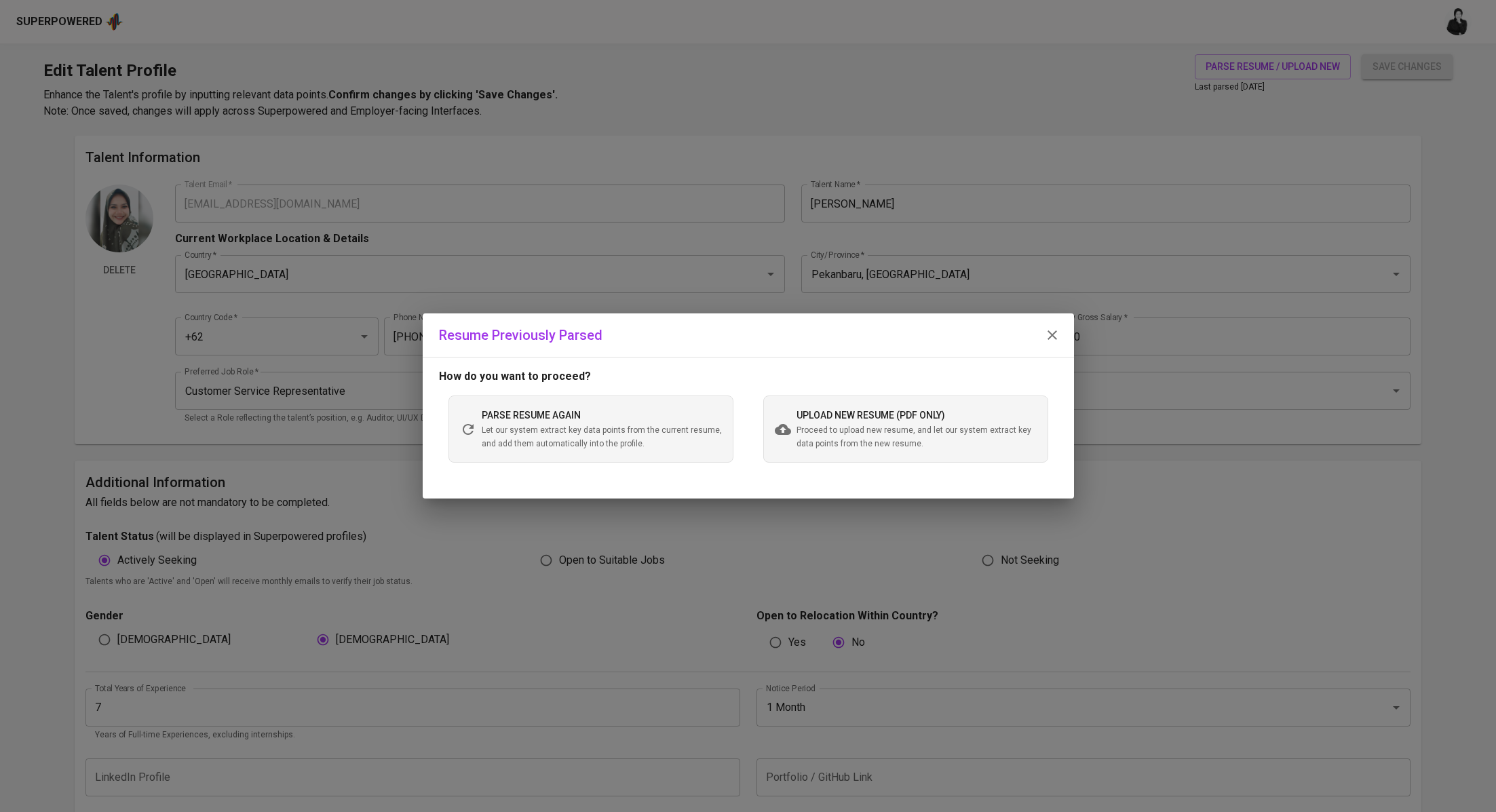
click at [812, 412] on span "upload new resume (pdf only)" at bounding box center [870, 415] width 149 height 11
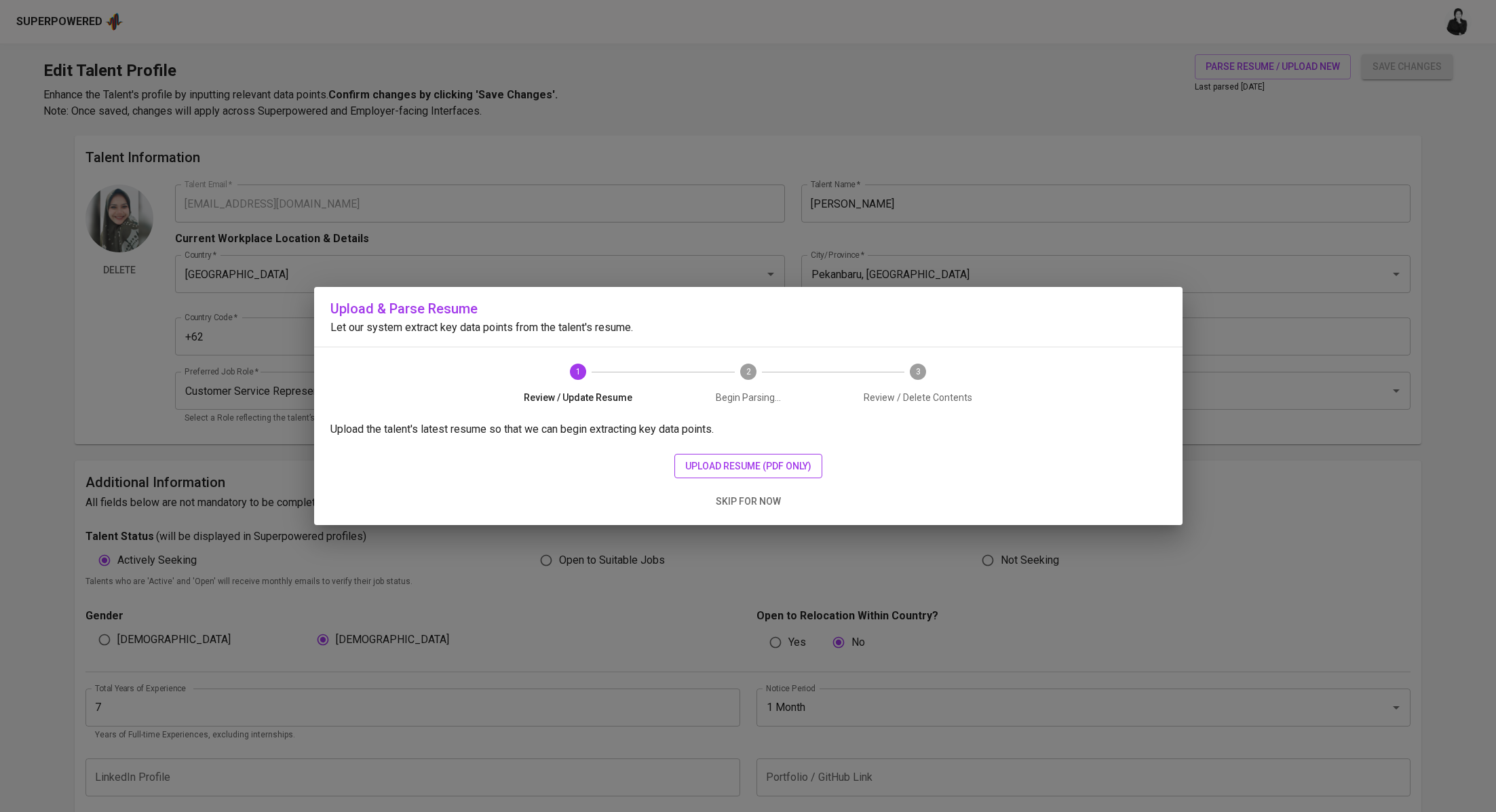
click at [772, 467] on span "upload resume (pdf only)" at bounding box center [748, 466] width 127 height 17
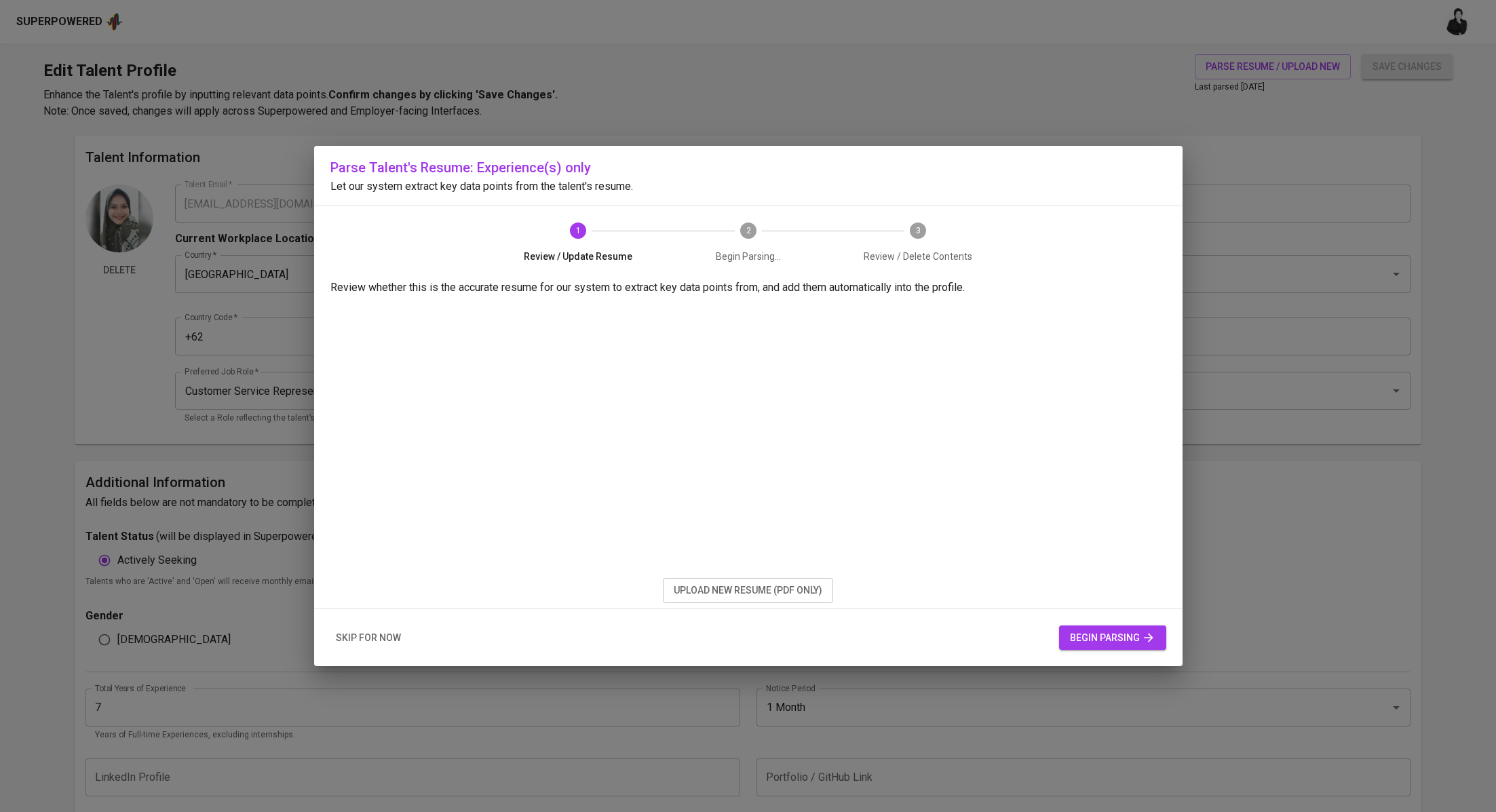
click at [1079, 665] on div "skip for now begin parsing" at bounding box center [748, 638] width 868 height 57
click at [1086, 639] on span "begin parsing" at bounding box center [1113, 638] width 85 height 17
